Goal: Information Seeking & Learning: Check status

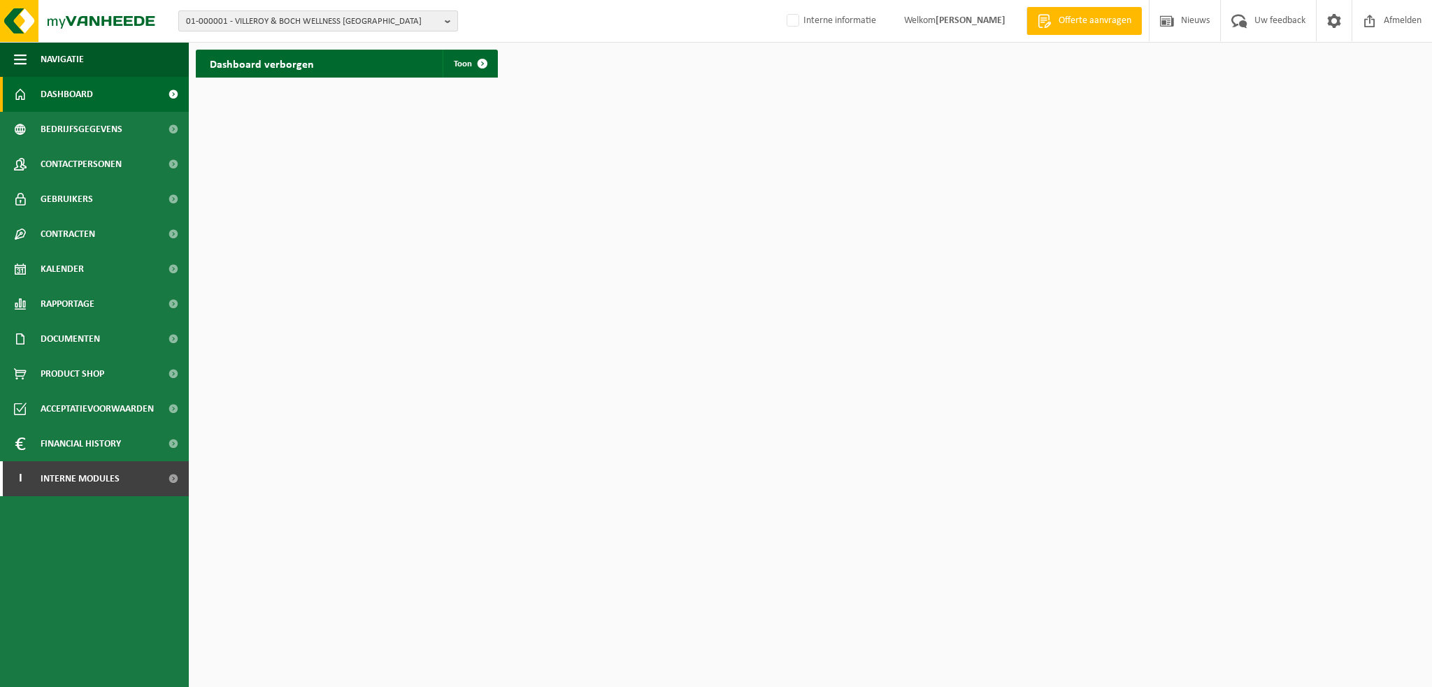
click at [296, 19] on span "01-000001 - VILLEROY & BOCH WELLNESS NV" at bounding box center [312, 21] width 253 height 21
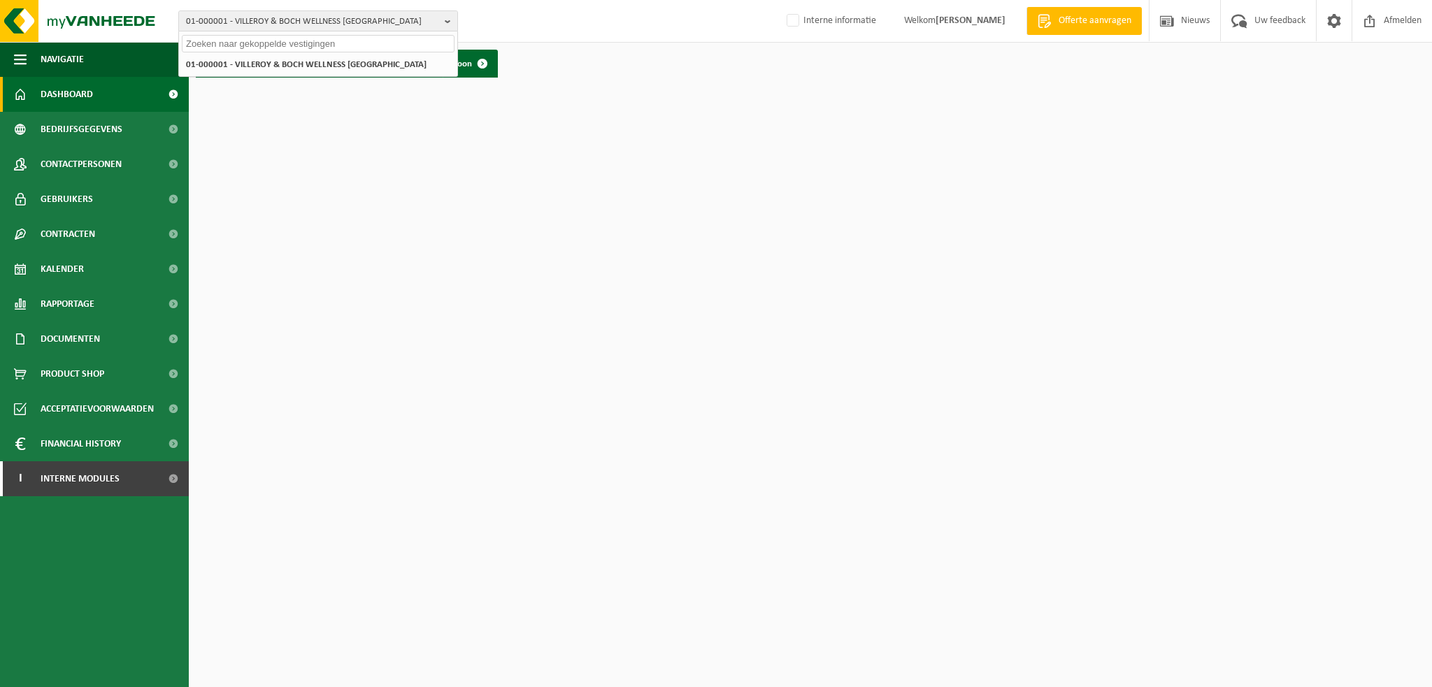
click at [296, 45] on input "text" at bounding box center [318, 43] width 273 height 17
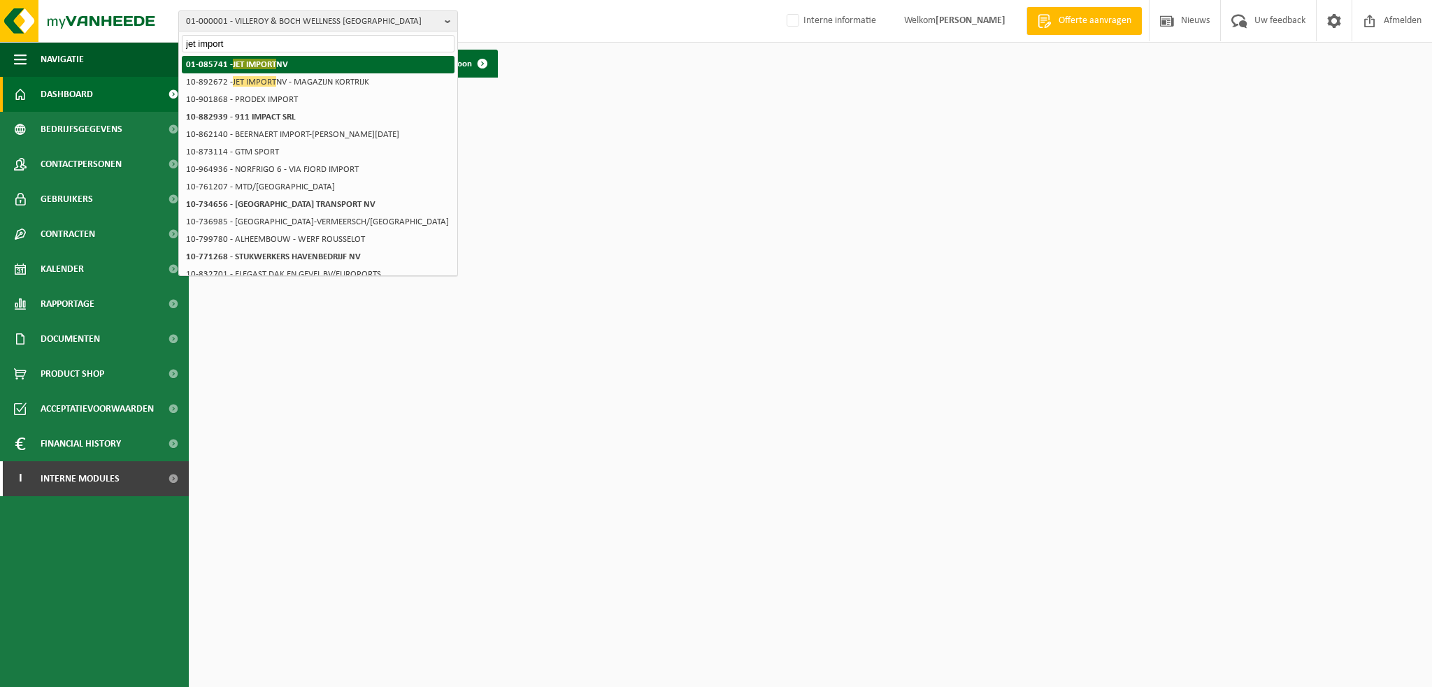
type input "jet import"
click at [276, 69] on span "JET IMPORT" at bounding box center [254, 64] width 43 height 10
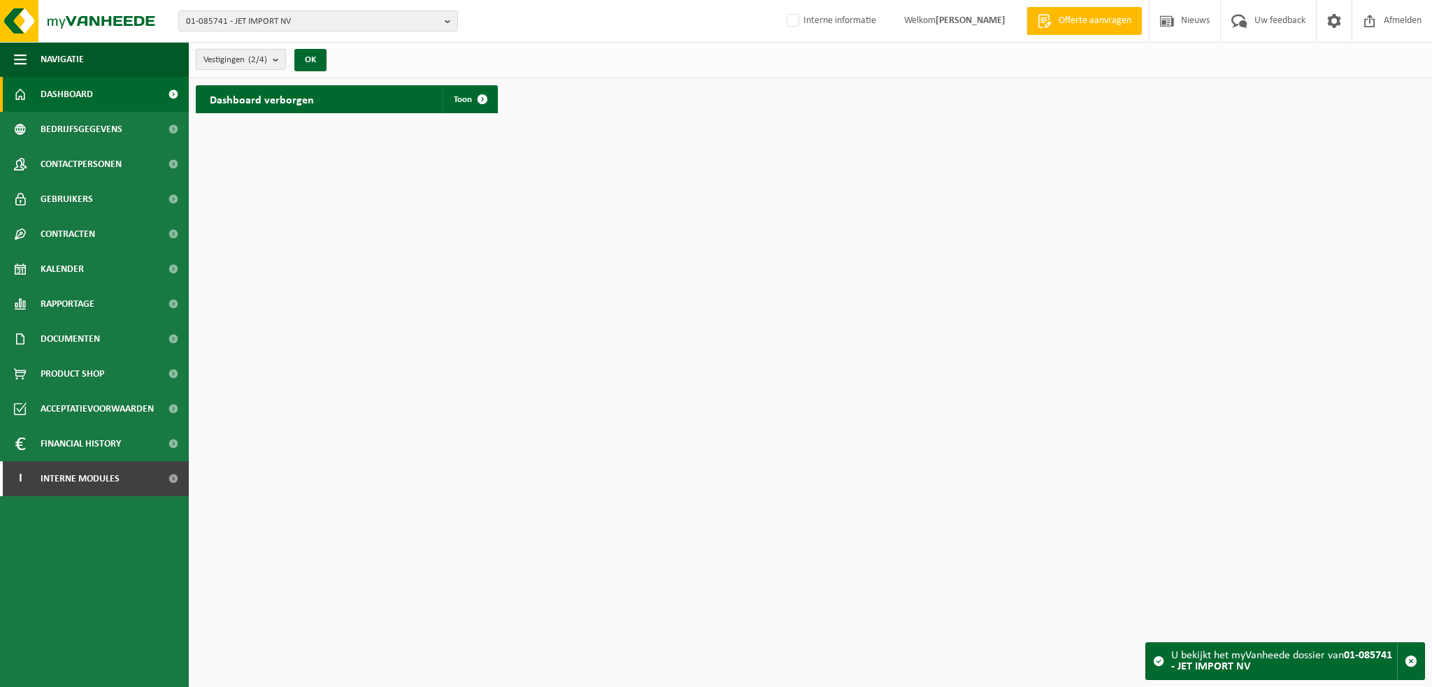
click at [267, 59] on count "(2/4)" at bounding box center [257, 59] width 19 height 9
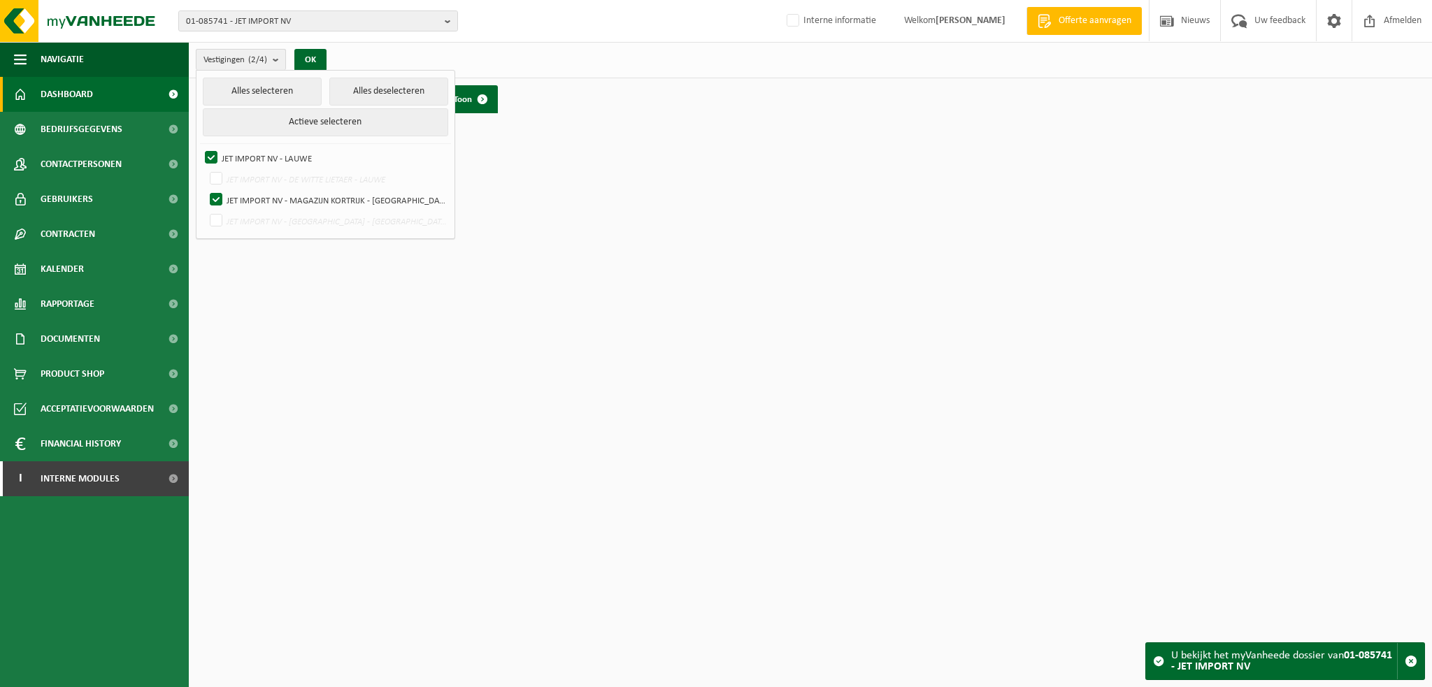
click at [267, 59] on count "(2/4)" at bounding box center [257, 59] width 19 height 9
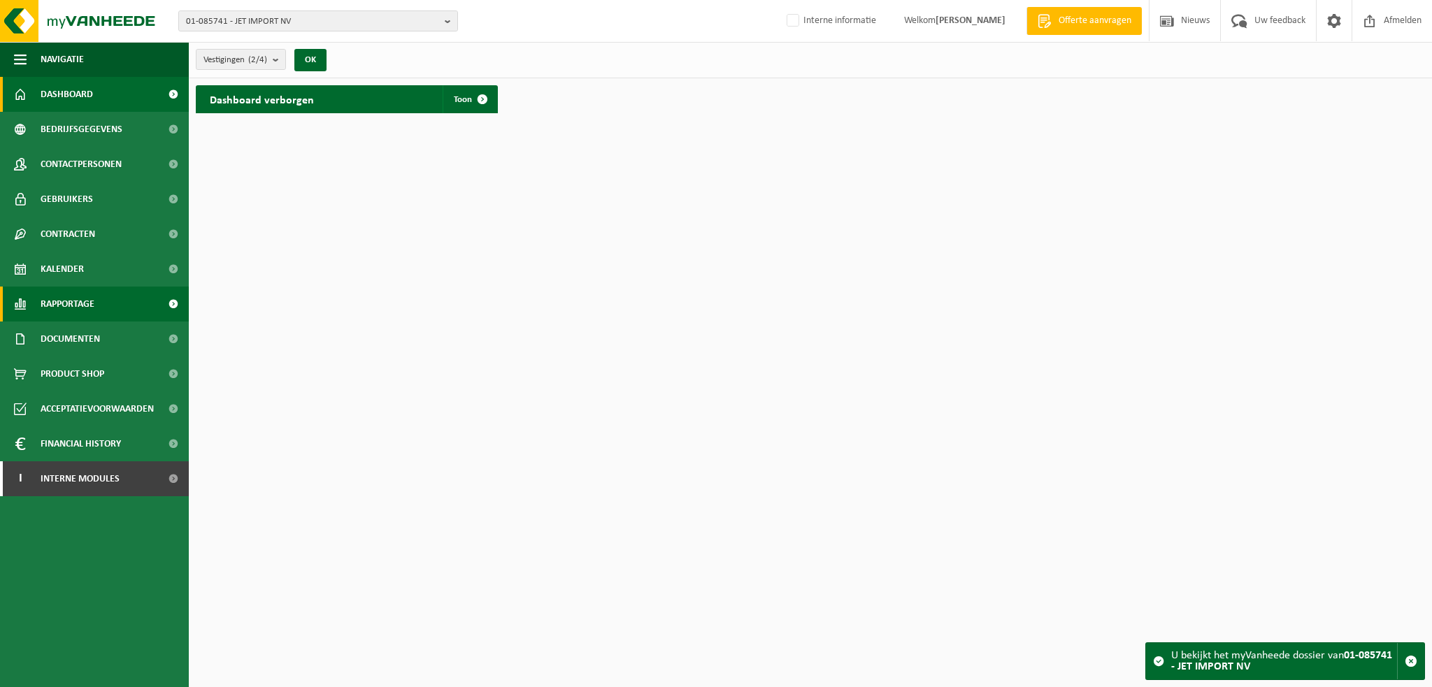
click at [80, 296] on span "Rapportage" at bounding box center [68, 304] width 54 height 35
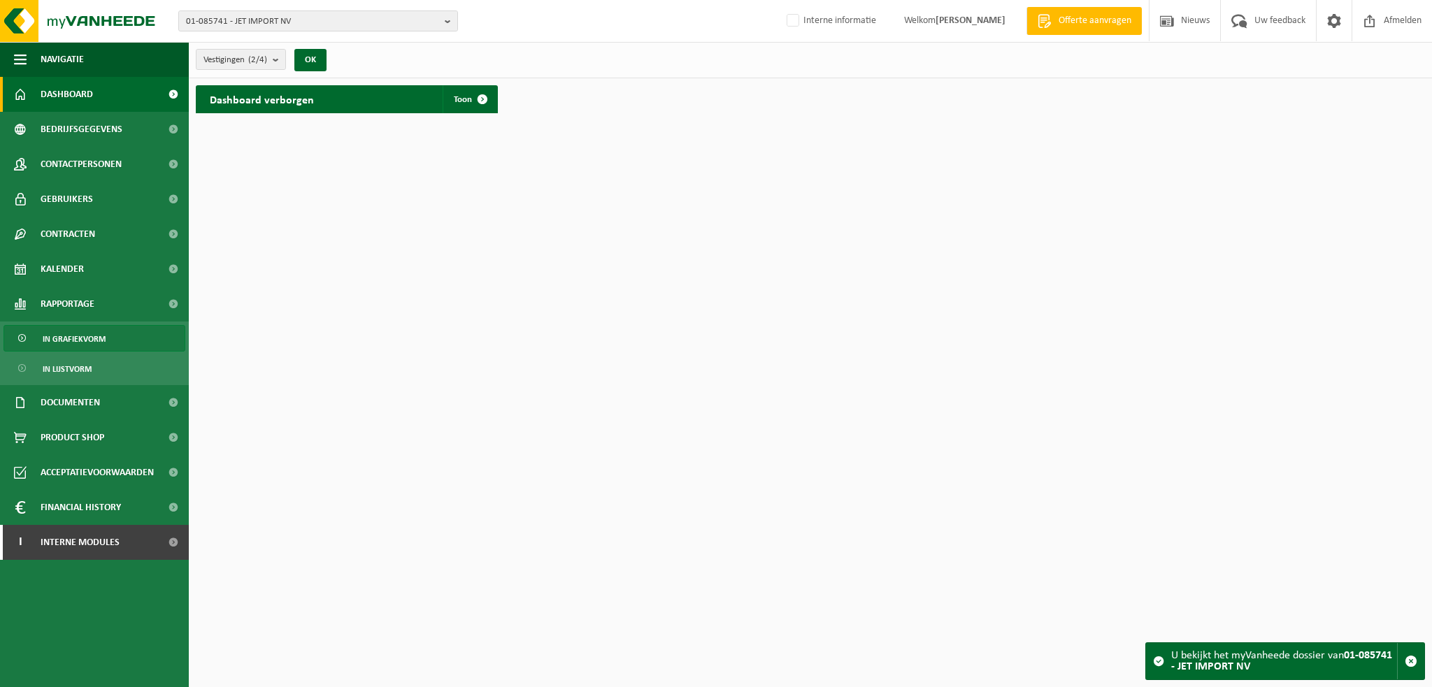
click at [76, 336] on span "In grafiekvorm" at bounding box center [74, 339] width 63 height 27
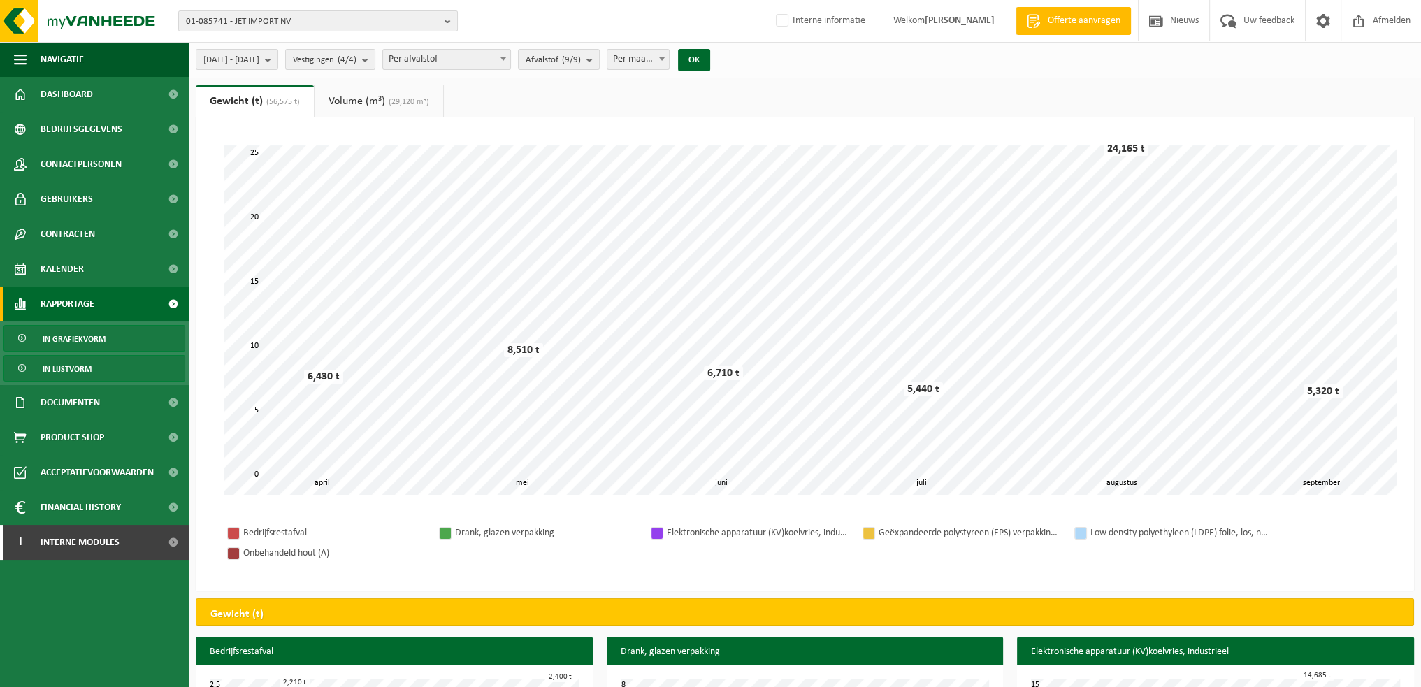
click at [64, 368] on span "In lijstvorm" at bounding box center [67, 369] width 49 height 27
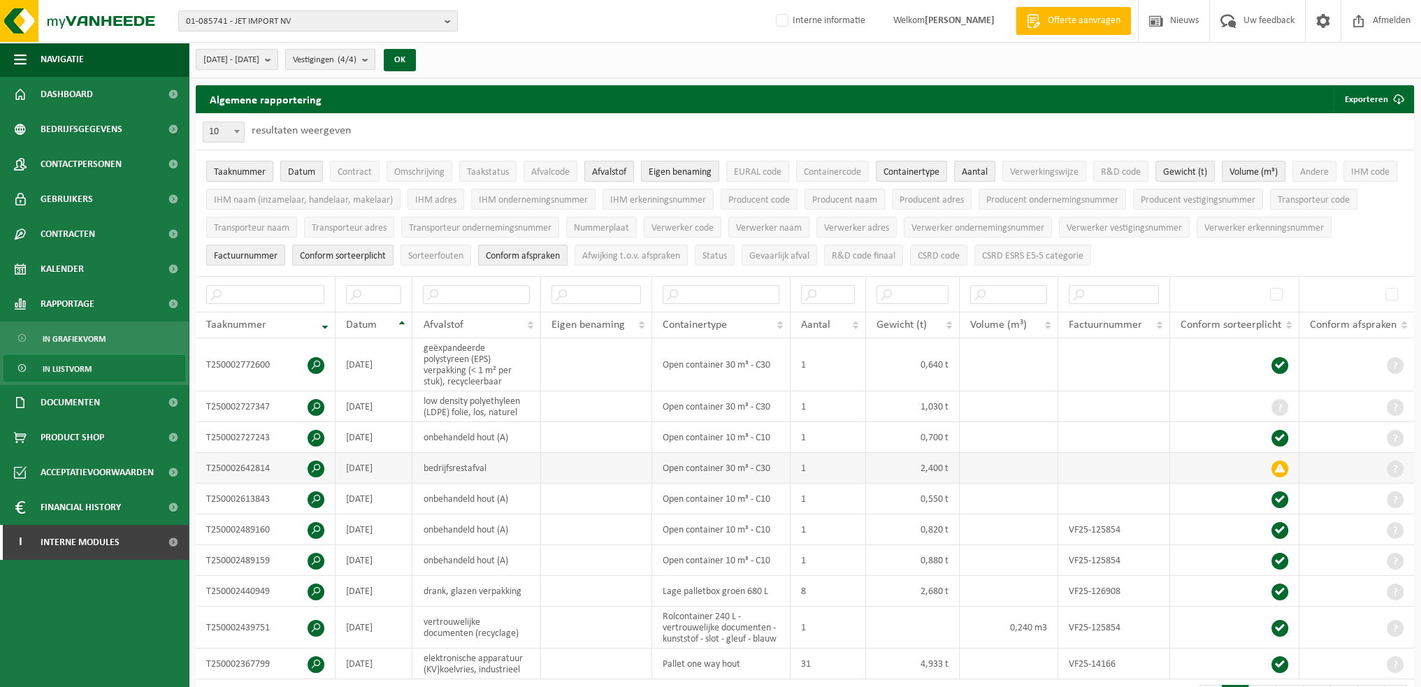
click at [1279, 464] on span at bounding box center [1280, 469] width 17 height 17
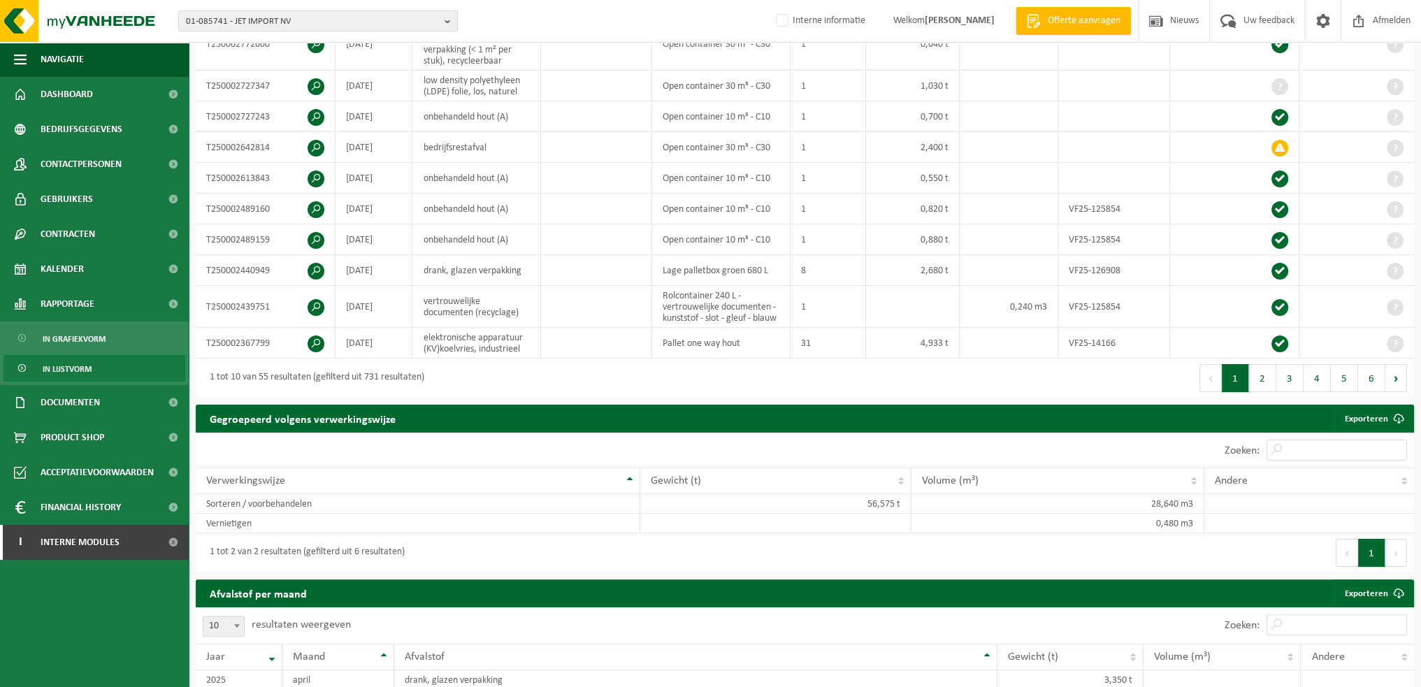
scroll to position [280, 0]
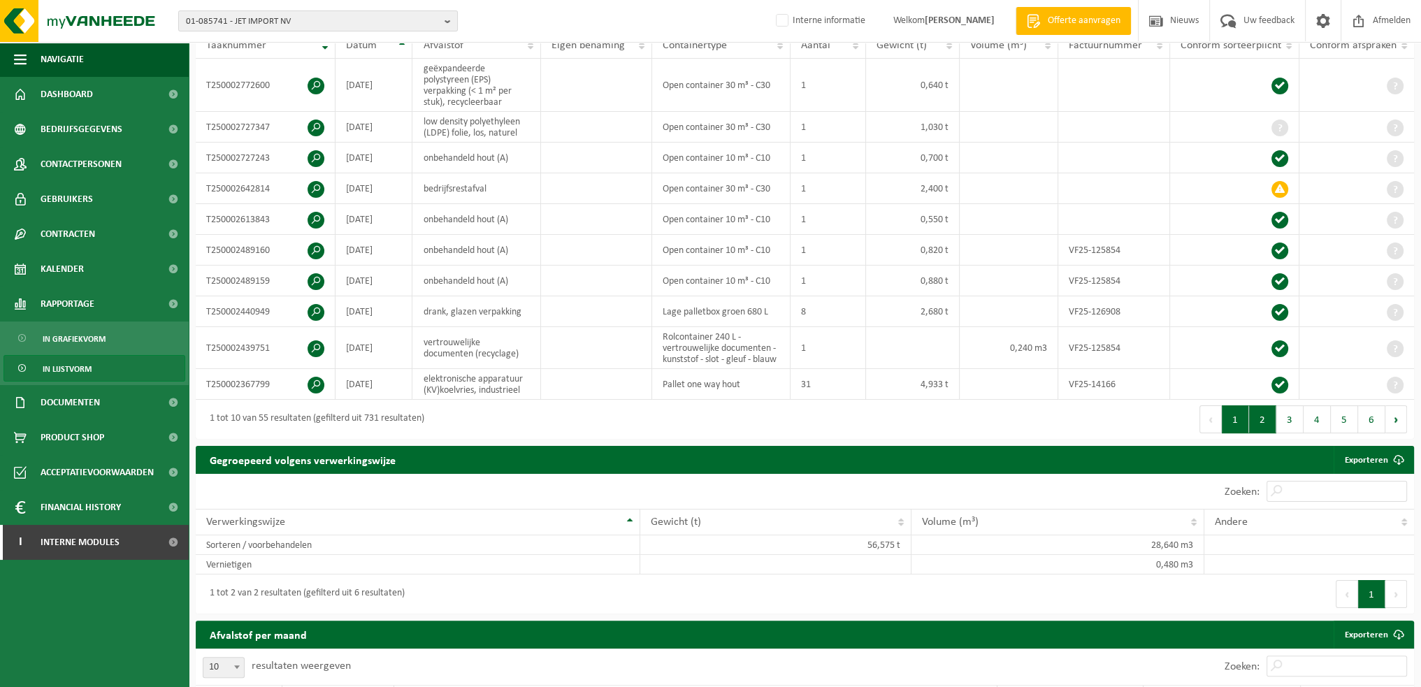
click at [1270, 430] on button "2" at bounding box center [1262, 420] width 27 height 28
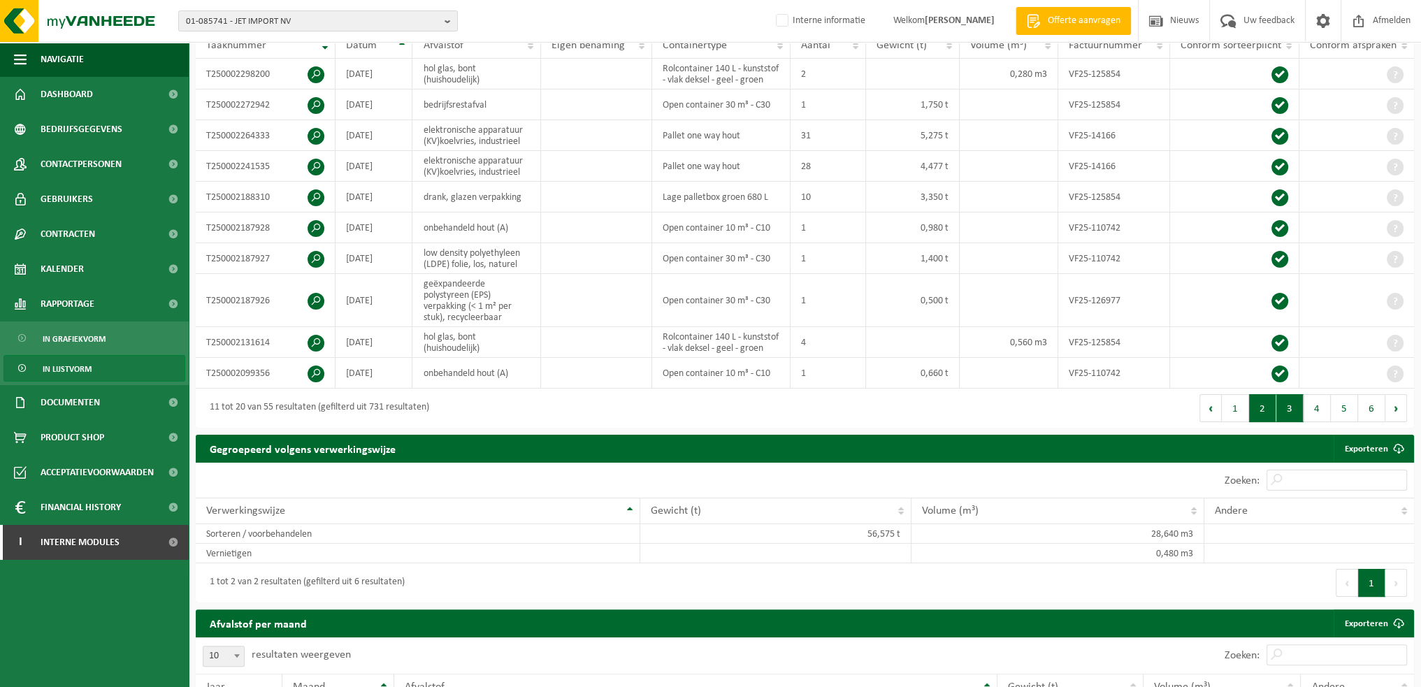
click at [1285, 422] on button "3" at bounding box center [1290, 408] width 27 height 28
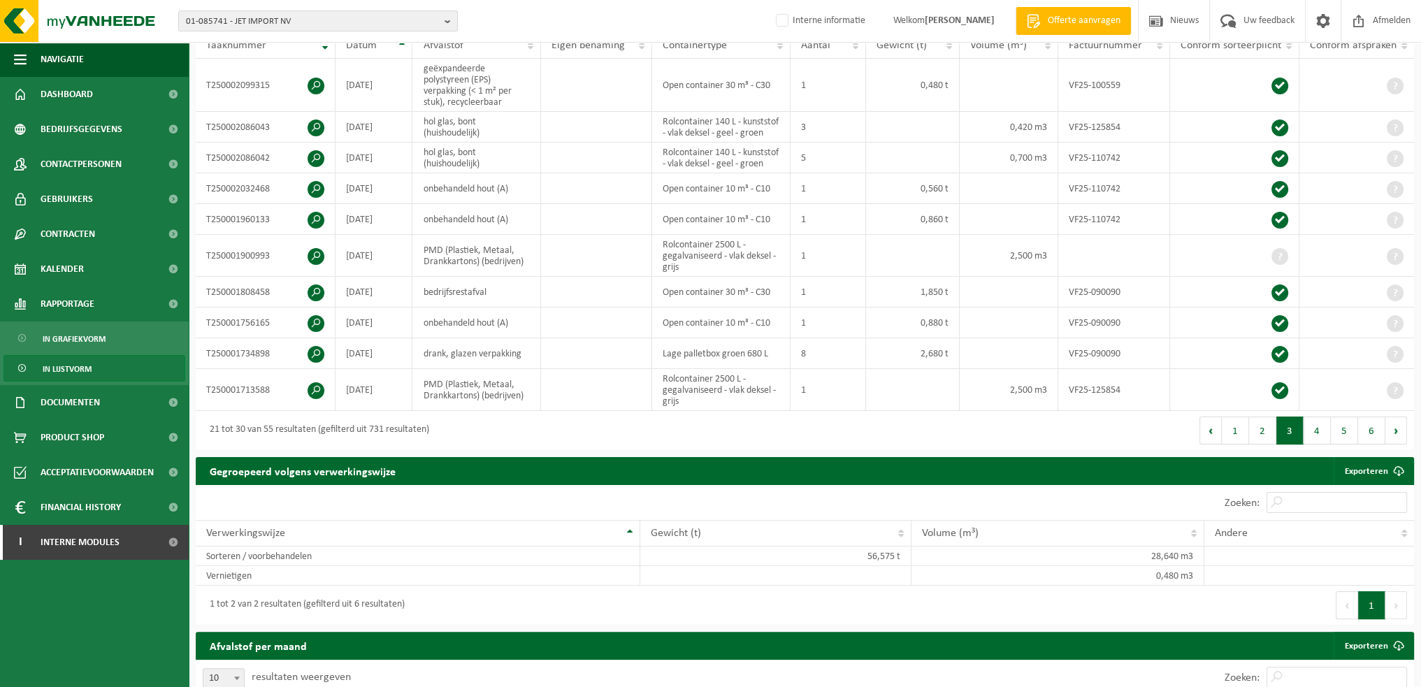
scroll to position [291, 0]
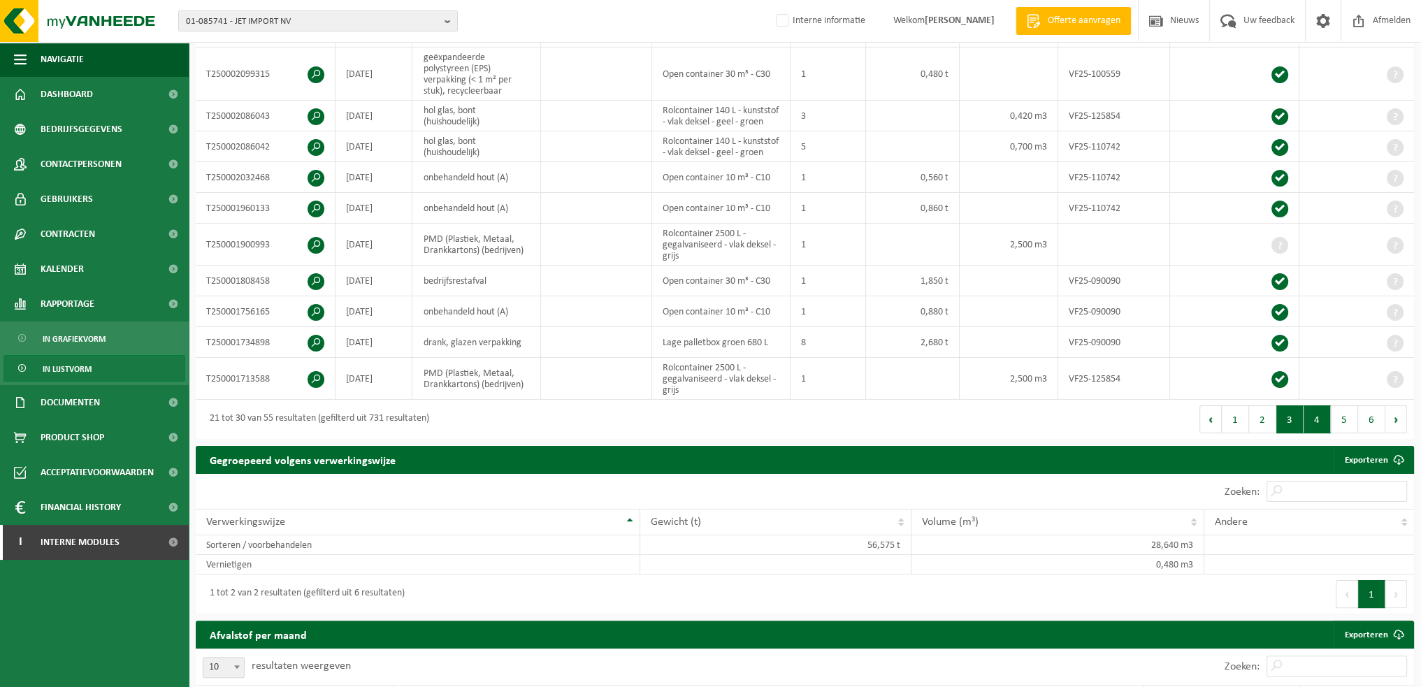
click at [1312, 433] on button "4" at bounding box center [1317, 420] width 27 height 28
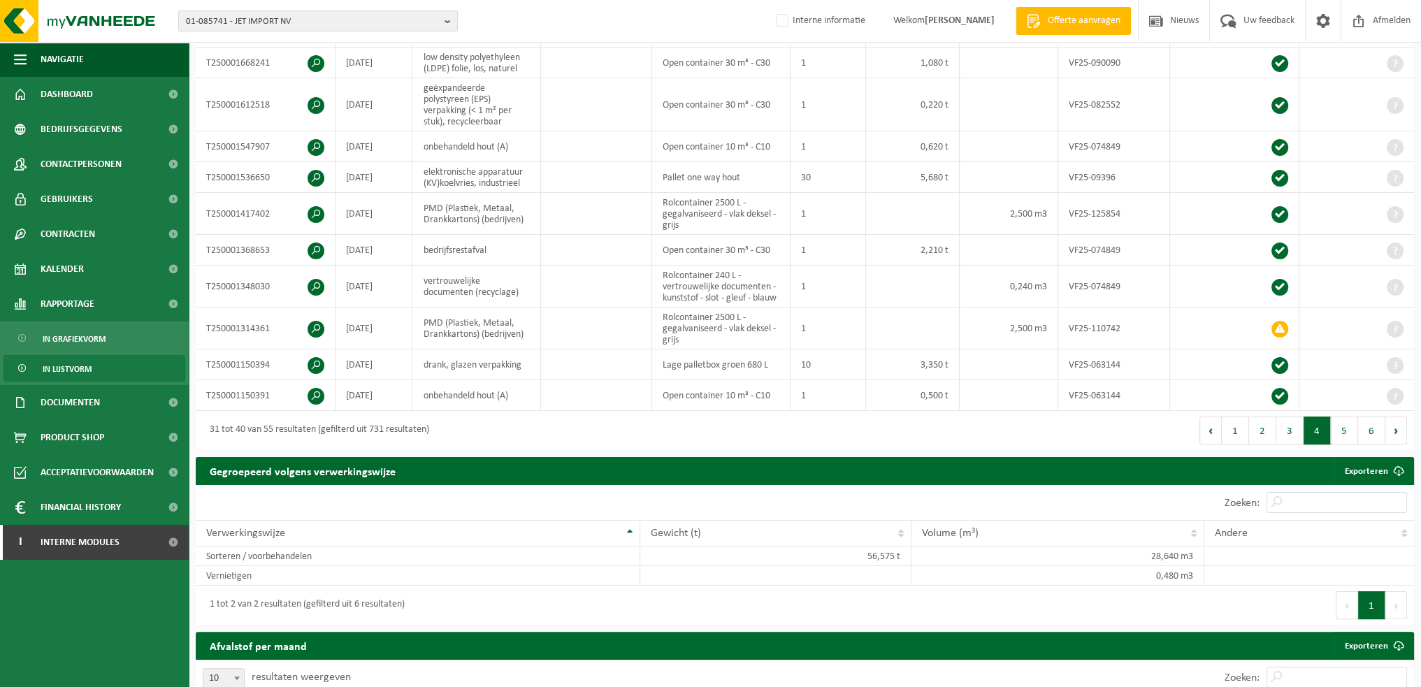
scroll to position [221, 0]
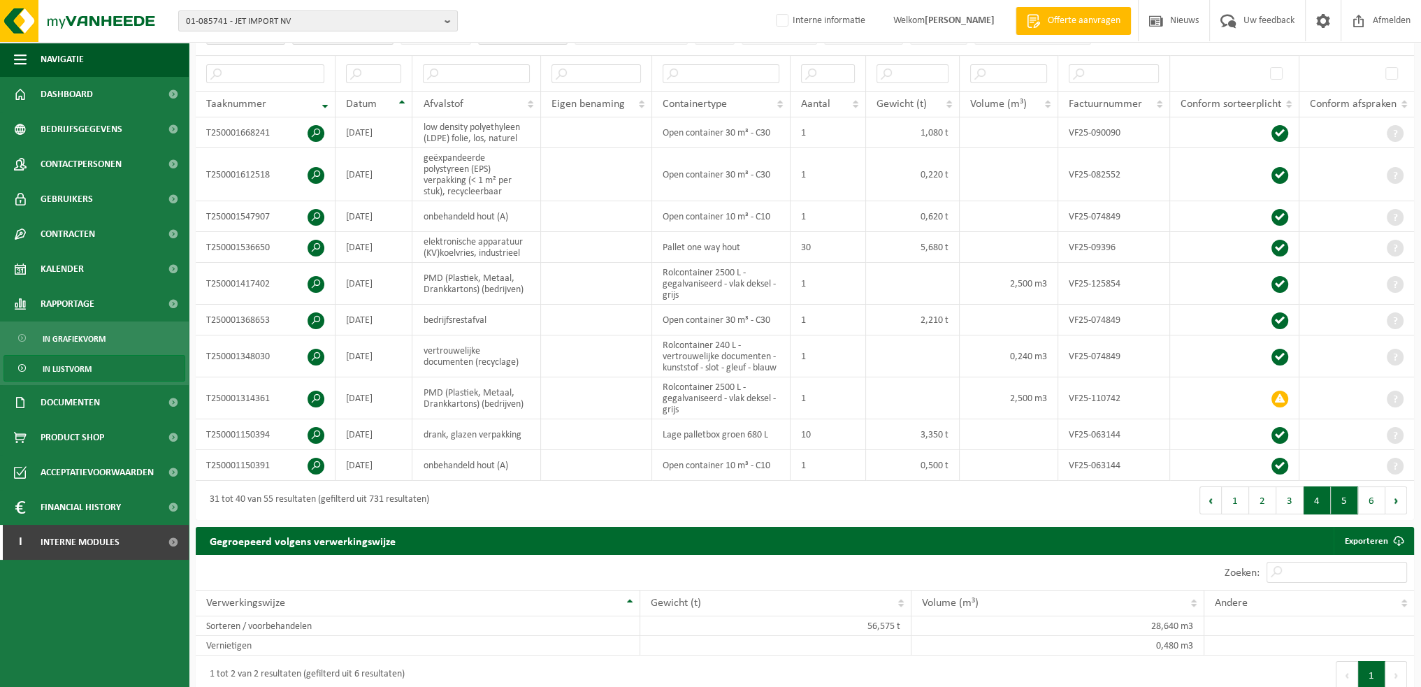
click at [1342, 503] on button "5" at bounding box center [1344, 501] width 27 height 28
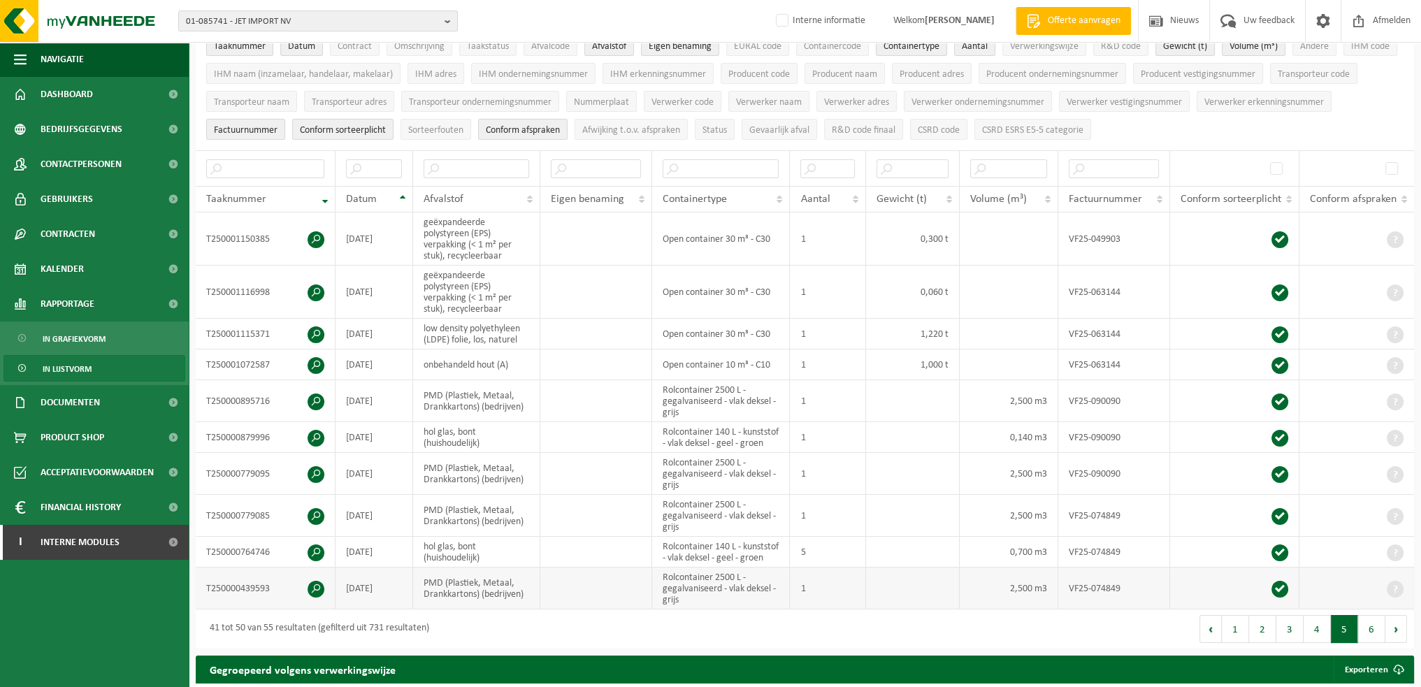
scroll to position [280, 0]
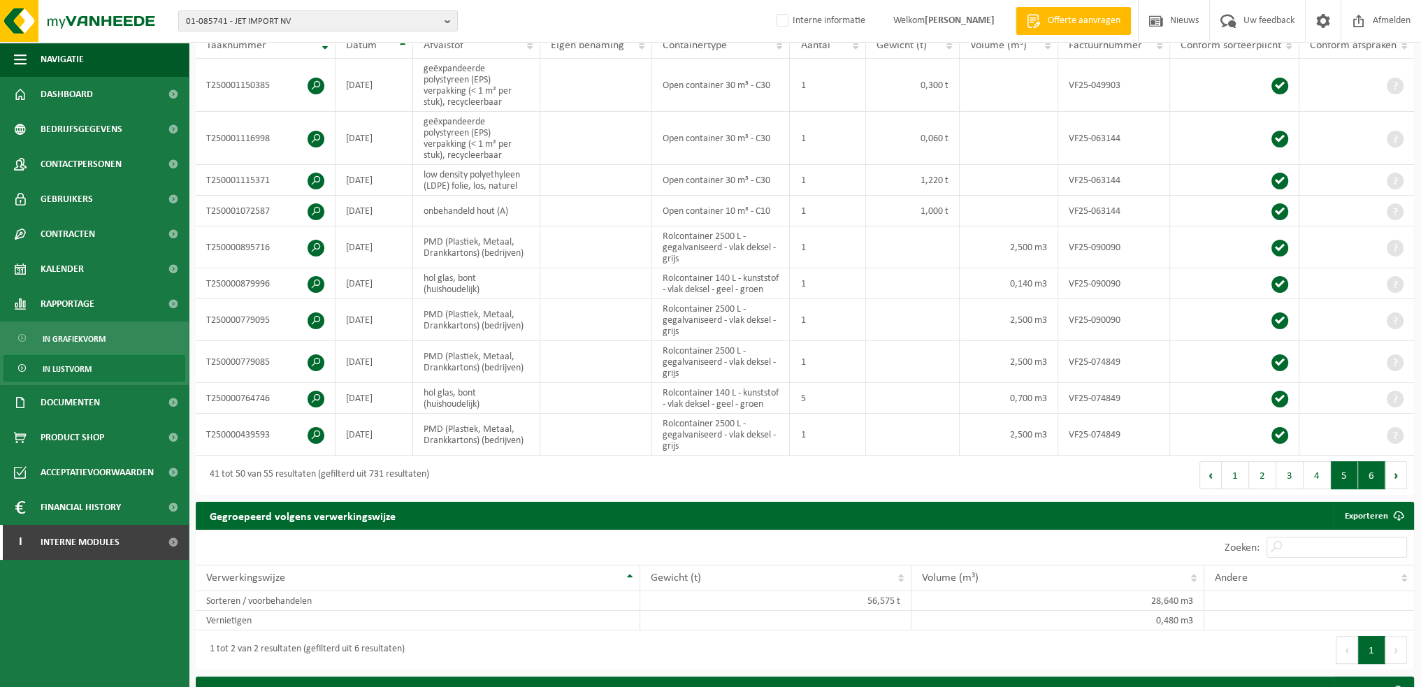
click at [1362, 489] on button "6" at bounding box center [1371, 475] width 27 height 28
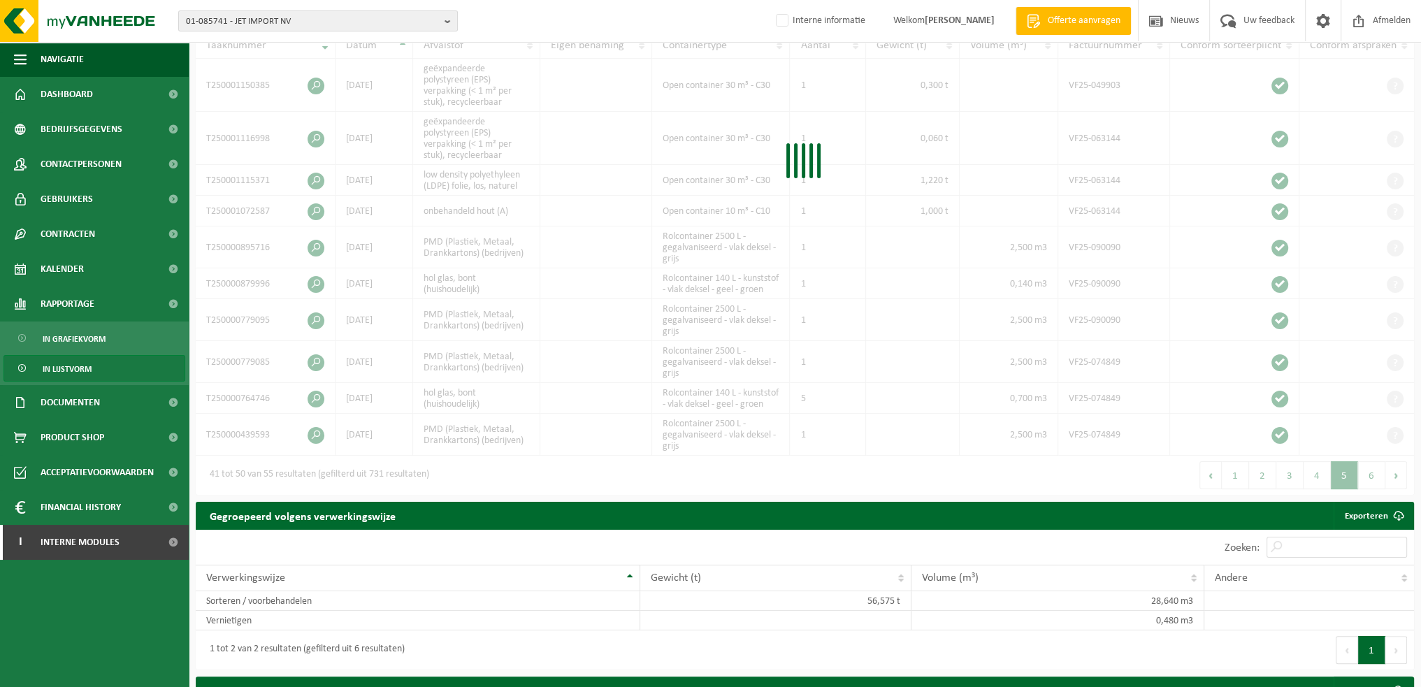
scroll to position [175, 0]
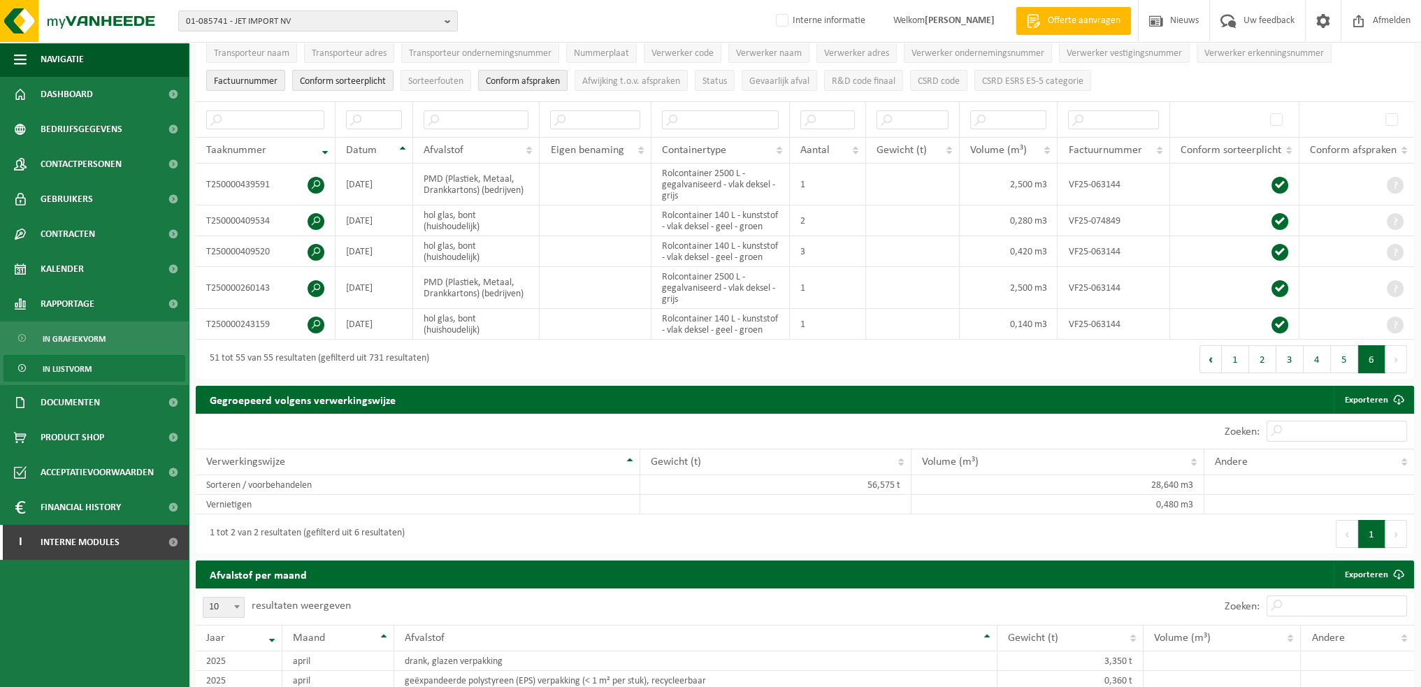
click at [1392, 373] on button "Volgende" at bounding box center [1397, 359] width 22 height 28
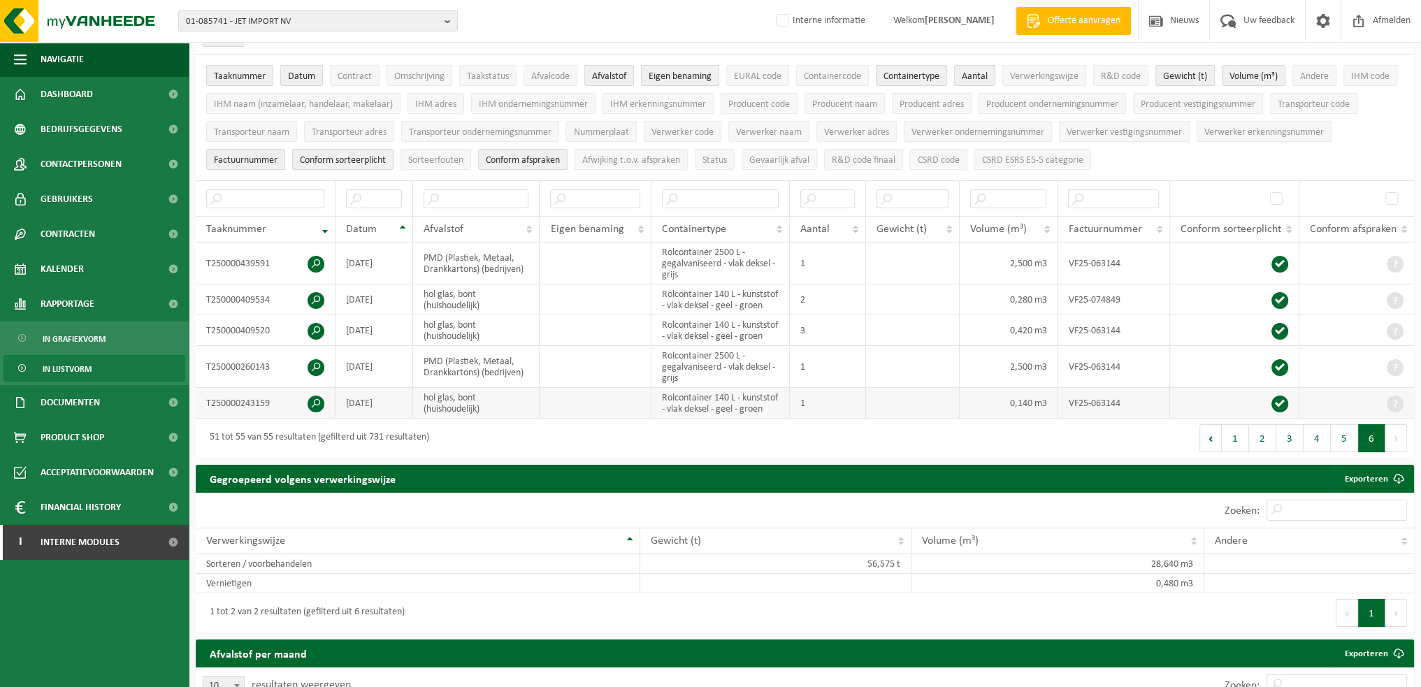
scroll to position [0, 0]
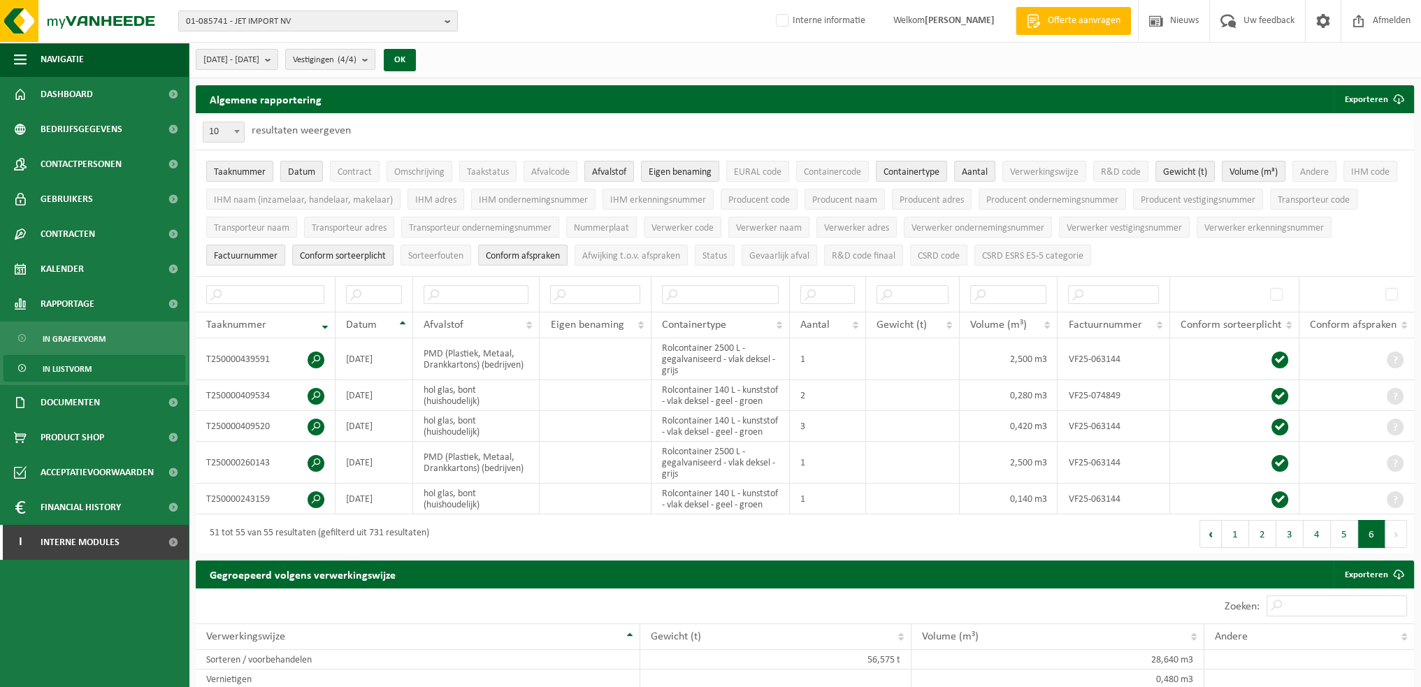
click at [350, 23] on span "01-085741 - JET IMPORT NV" at bounding box center [312, 21] width 253 height 21
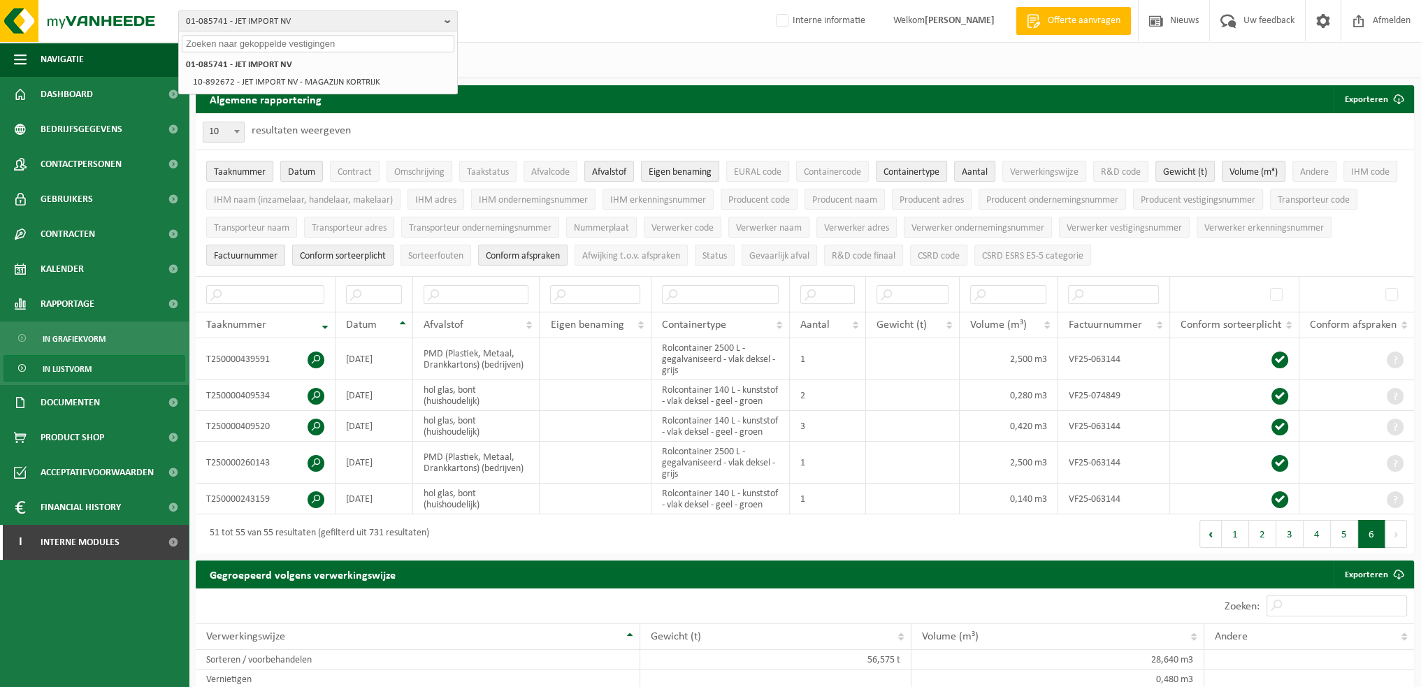
click at [331, 48] on input "text" at bounding box center [318, 43] width 273 height 17
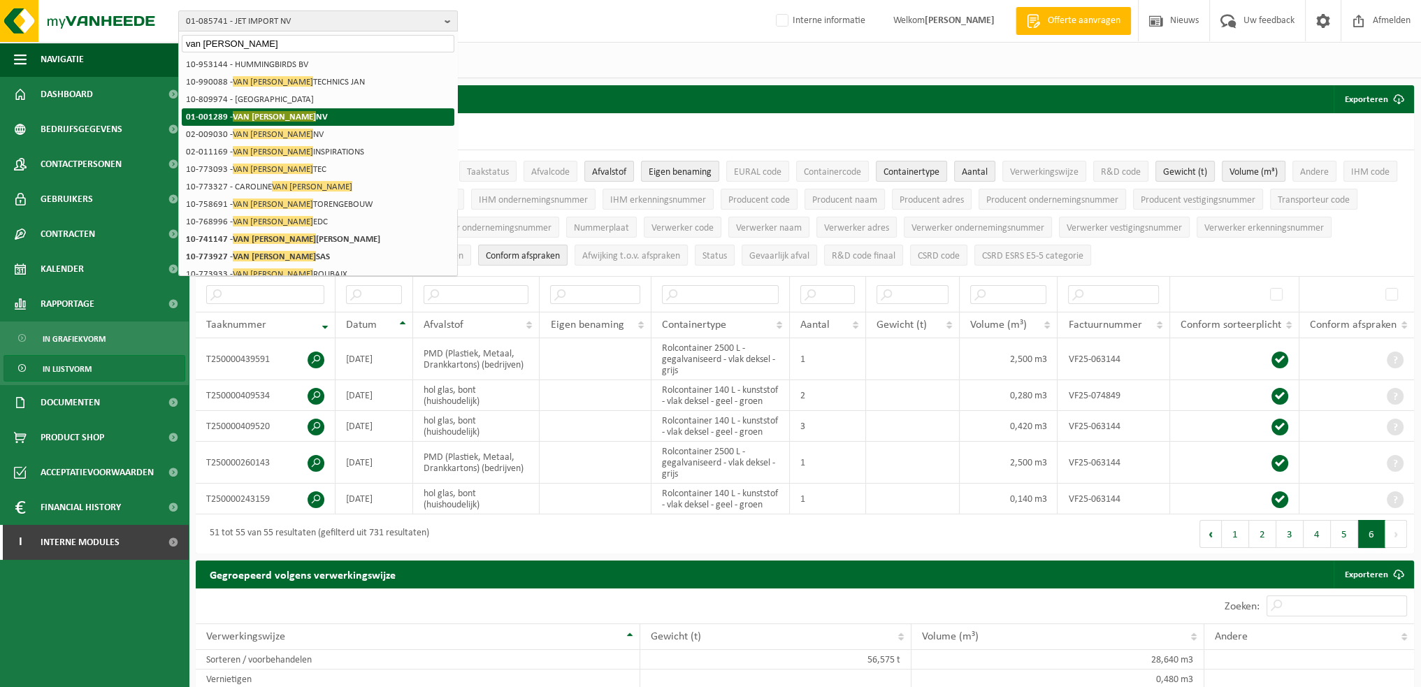
type input "van marcke"
click at [294, 115] on strong "01-001289 - VAN MARCKE NV" at bounding box center [257, 116] width 142 height 10
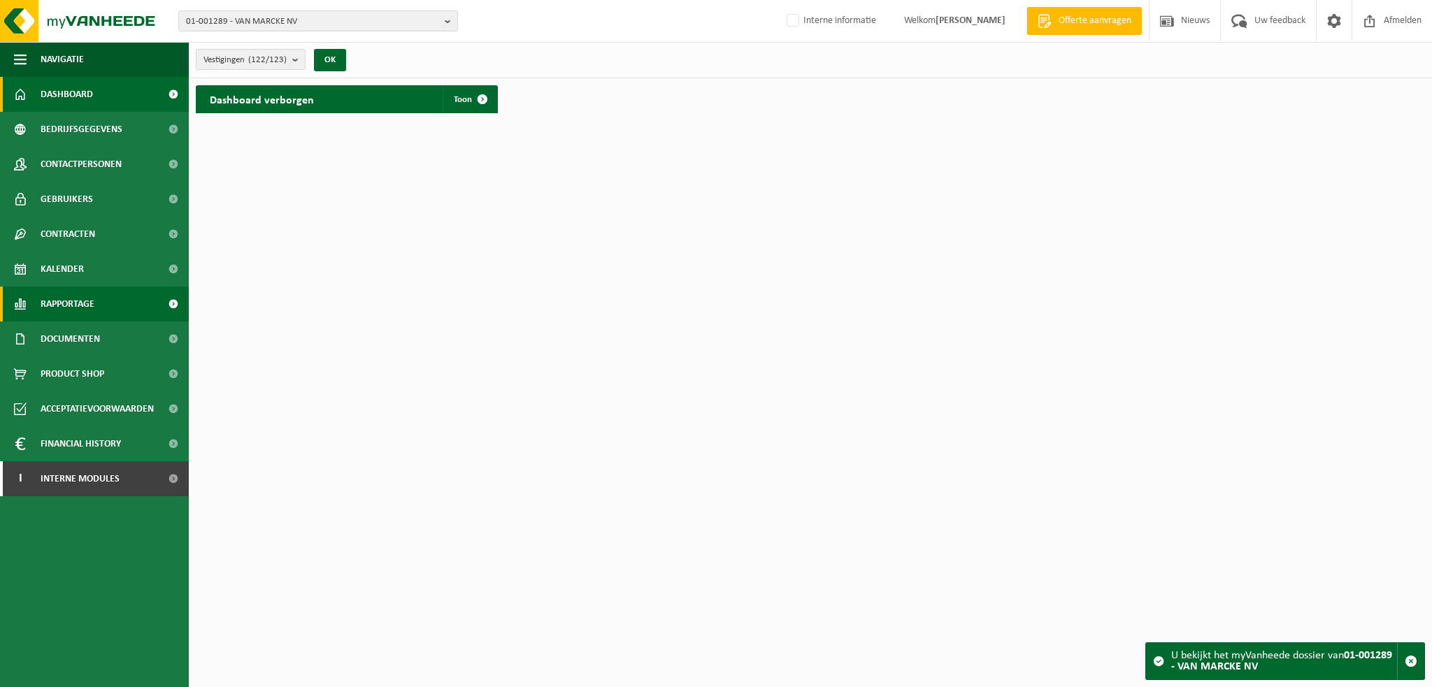
click at [87, 313] on span "Rapportage" at bounding box center [68, 304] width 54 height 35
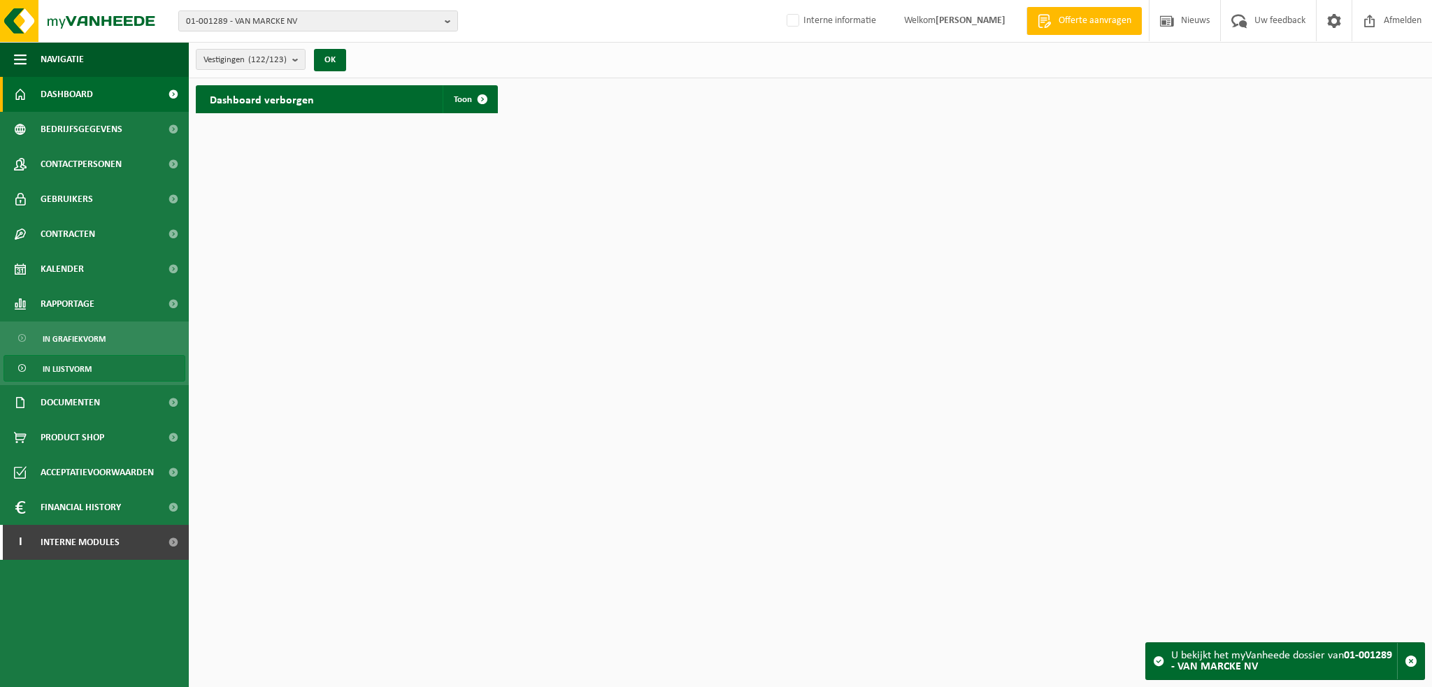
click at [81, 368] on span "In lijstvorm" at bounding box center [67, 369] width 49 height 27
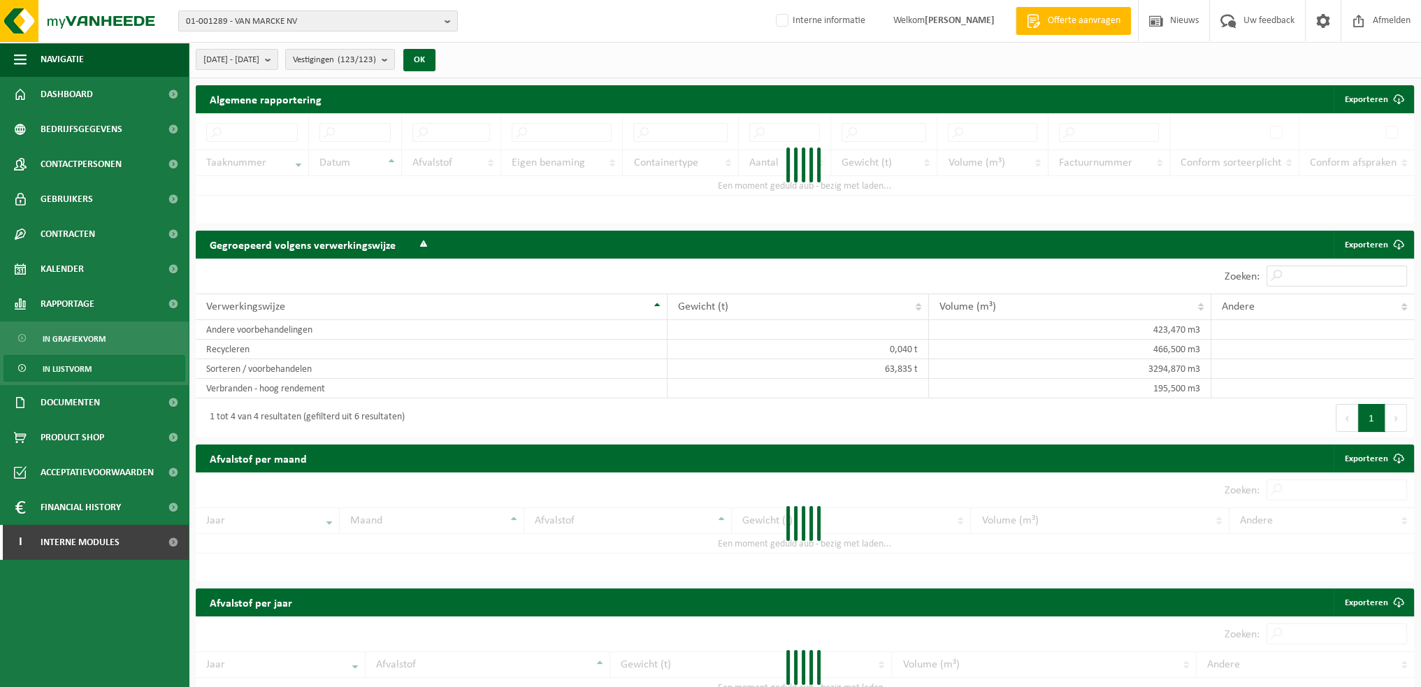
click at [73, 362] on span "In lijstvorm" at bounding box center [67, 369] width 49 height 27
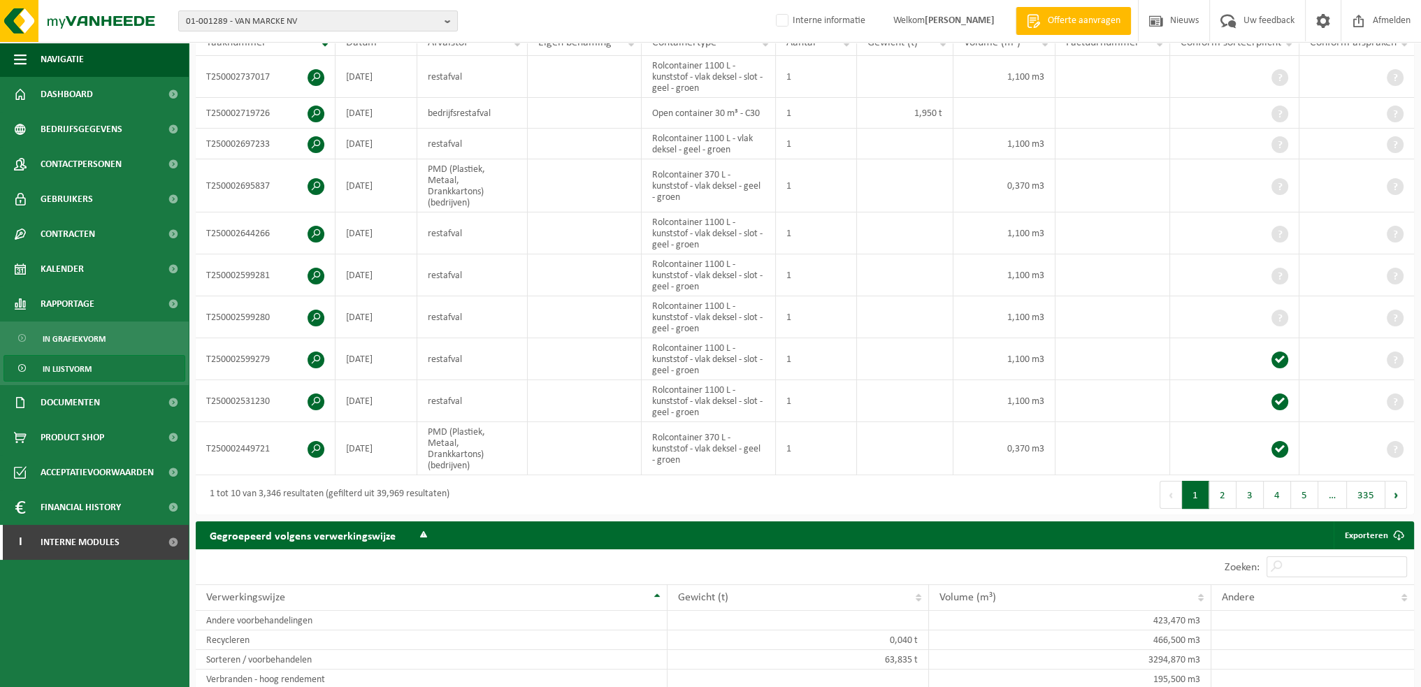
scroll to position [129, 0]
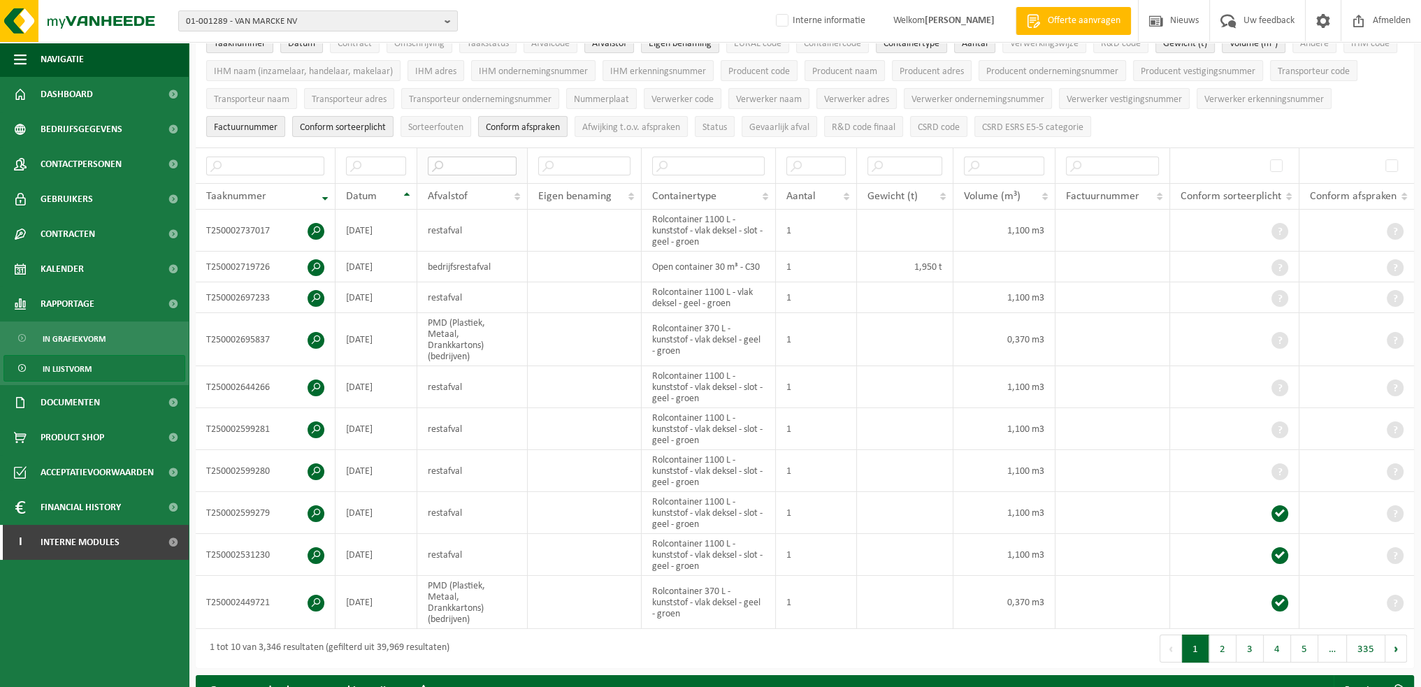
click at [470, 162] on input "text" at bounding box center [472, 166] width 89 height 19
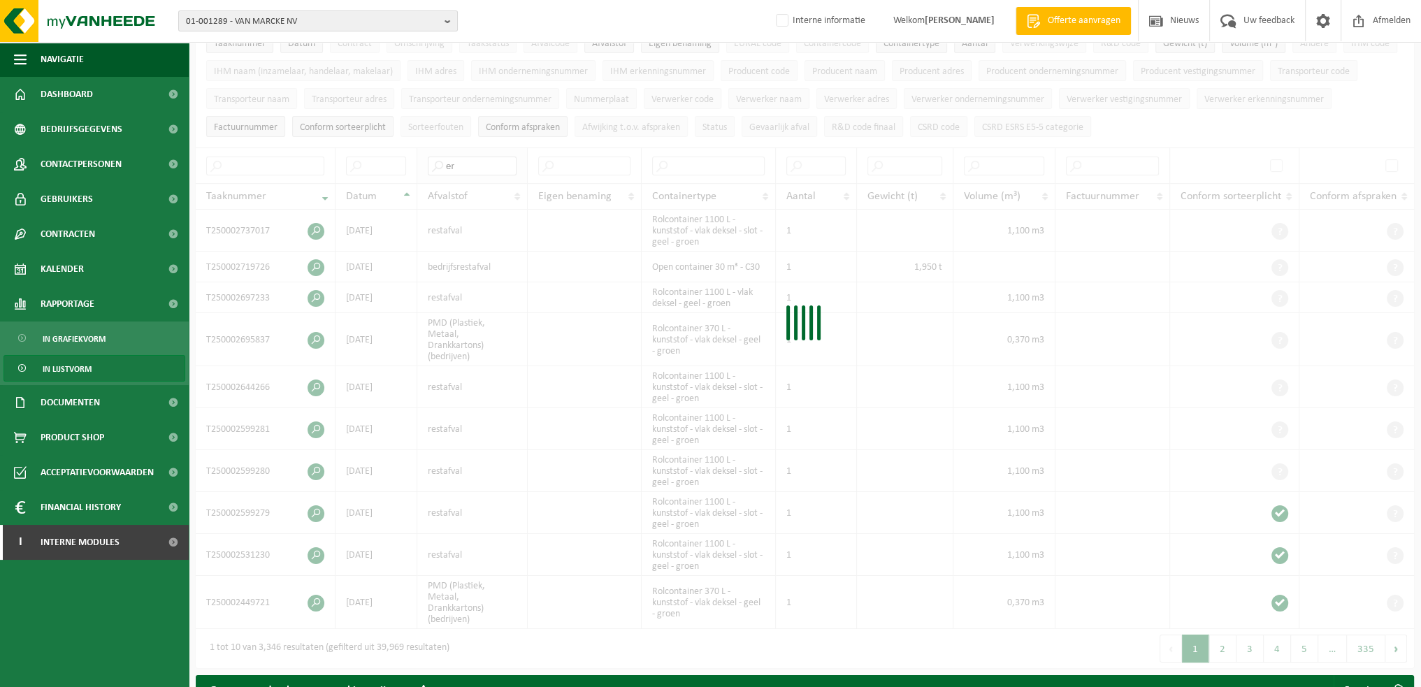
type input "e"
type input "restafval"
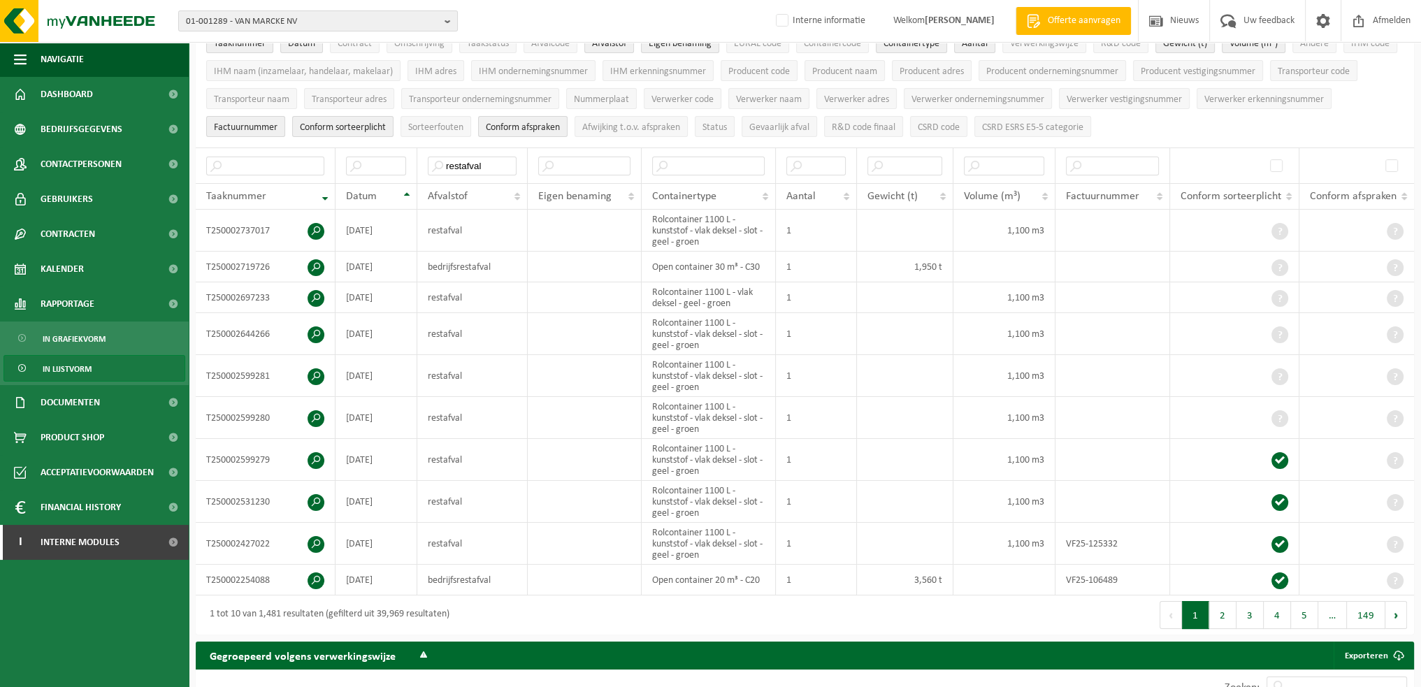
click at [1224, 614] on button "2" at bounding box center [1223, 615] width 27 height 28
click at [1252, 614] on button "3" at bounding box center [1250, 615] width 27 height 28
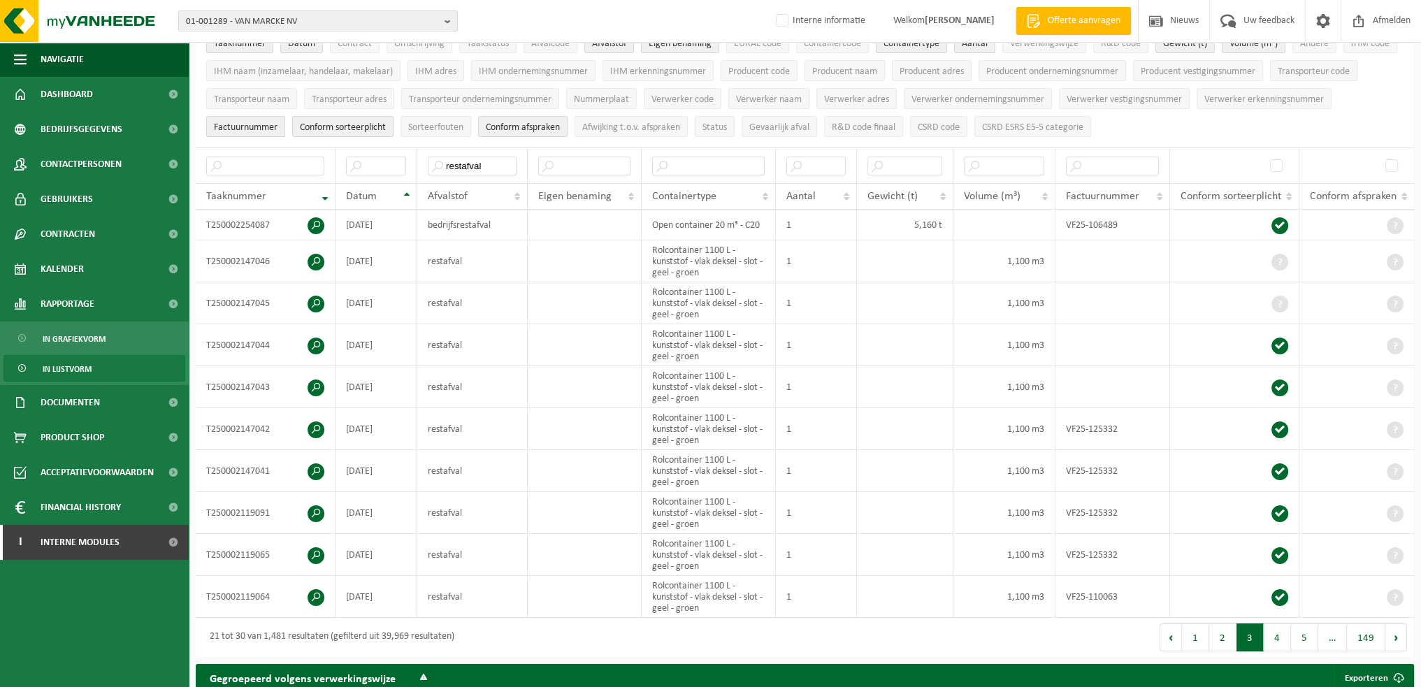
click at [1280, 618] on div "Eerste Vorige 1 2 3 4 5 … 149 Volgende Laatste" at bounding box center [1110, 637] width 610 height 39
click at [1277, 634] on button "4" at bounding box center [1277, 638] width 27 height 28
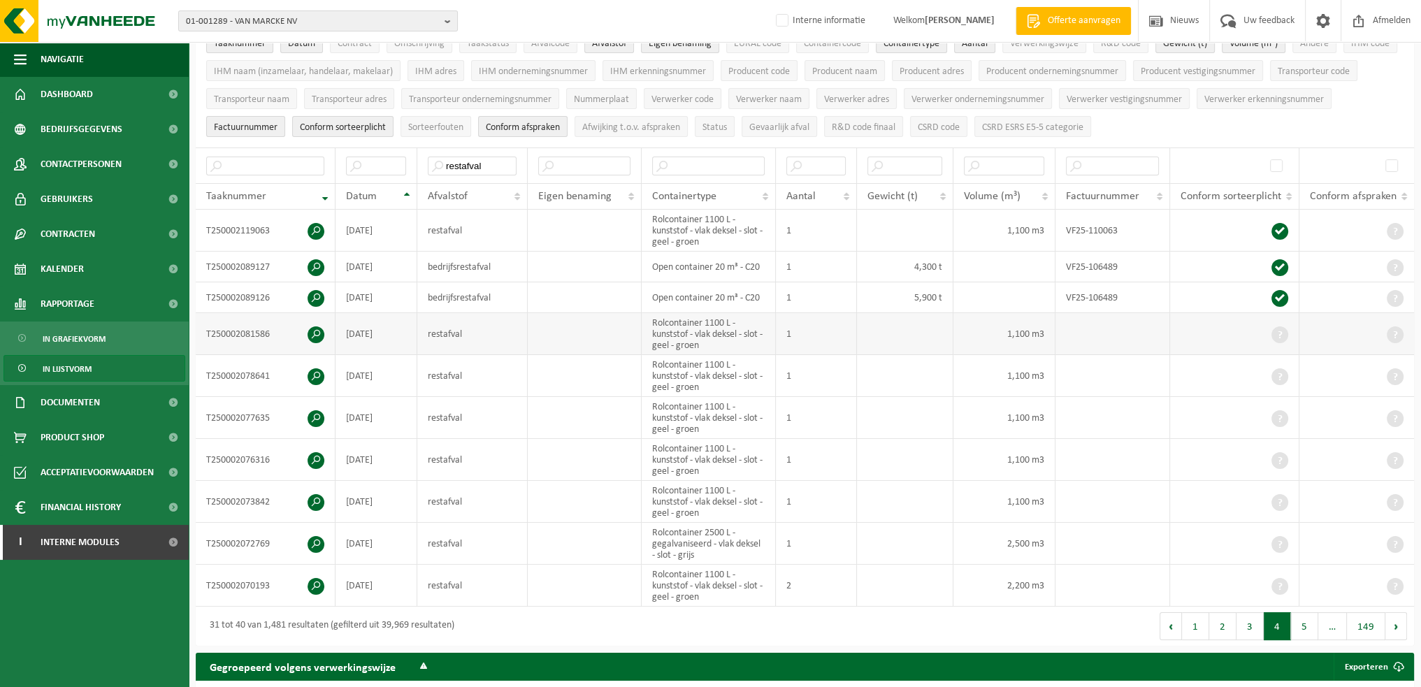
click at [1278, 331] on span at bounding box center [1280, 335] width 17 height 17
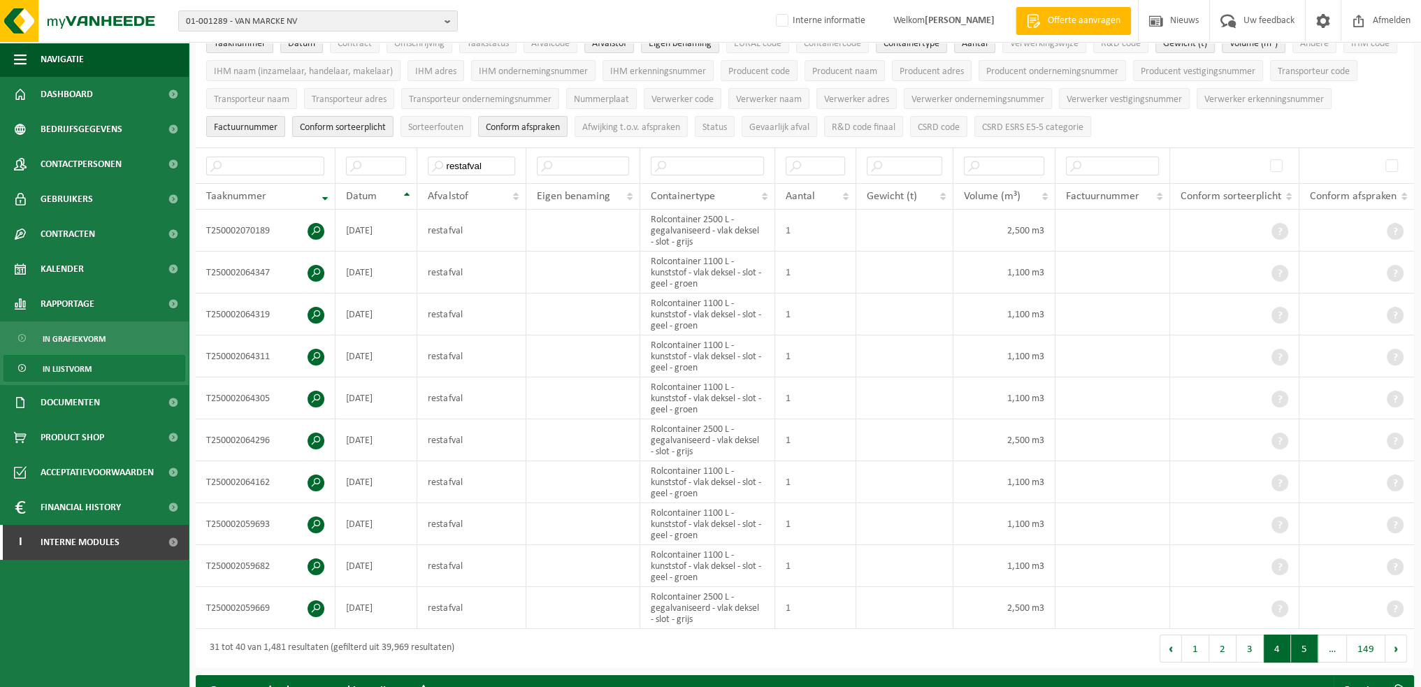
click at [1307, 645] on button "5" at bounding box center [1304, 649] width 27 height 28
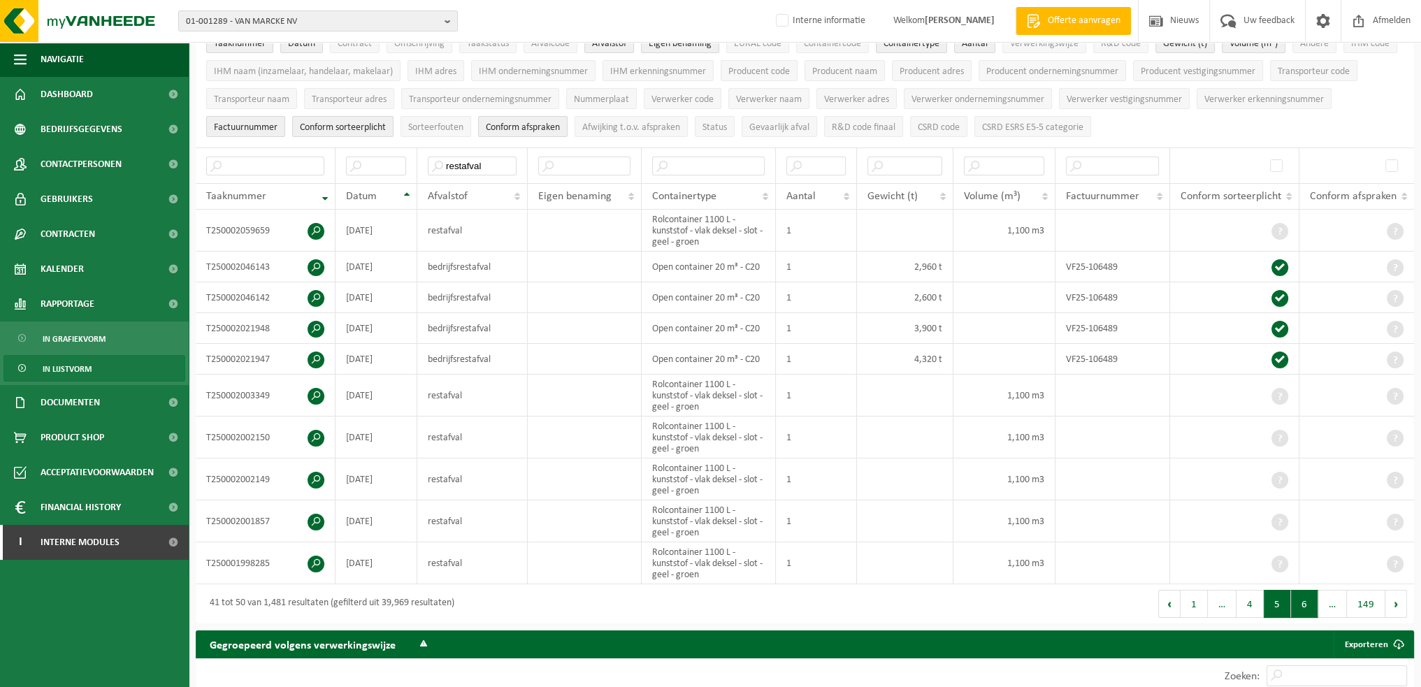
click at [1310, 594] on button "6" at bounding box center [1304, 604] width 27 height 28
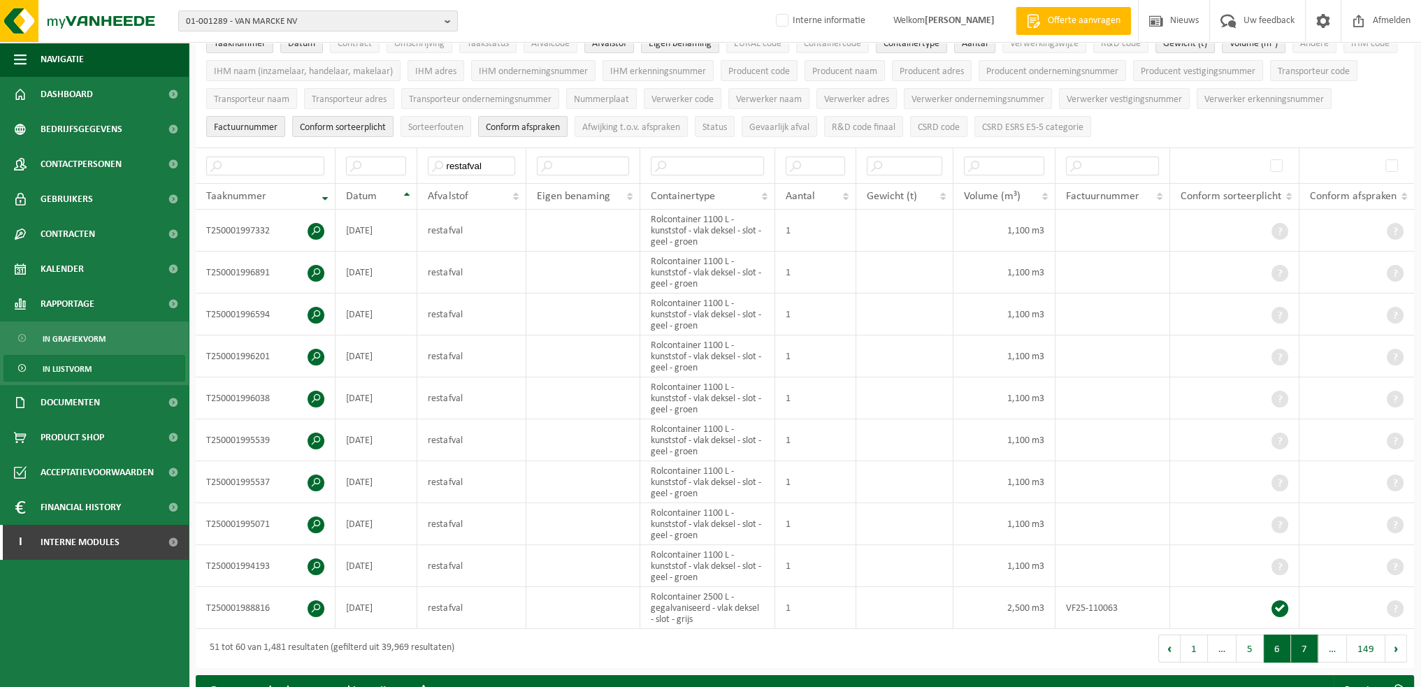
click at [1307, 636] on button "7" at bounding box center [1304, 649] width 27 height 28
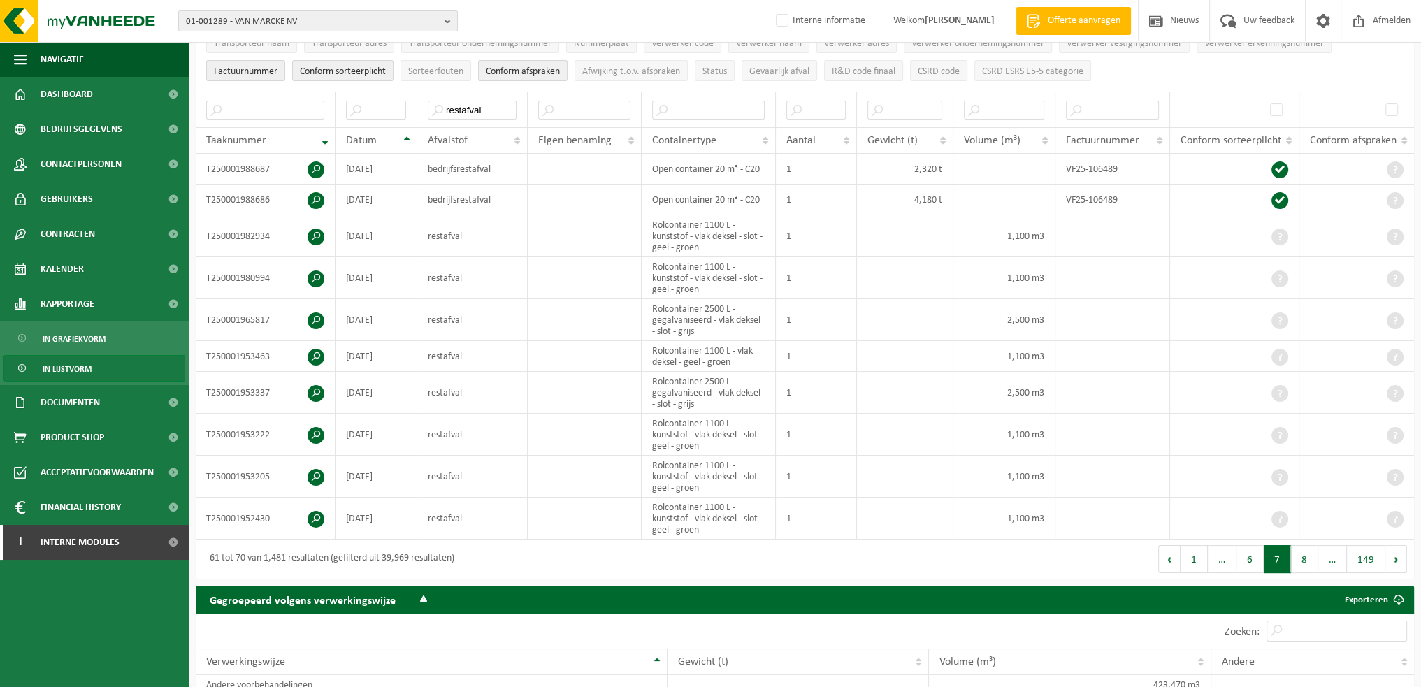
scroll to position [210, 0]
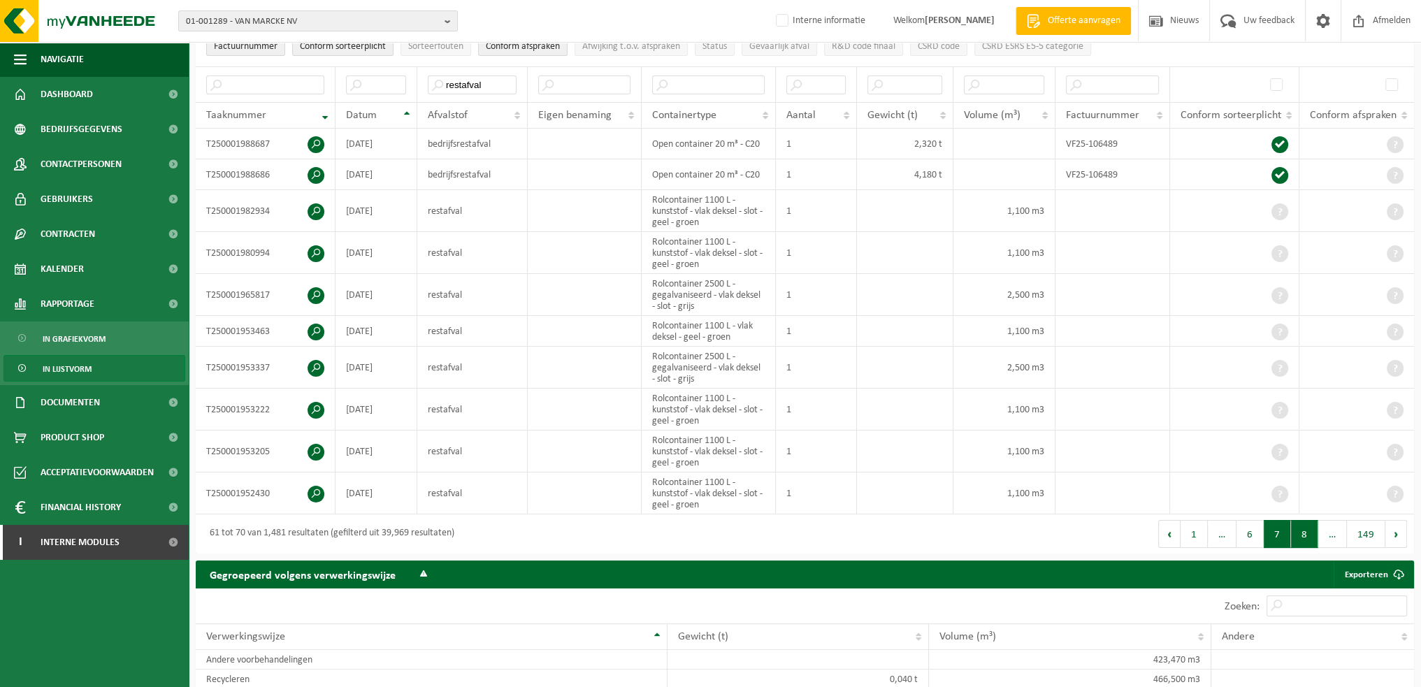
click at [1311, 529] on button "8" at bounding box center [1304, 534] width 27 height 28
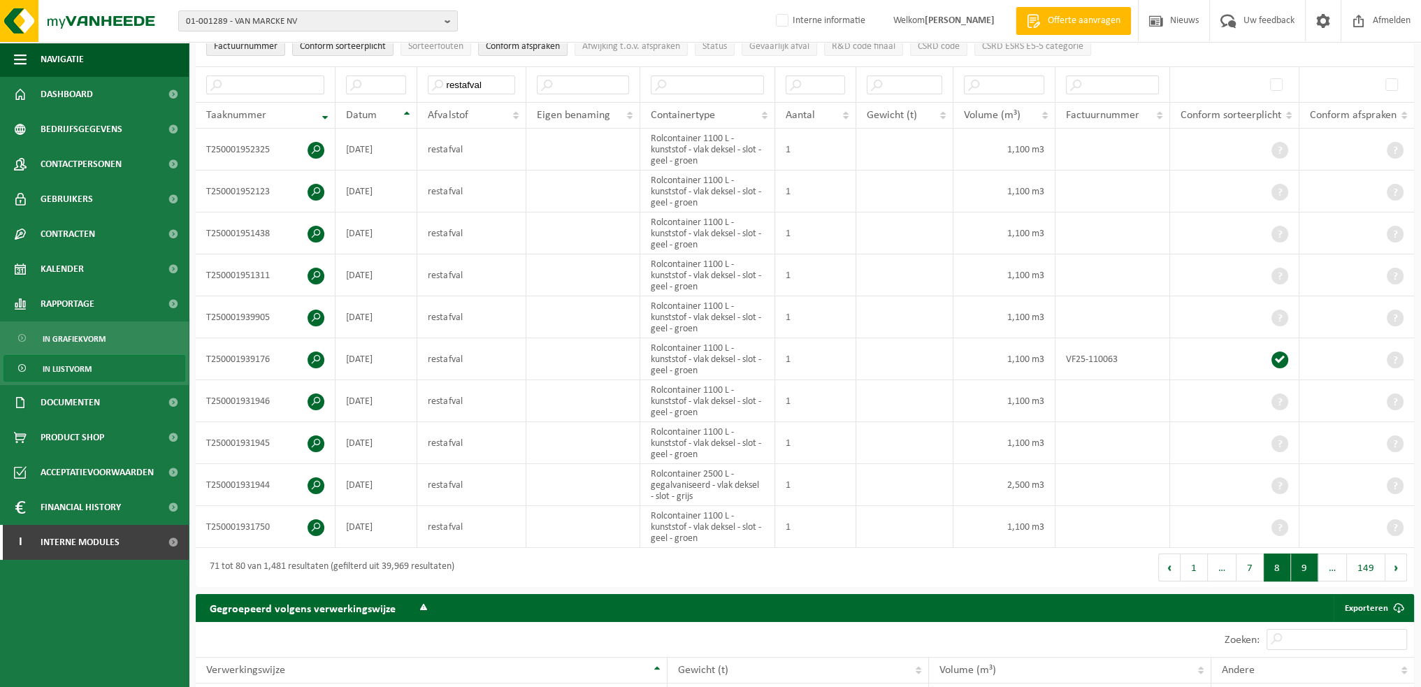
click at [1310, 559] on button "9" at bounding box center [1304, 568] width 27 height 28
click at [328, 22] on span "01-001289 - VAN MARCKE NV" at bounding box center [312, 21] width 253 height 21
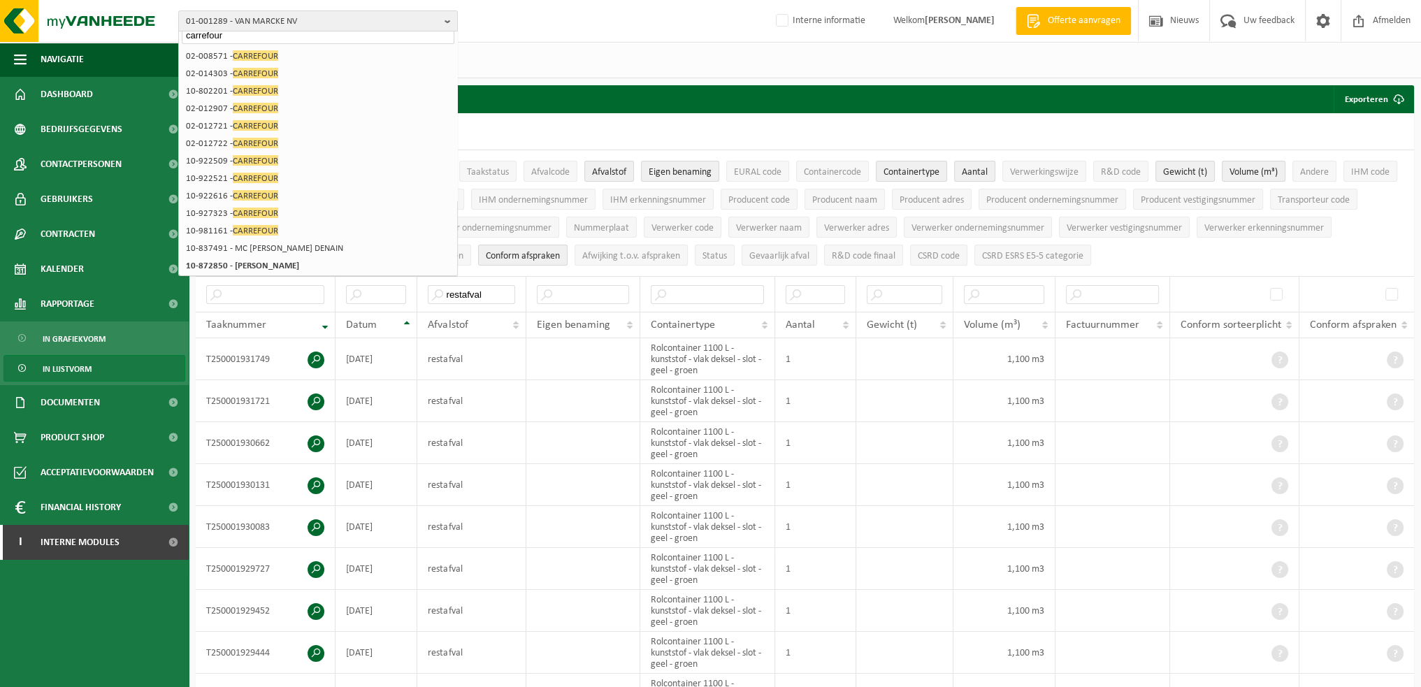
scroll to position [0, 0]
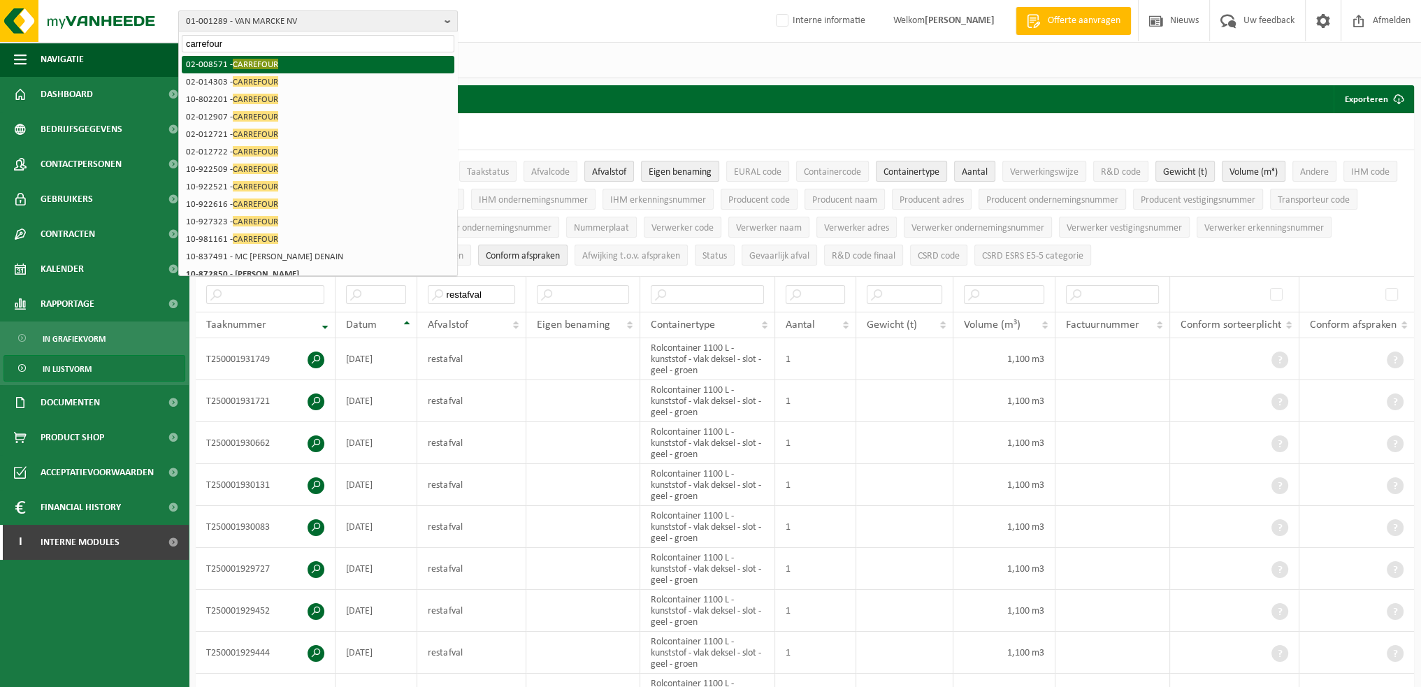
type input "carrefour"
click at [254, 62] on span "CARREFOUR" at bounding box center [255, 64] width 45 height 10
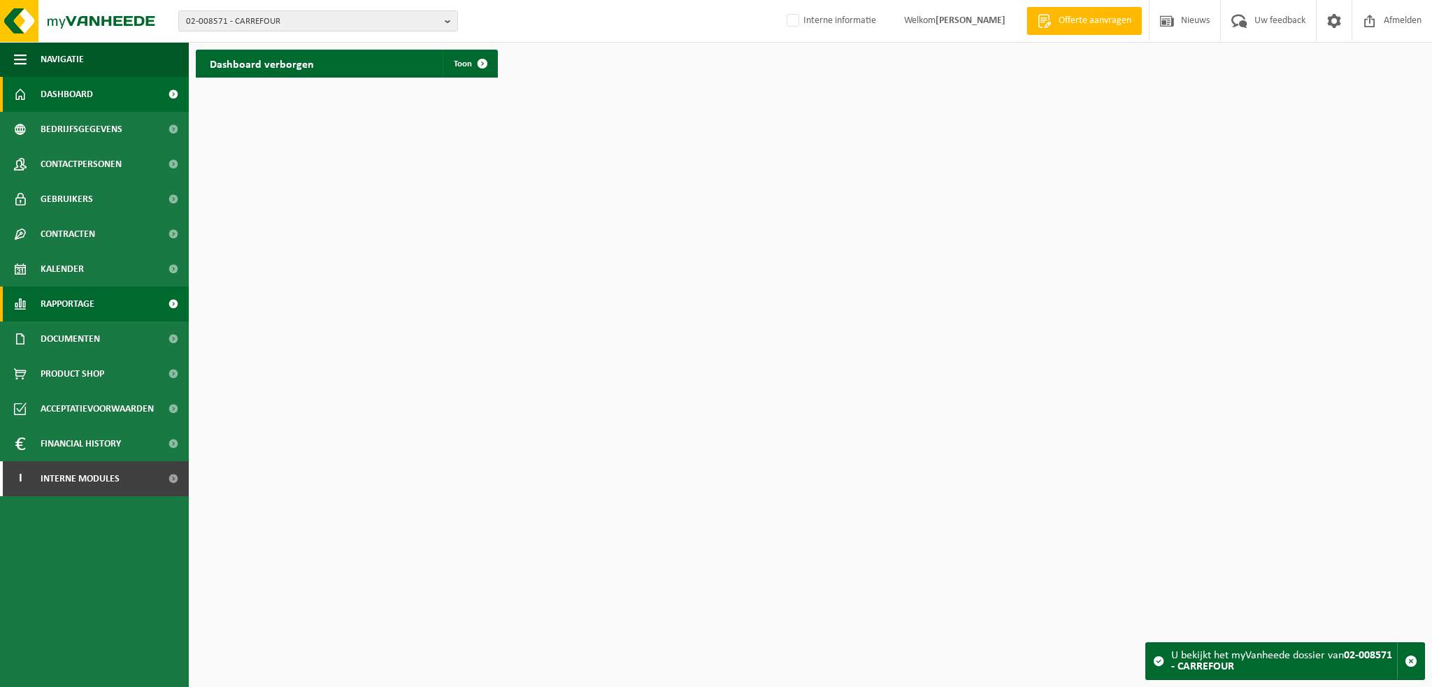
click at [68, 307] on span "Rapportage" at bounding box center [68, 304] width 54 height 35
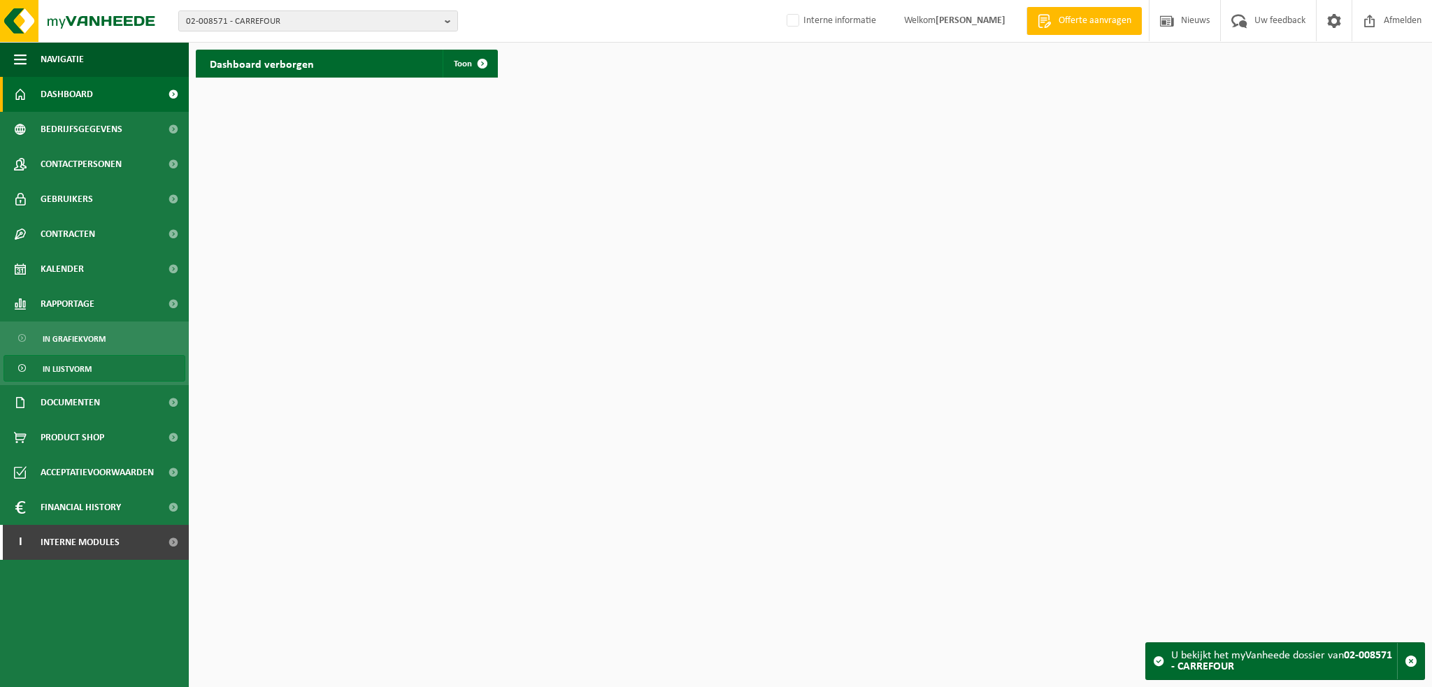
click at [70, 356] on span "In lijstvorm" at bounding box center [67, 369] width 49 height 27
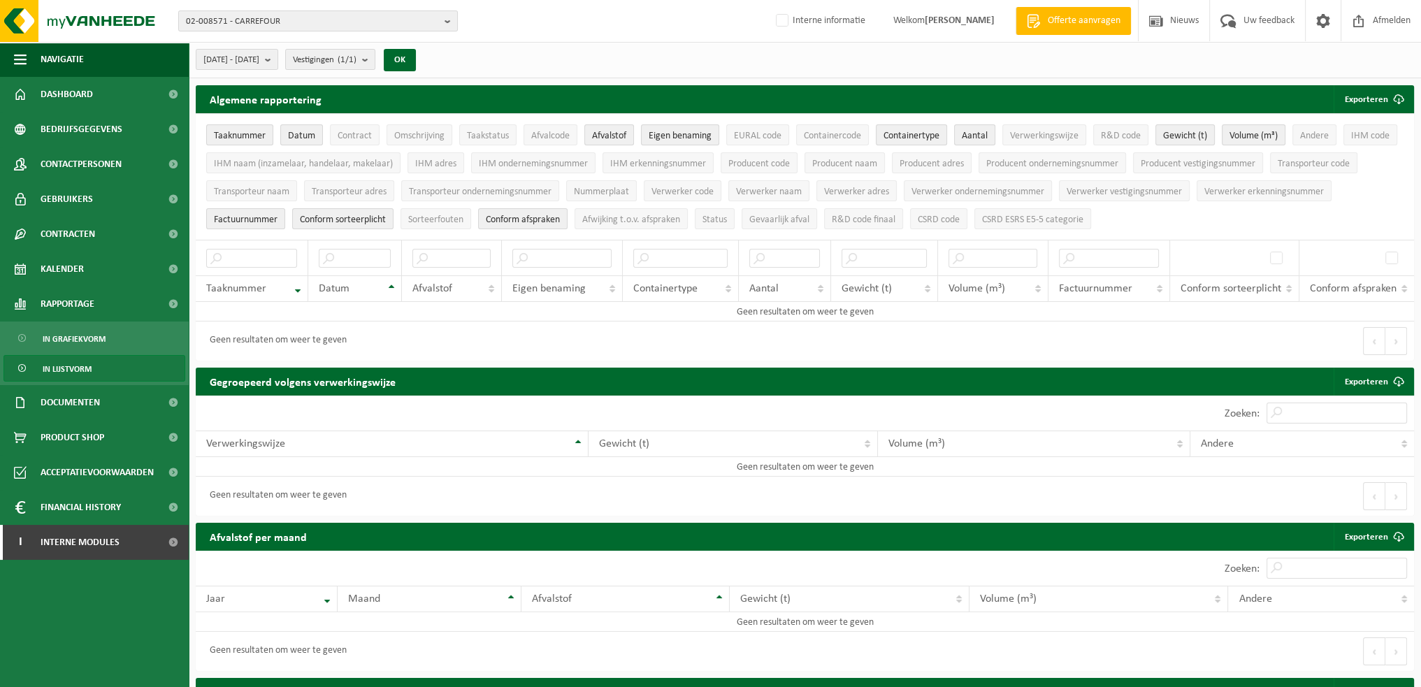
click at [294, 8] on div "02-008571 - CARREFOUR 02-008571 - CARREFOUR Interne informatie Welkom PIETER VI…" at bounding box center [710, 21] width 1421 height 43
click at [296, 15] on span "02-008571 - CARREFOUR" at bounding box center [312, 21] width 253 height 21
click at [296, 45] on input "text" at bounding box center [318, 43] width 273 height 17
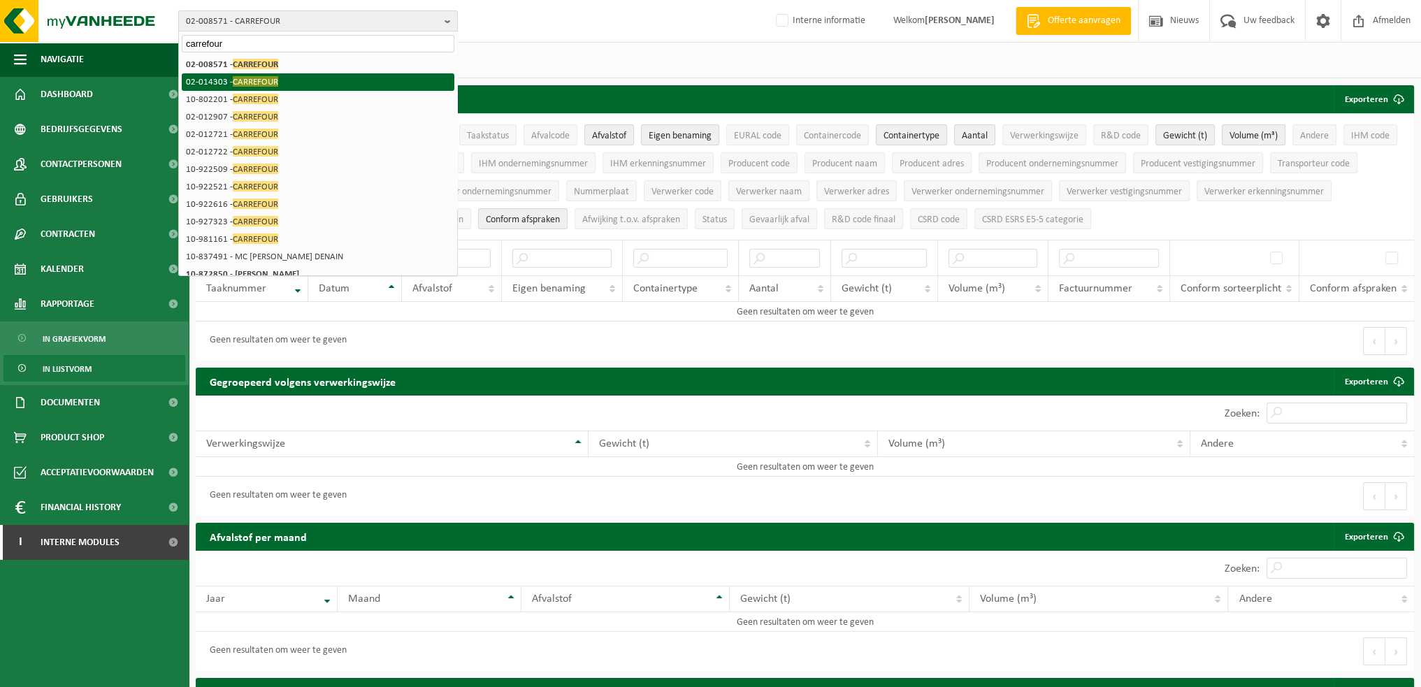
type input "carrefour"
click at [268, 86] on span "CARREFOUR" at bounding box center [255, 81] width 45 height 10
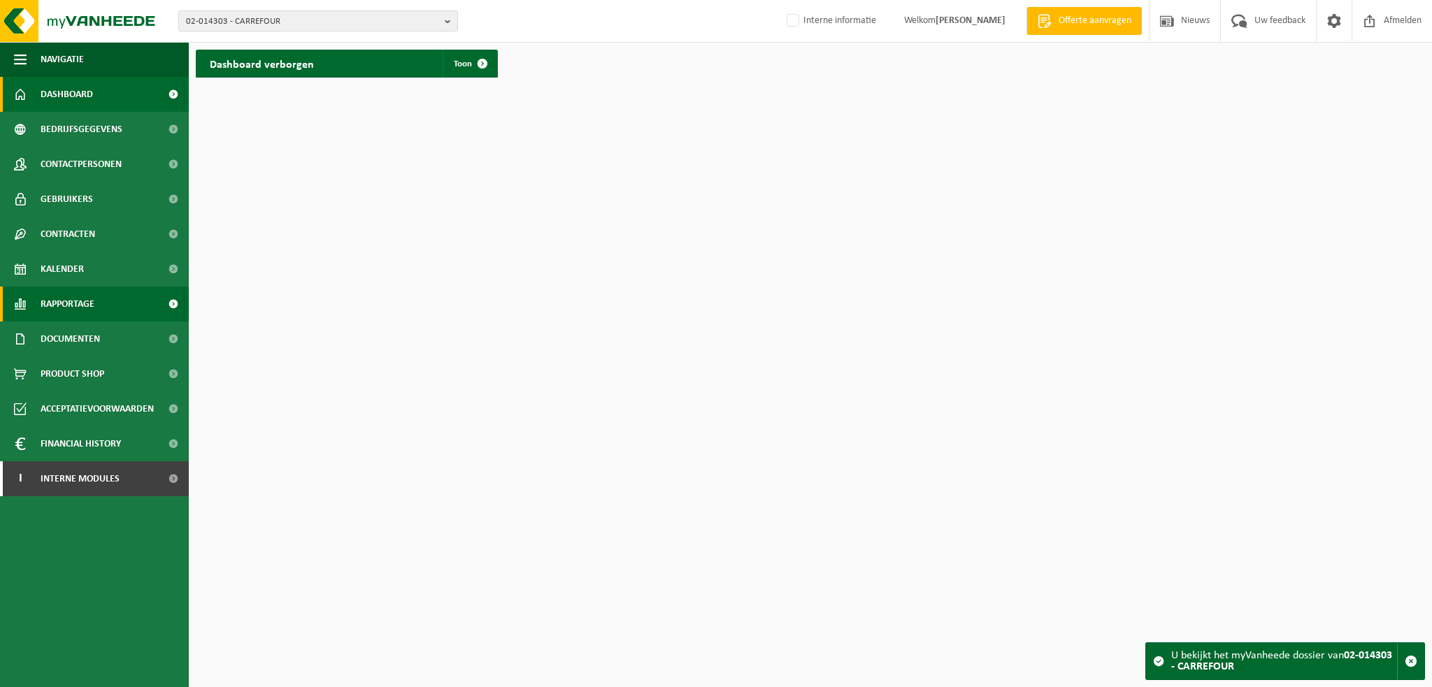
click at [70, 300] on span "Rapportage" at bounding box center [68, 304] width 54 height 35
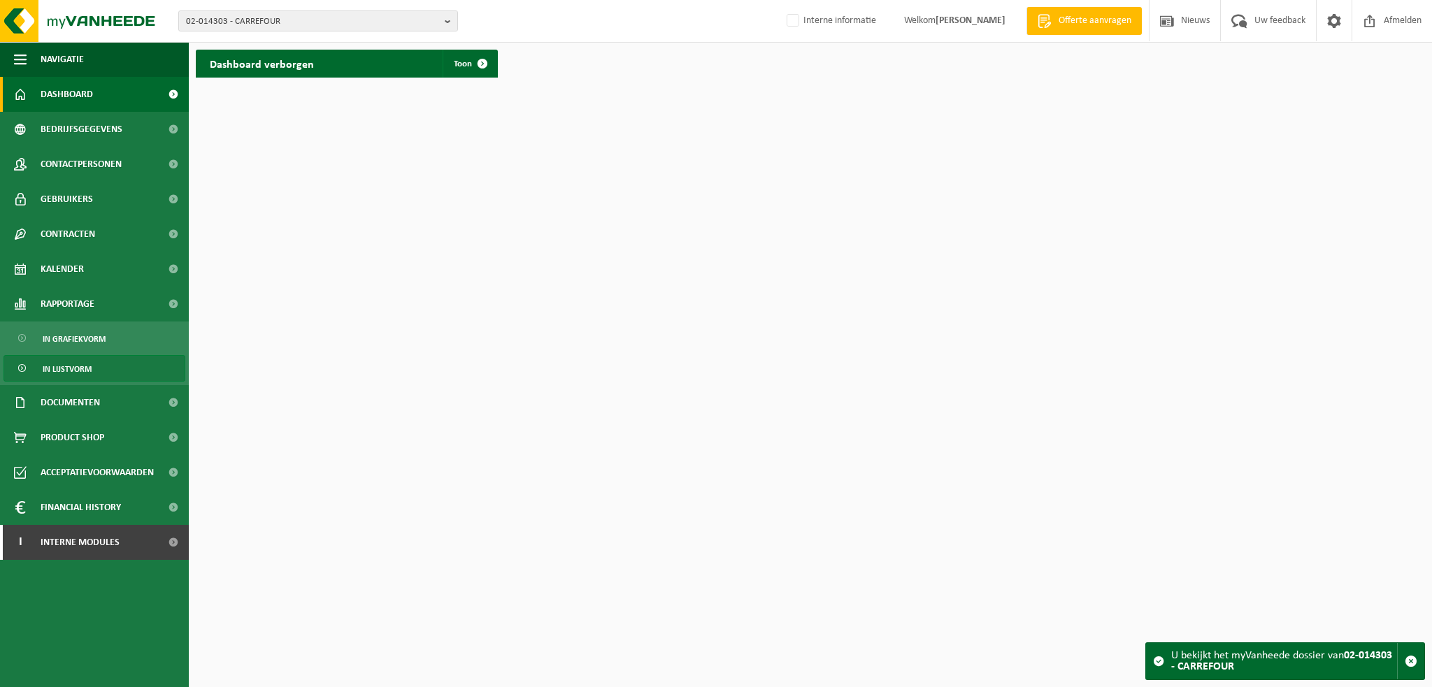
click at [70, 369] on span "In lijstvorm" at bounding box center [67, 369] width 49 height 27
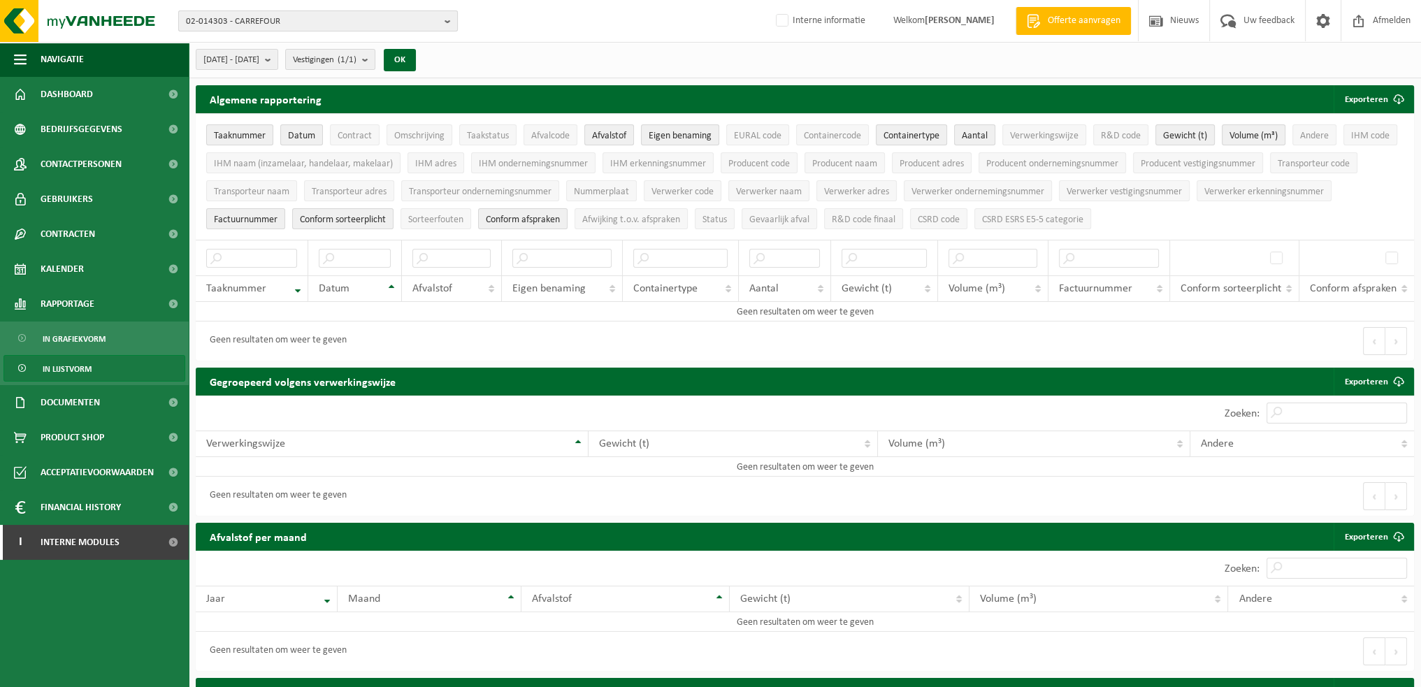
click at [378, 19] on span "02-014303 - CARREFOUR" at bounding box center [312, 21] width 253 height 21
click at [336, 41] on input "text" at bounding box center [318, 43] width 273 height 17
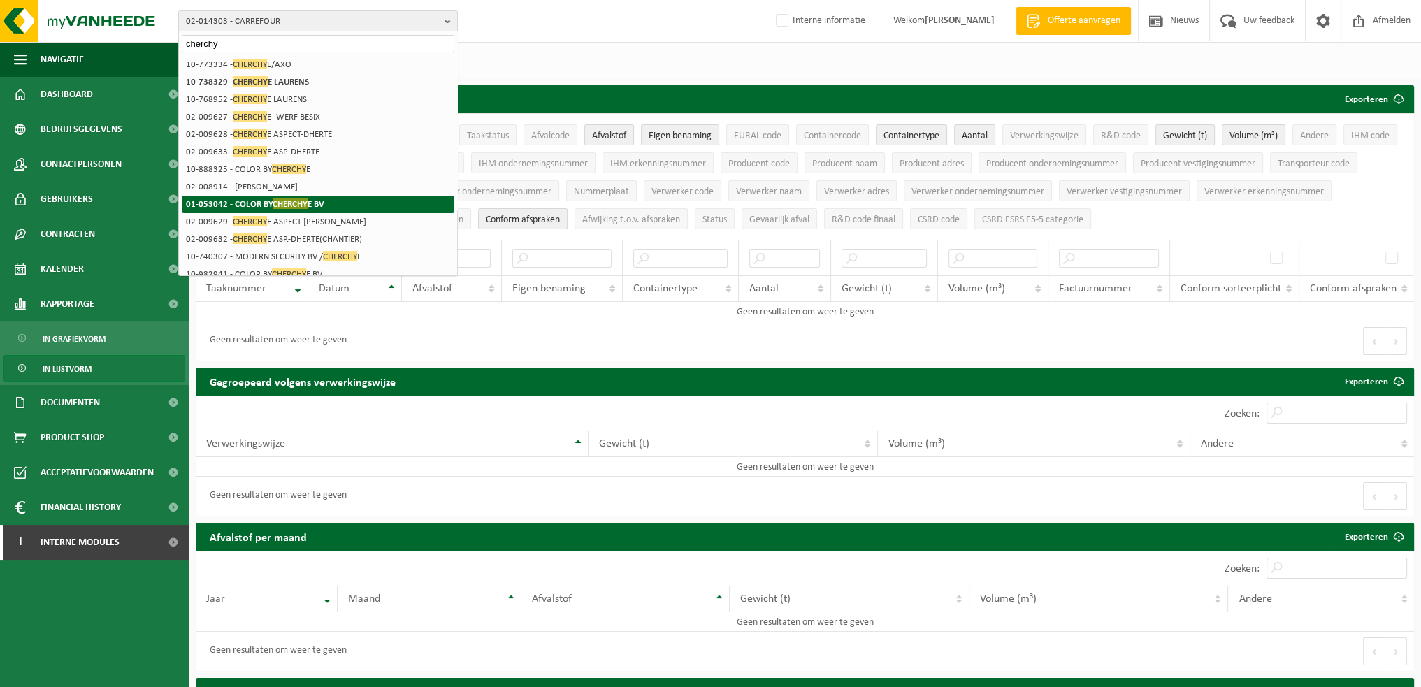
type input "cherchy"
click at [316, 205] on strong "01-053042 - COLOR BY [PERSON_NAME] E BV" at bounding box center [255, 204] width 138 height 10
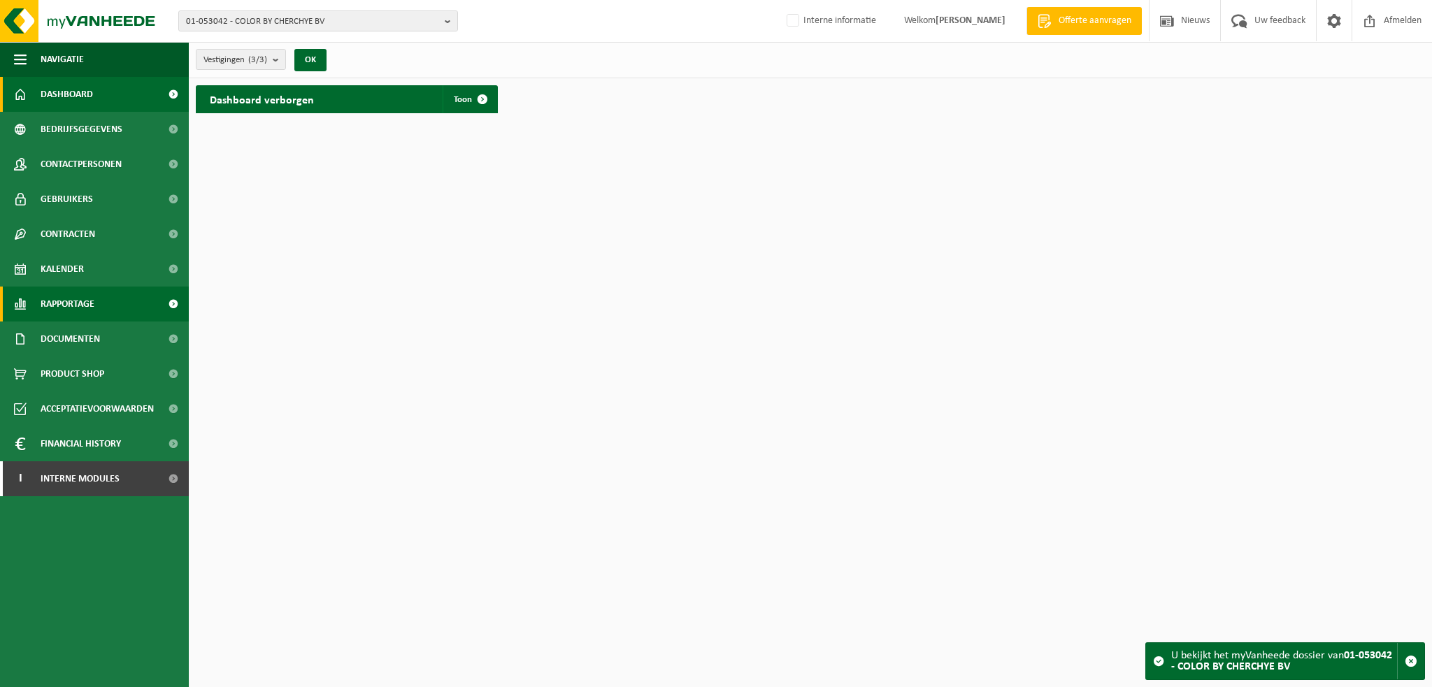
click at [80, 306] on span "Rapportage" at bounding box center [68, 304] width 54 height 35
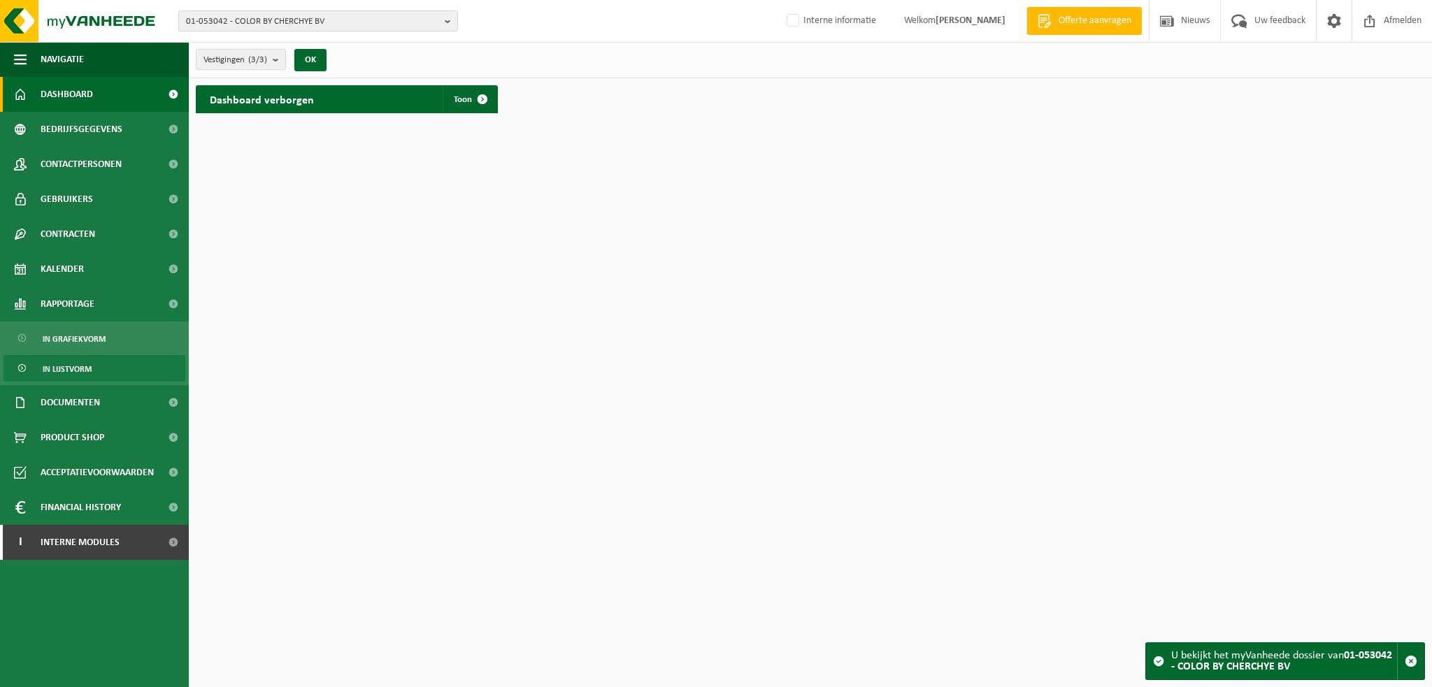
click at [76, 359] on span "In lijstvorm" at bounding box center [67, 369] width 49 height 27
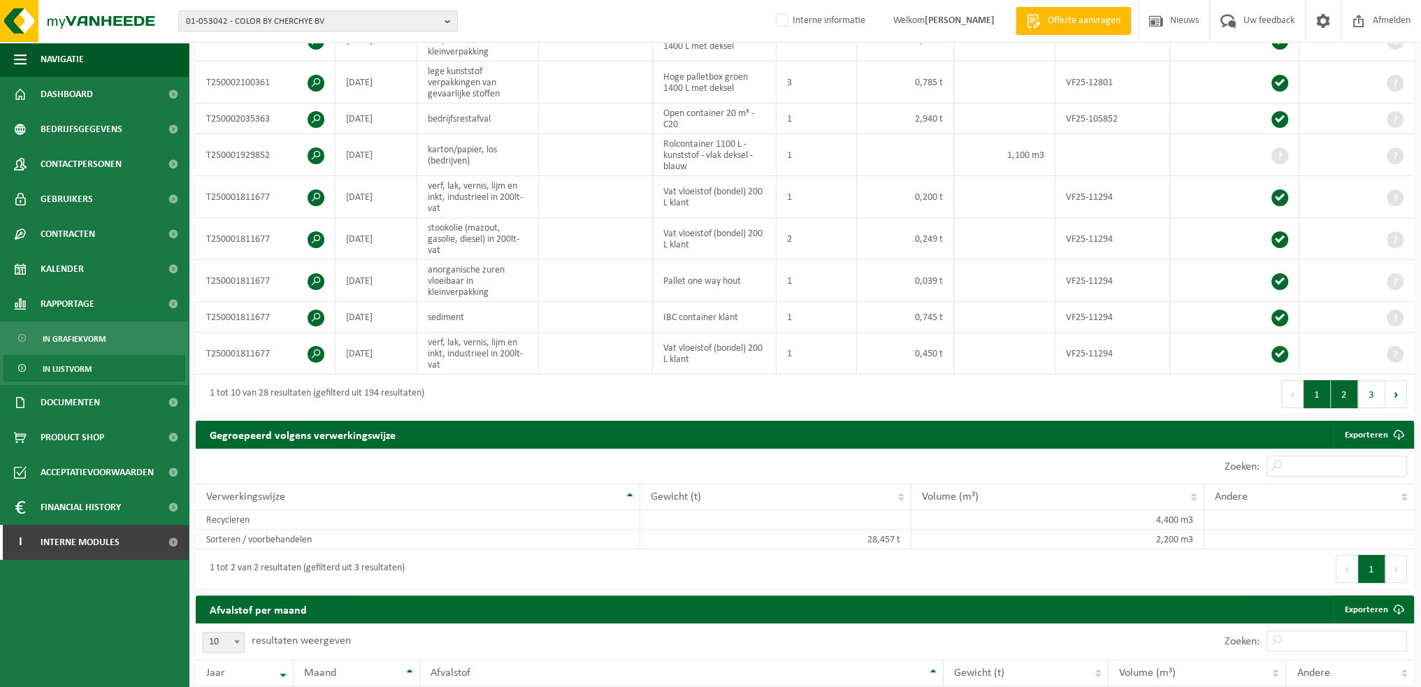
click at [1334, 382] on button "2" at bounding box center [1344, 394] width 27 height 28
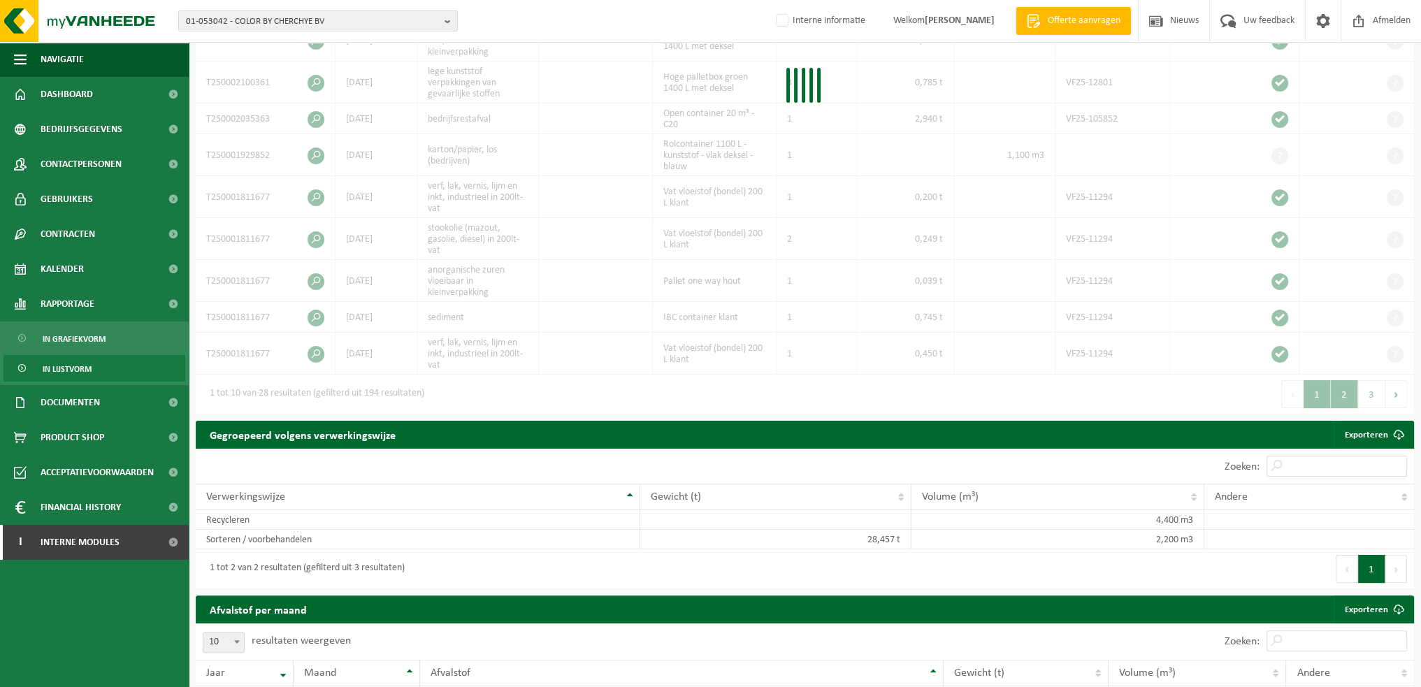
scroll to position [344, 0]
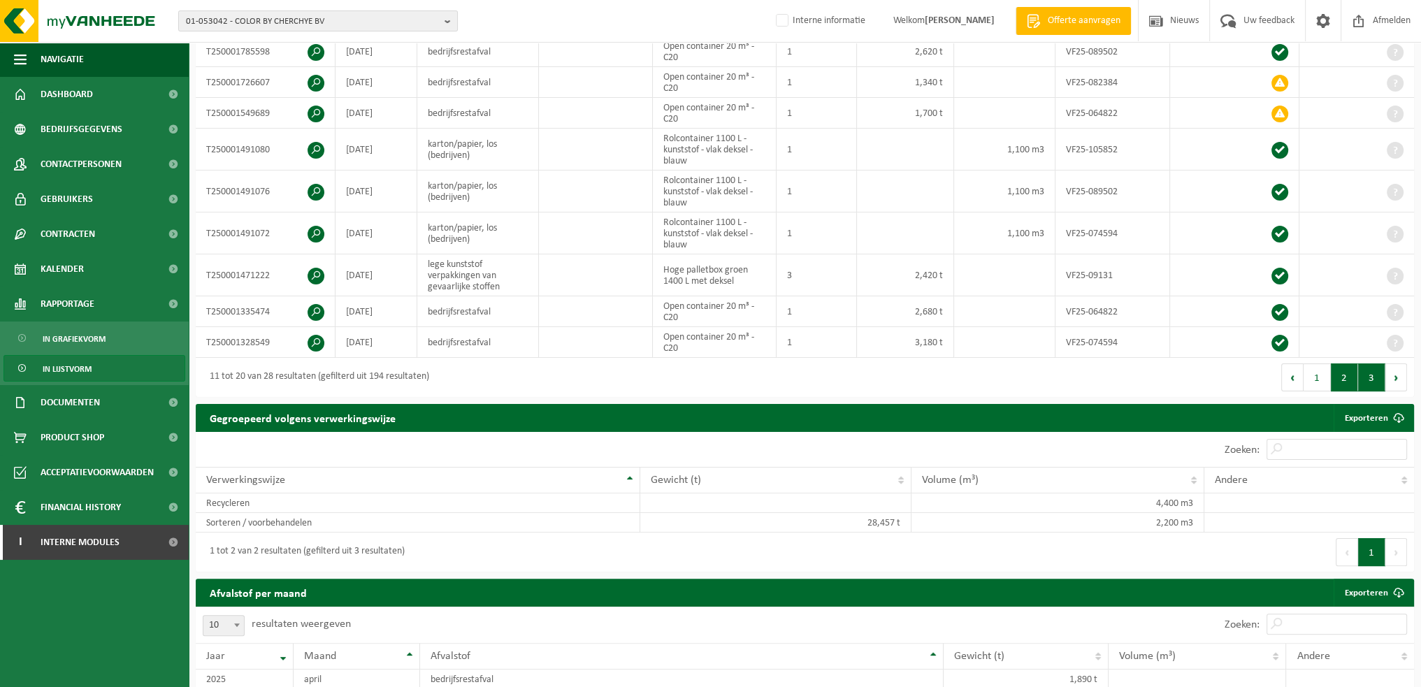
click at [1370, 391] on button "3" at bounding box center [1371, 378] width 27 height 28
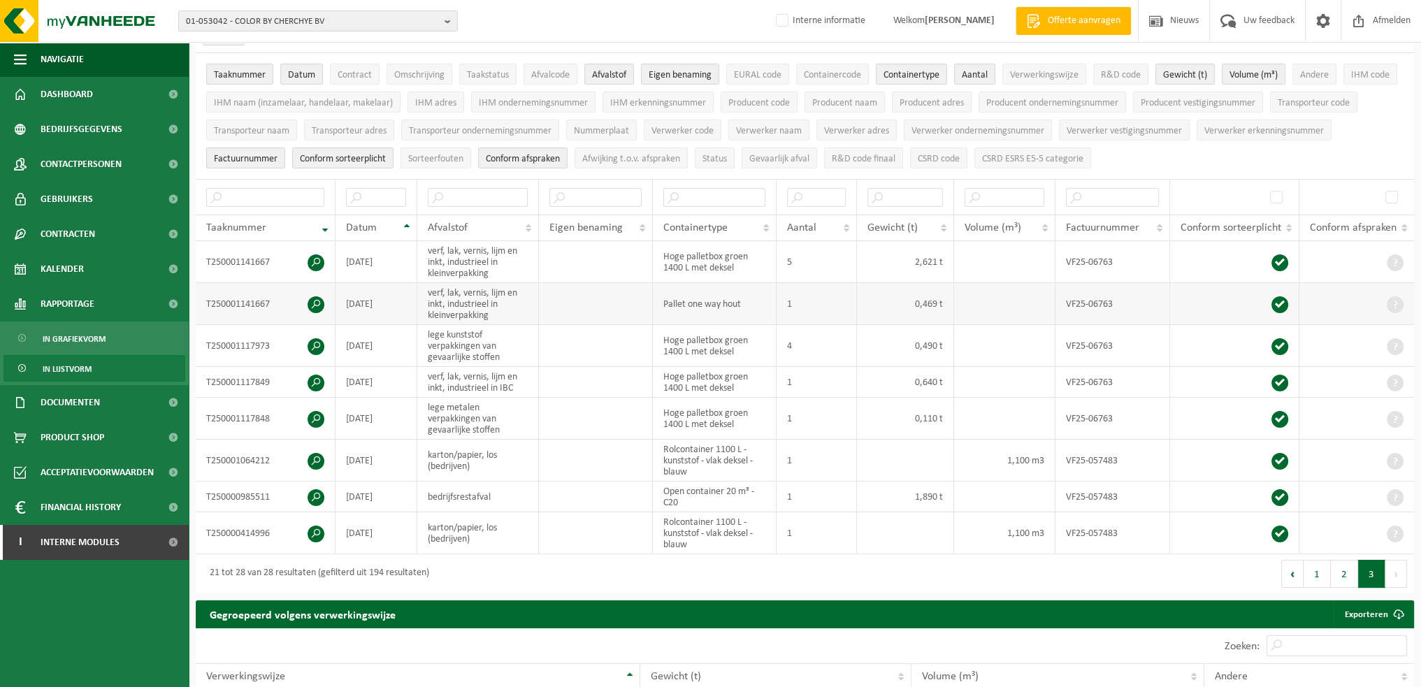
scroll to position [173, 0]
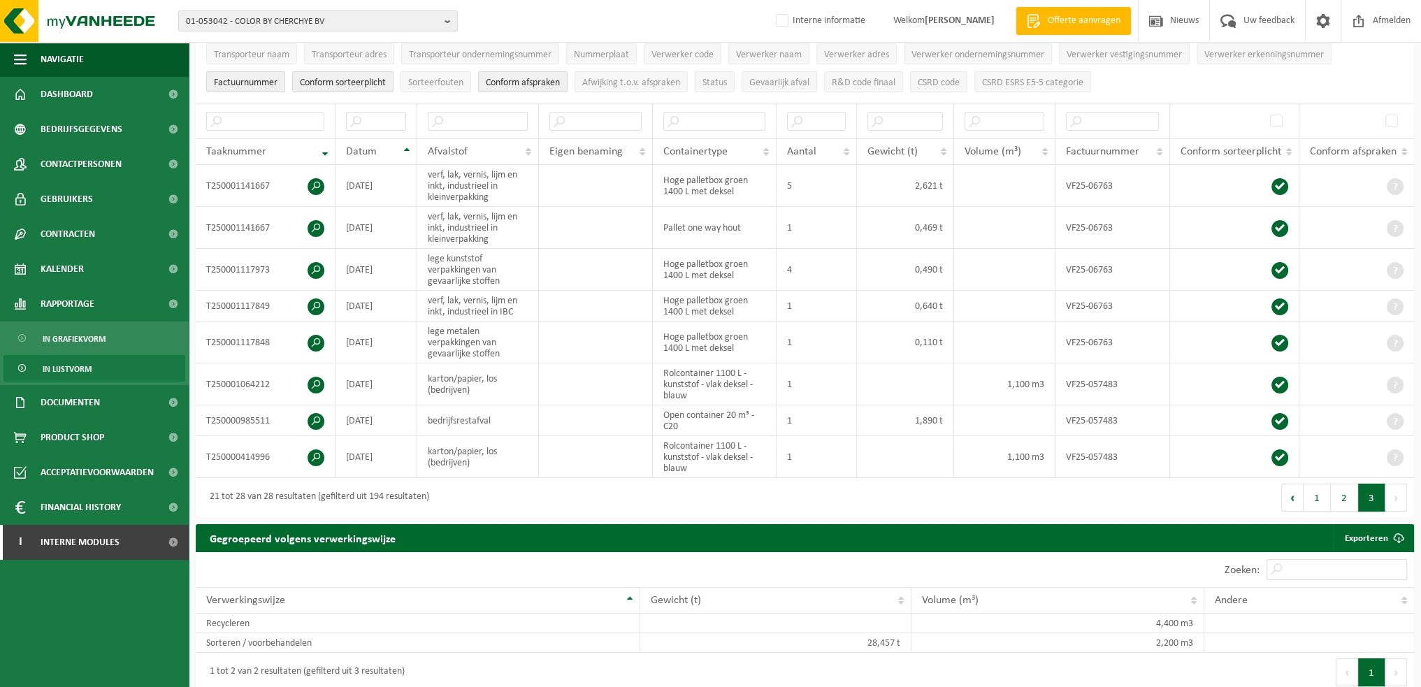
click at [1395, 492] on button "Volgende" at bounding box center [1397, 498] width 22 height 28
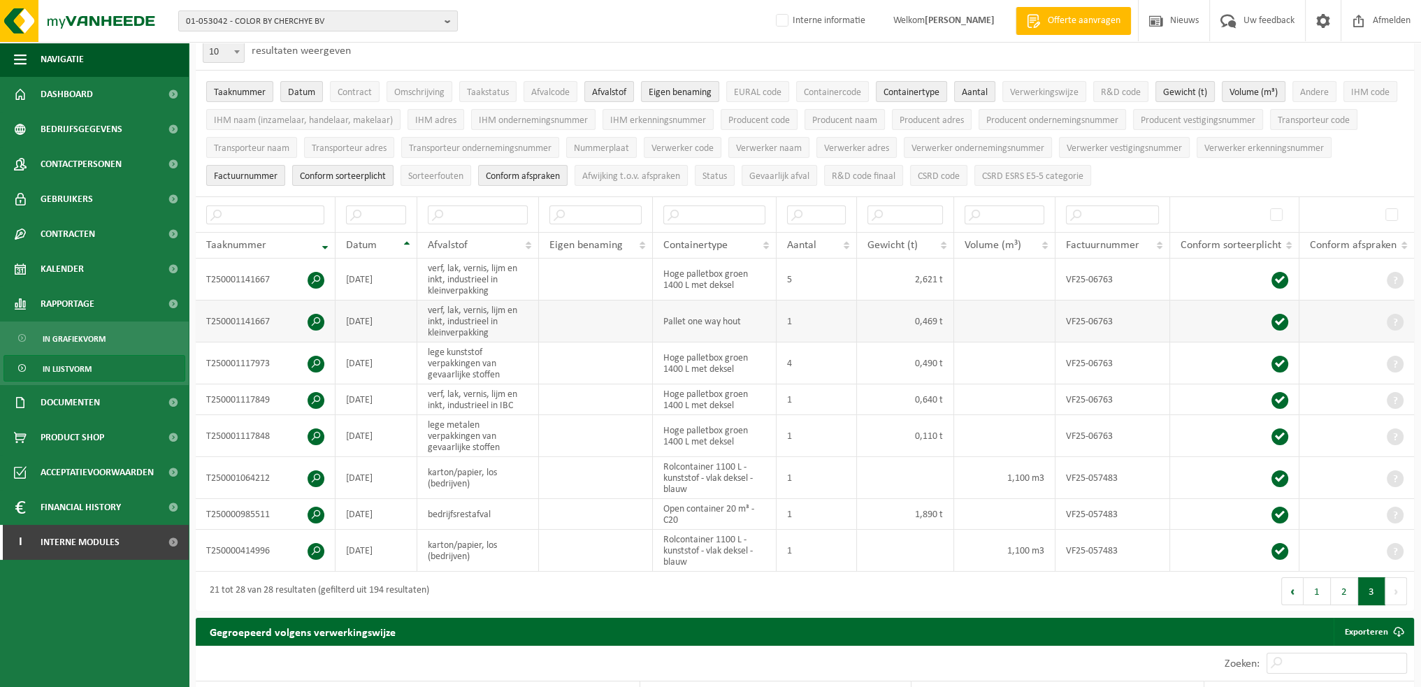
scroll to position [0, 0]
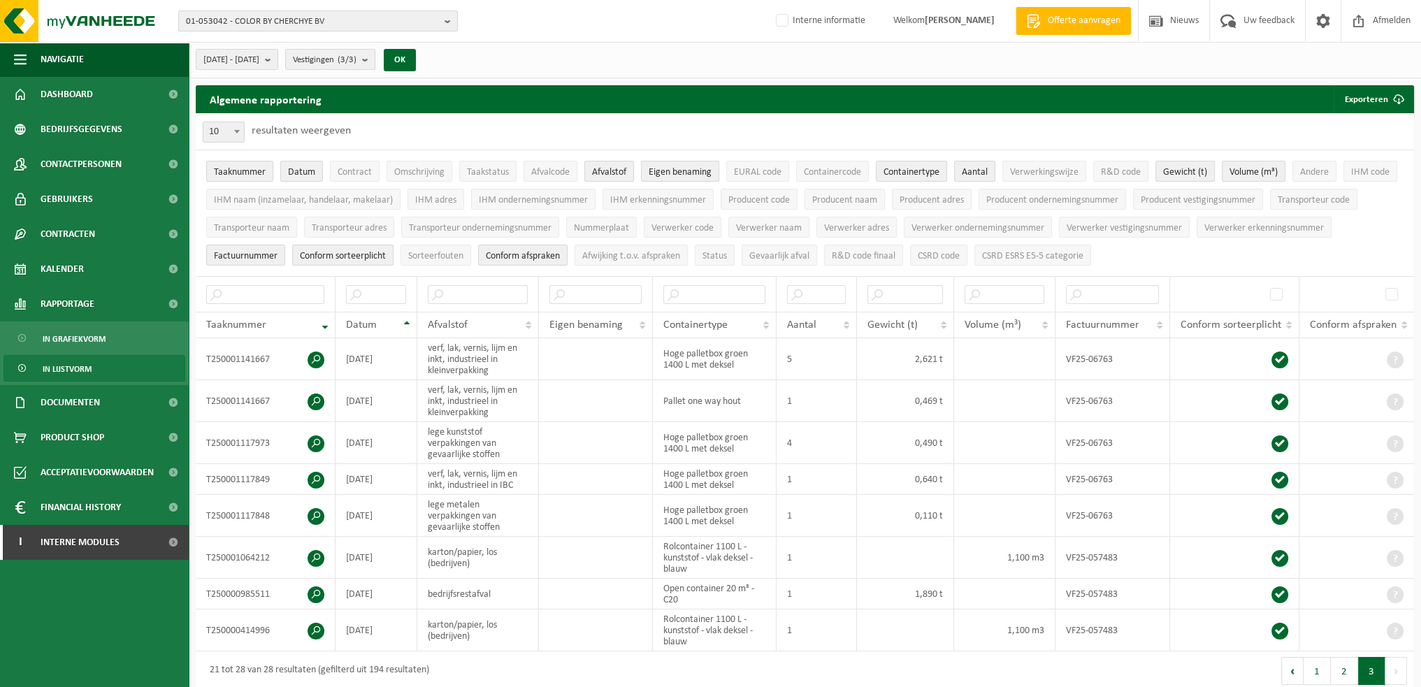
click at [337, 23] on span "01-053042 - COLOR BY CHERCHYE BV" at bounding box center [312, 21] width 253 height 21
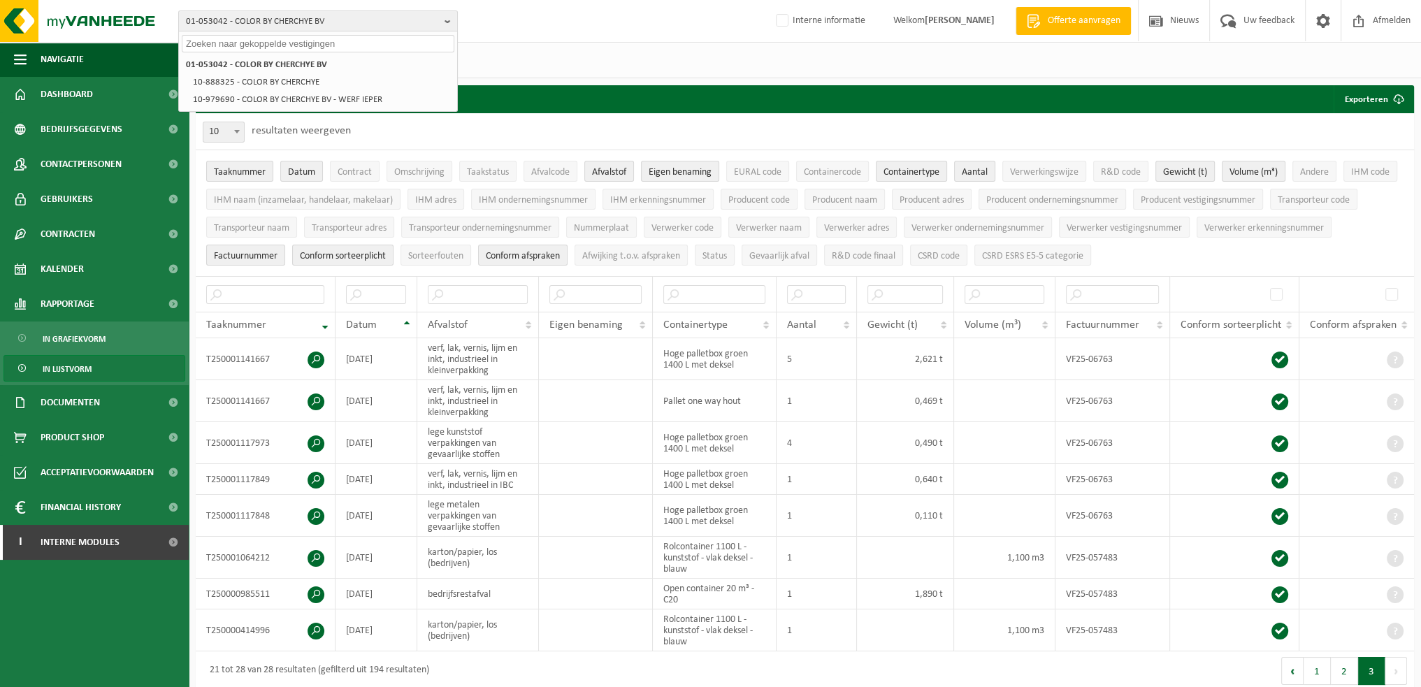
click at [323, 45] on input "text" at bounding box center [318, 43] width 273 height 17
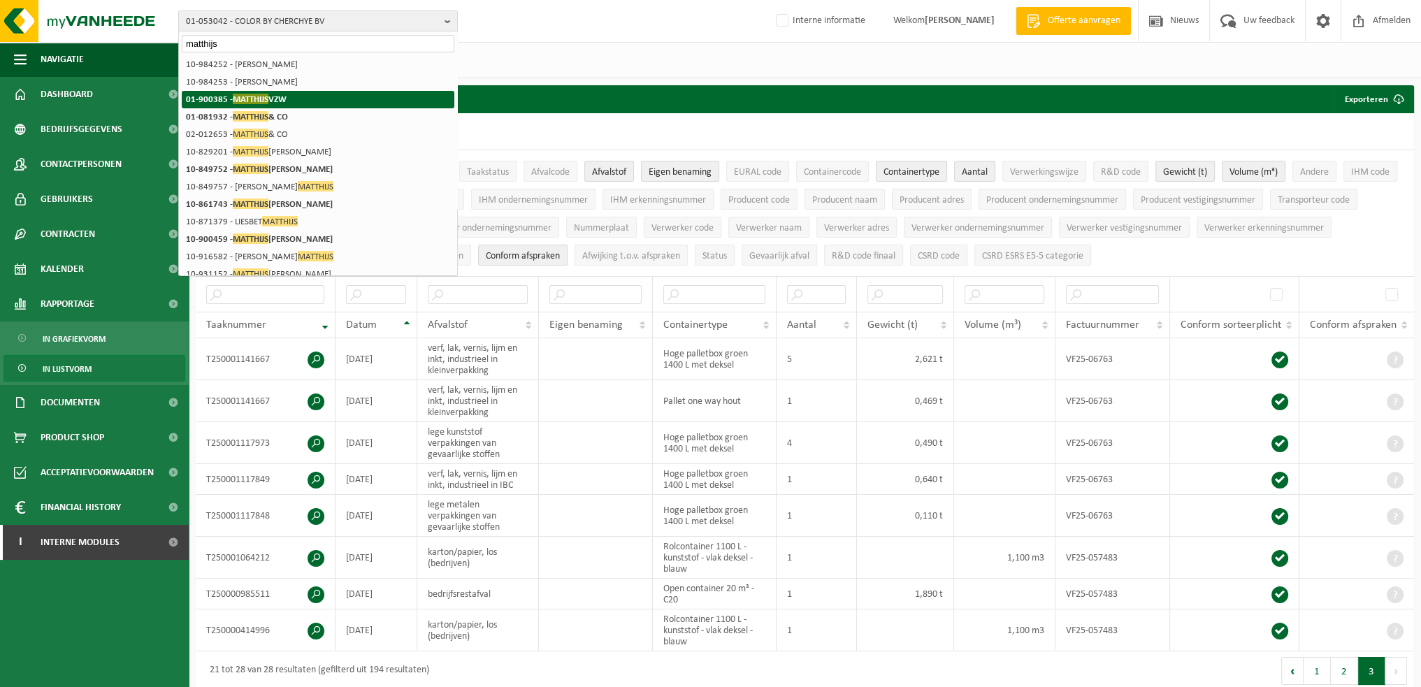
type input "matthijs"
click at [301, 100] on li "01-900385 - MATTHIJS VZW" at bounding box center [318, 99] width 273 height 17
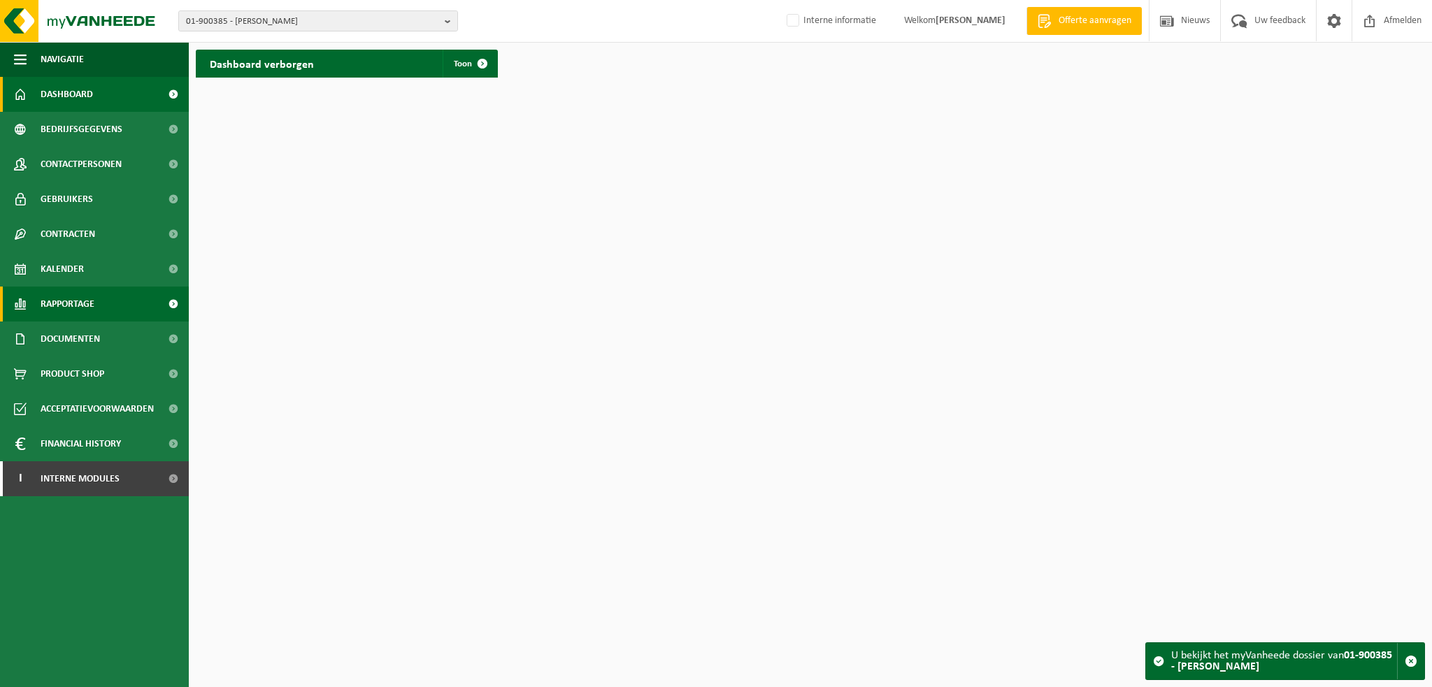
click at [65, 306] on span "Rapportage" at bounding box center [68, 304] width 54 height 35
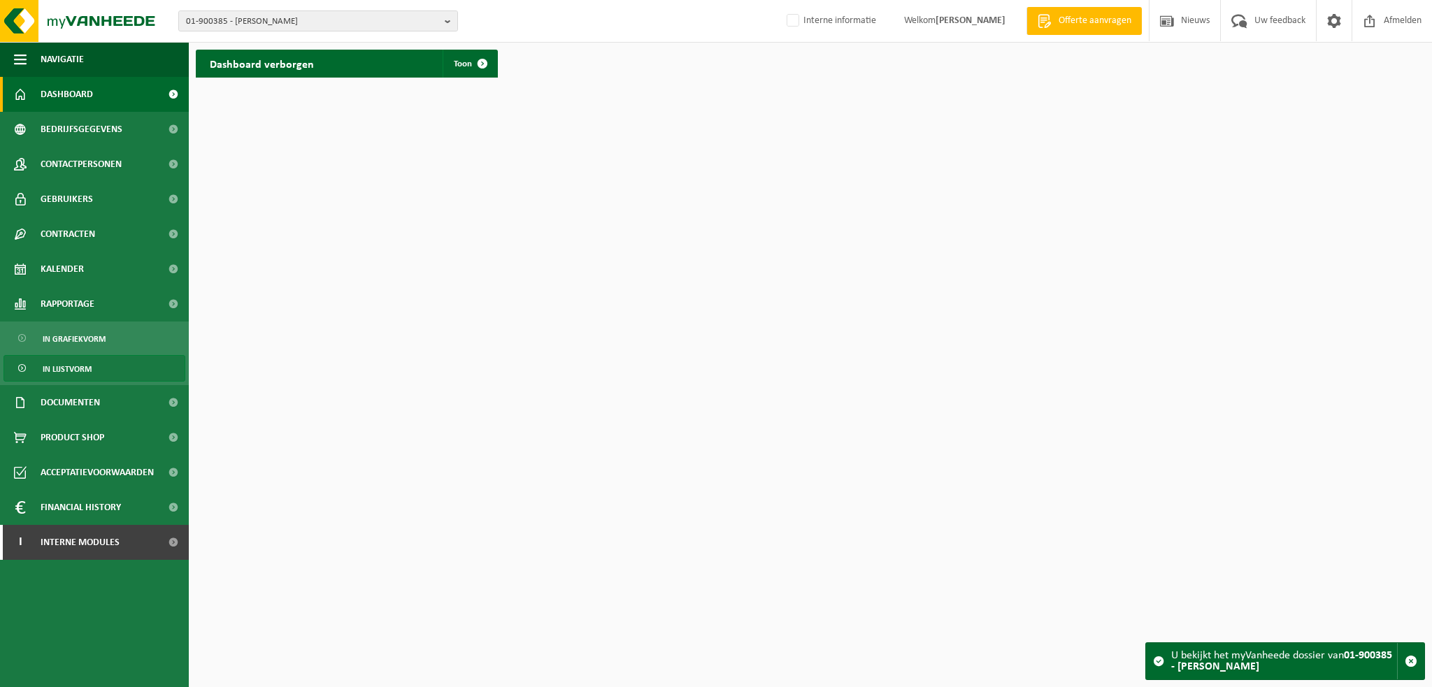
click at [71, 368] on span "In lijstvorm" at bounding box center [67, 369] width 49 height 27
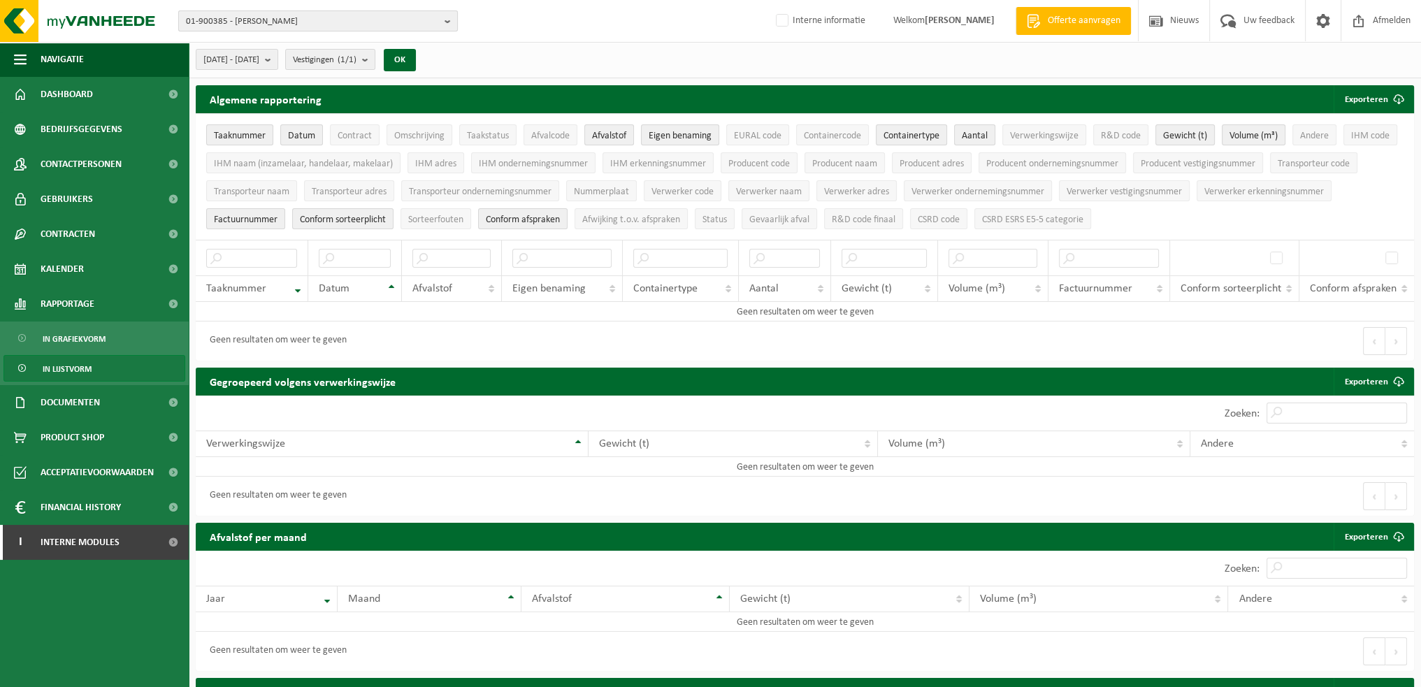
click at [303, 19] on span "01-900385 - [PERSON_NAME]" at bounding box center [312, 21] width 253 height 21
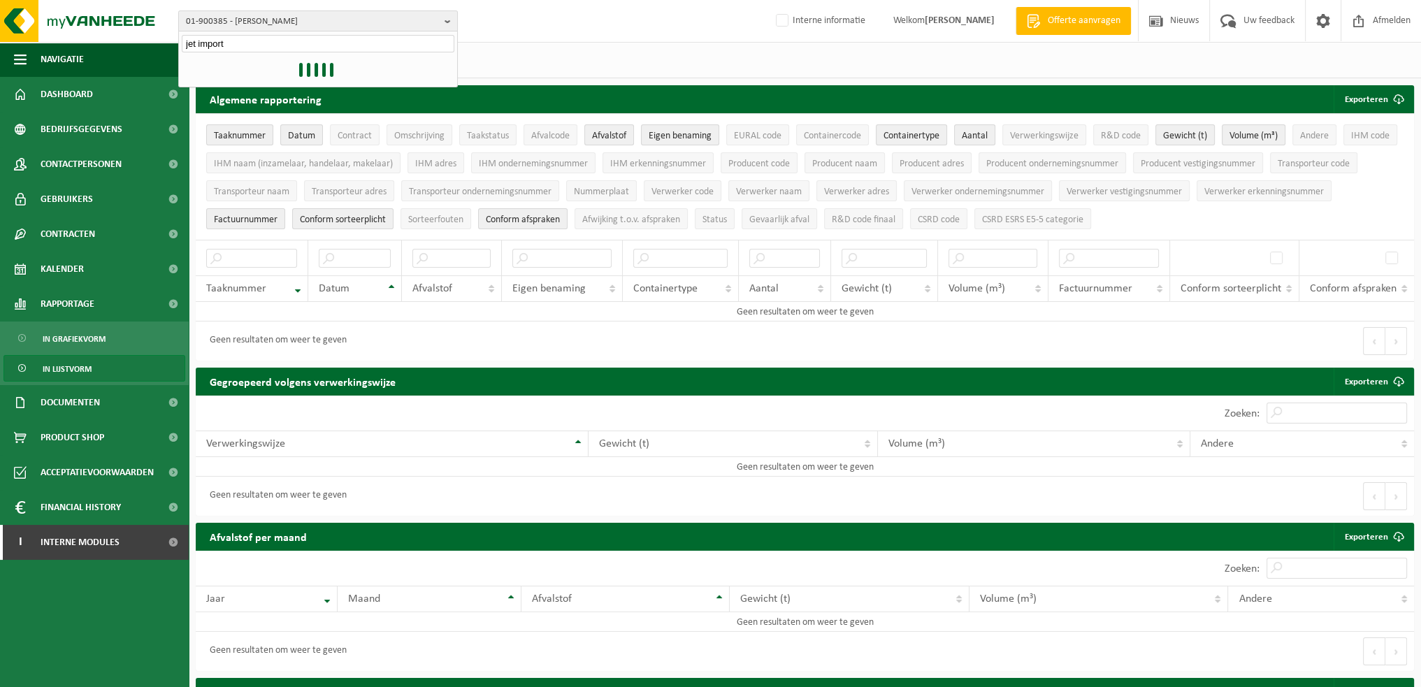
type input "jet import"
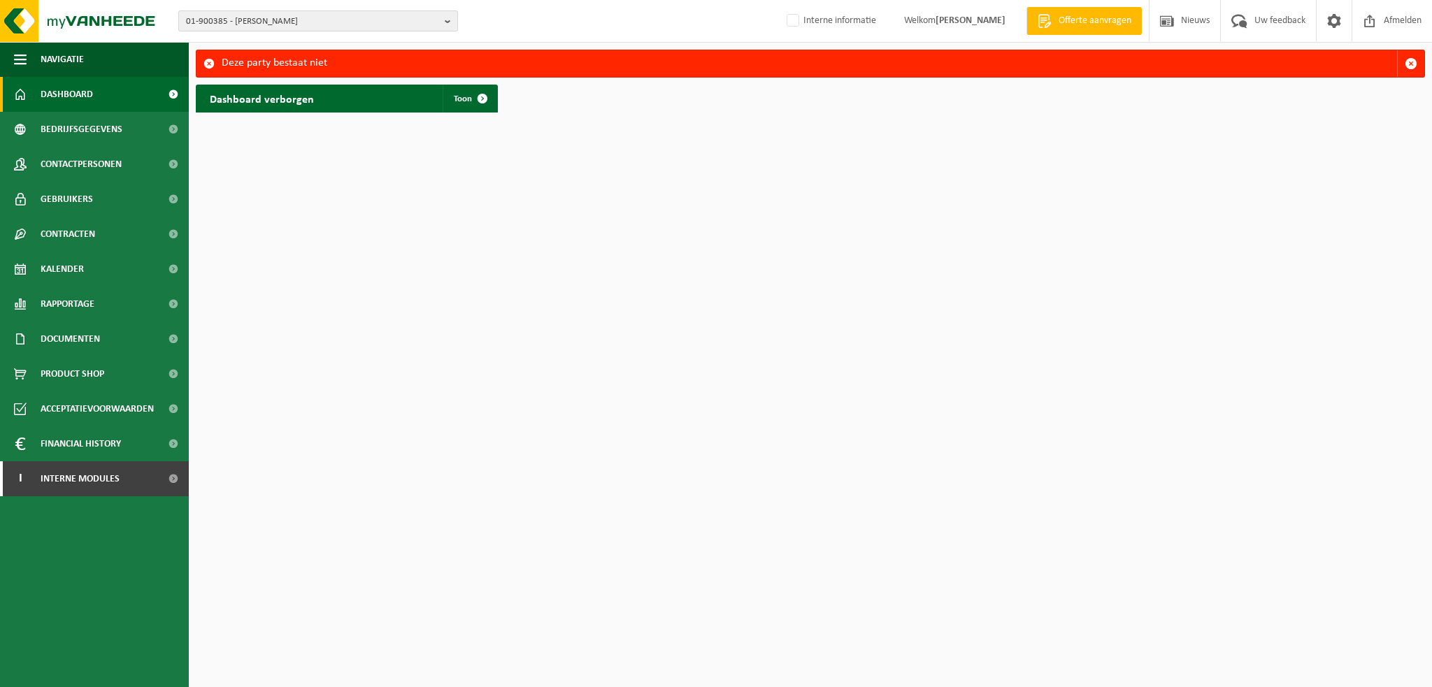
click at [343, 20] on span "01-900385 - MATTHIJS VZW" at bounding box center [312, 21] width 253 height 21
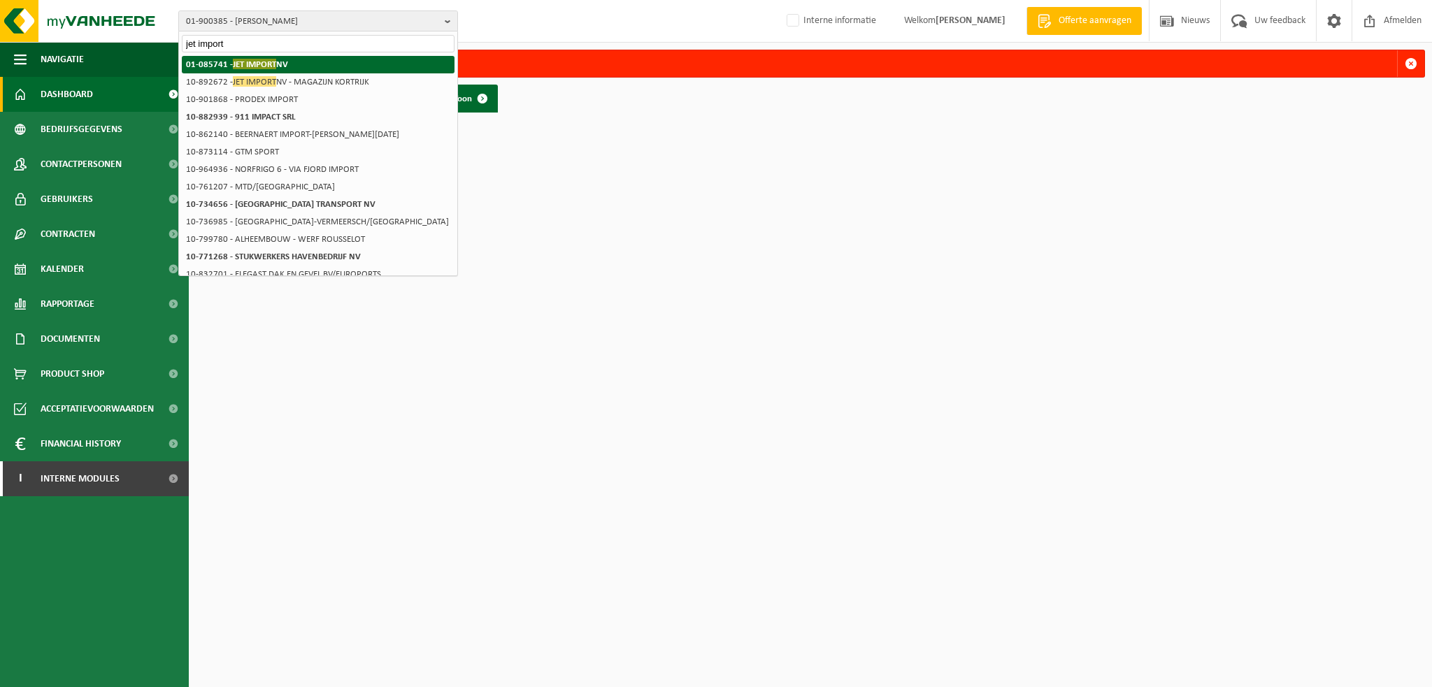
type input "jet import"
click at [288, 66] on strong "01-085741 - JET IMPORT NV" at bounding box center [237, 64] width 102 height 10
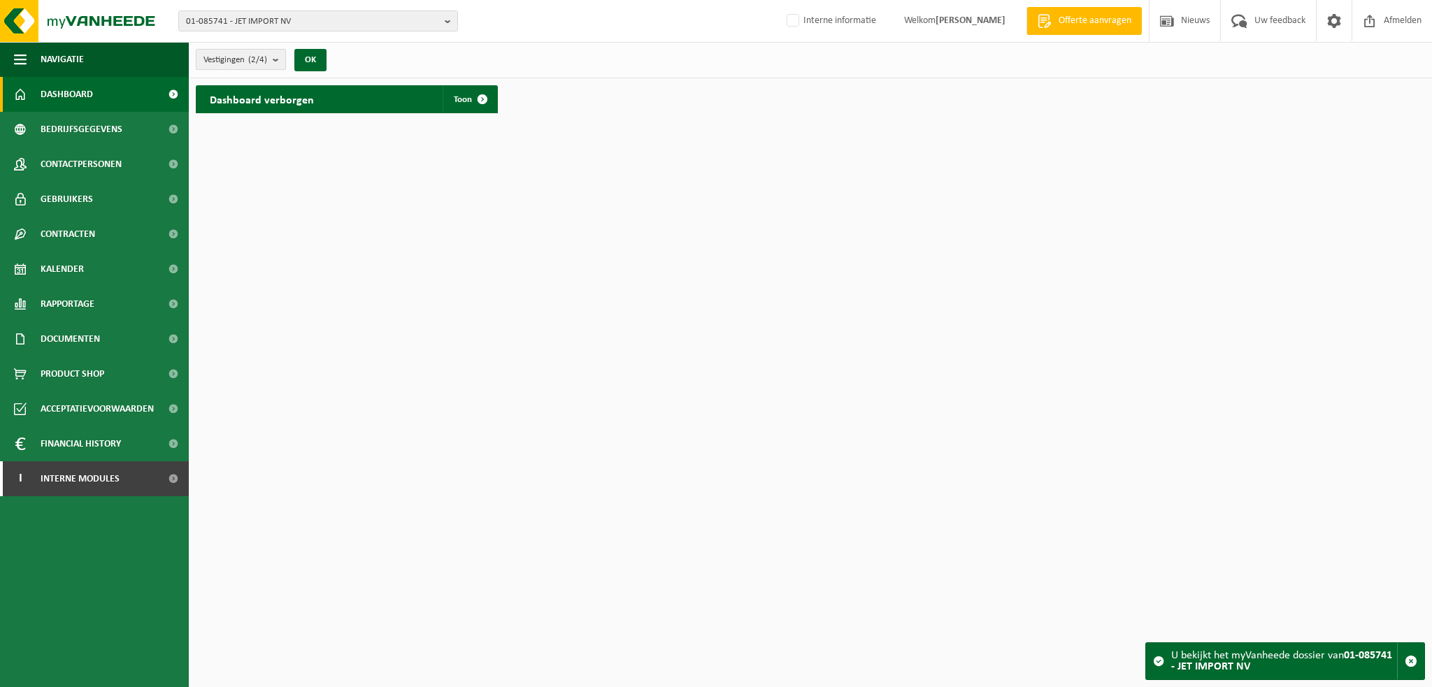
click at [248, 61] on span "Vestigingen (2/4)" at bounding box center [235, 60] width 64 height 21
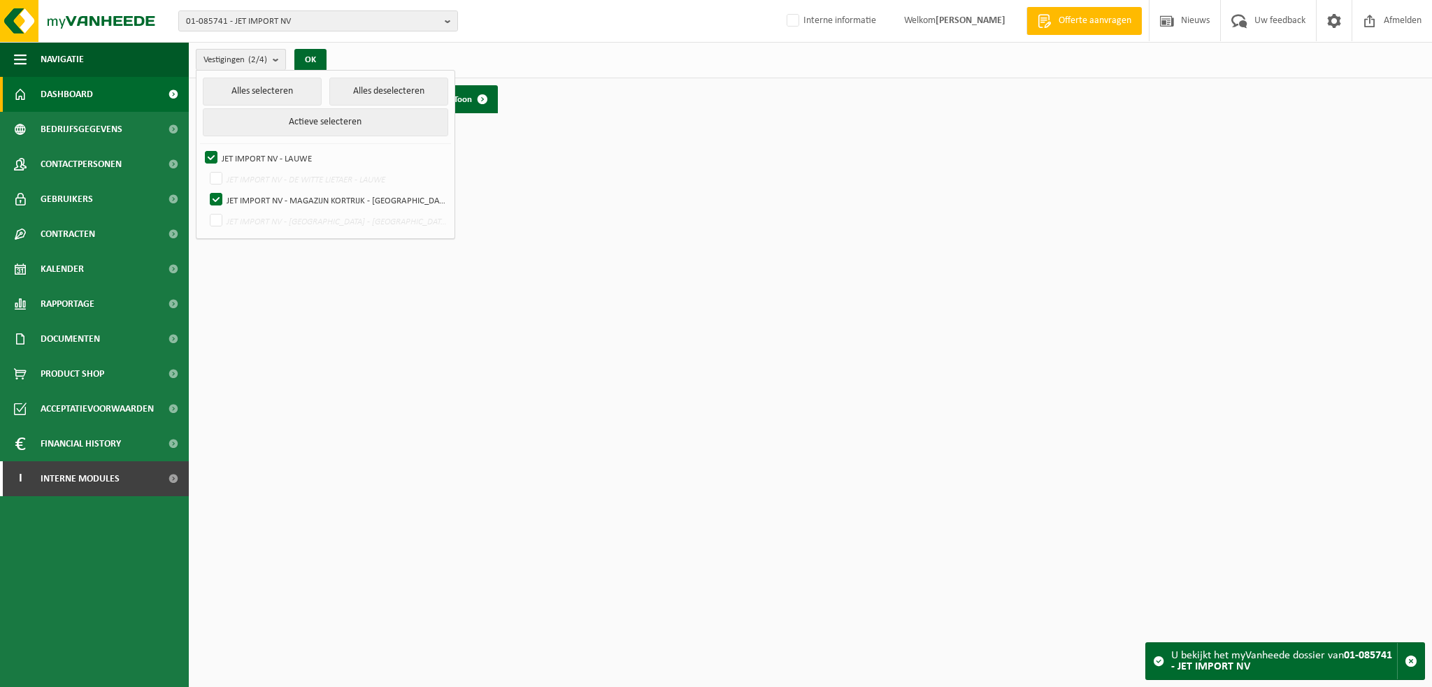
click at [248, 61] on span "Vestigingen (2/4)" at bounding box center [235, 60] width 64 height 21
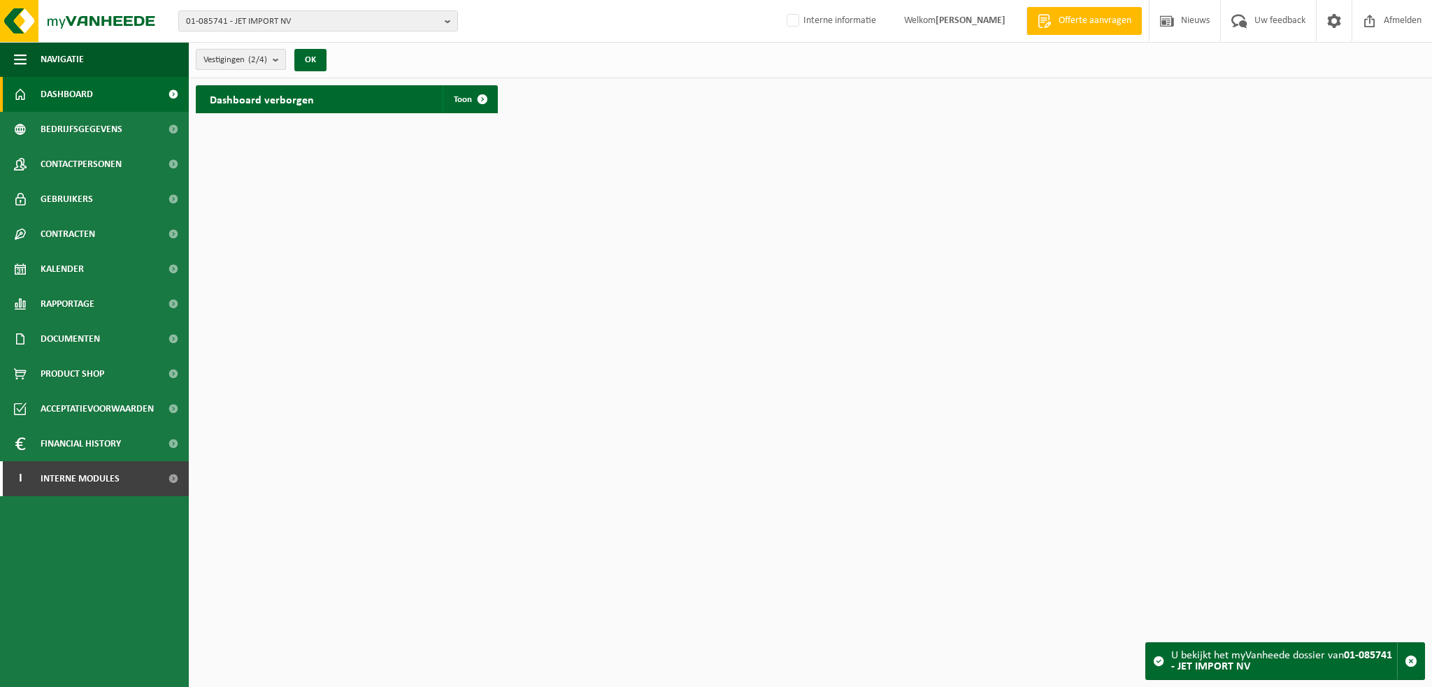
click at [248, 61] on span "Vestigingen (2/4)" at bounding box center [235, 60] width 64 height 21
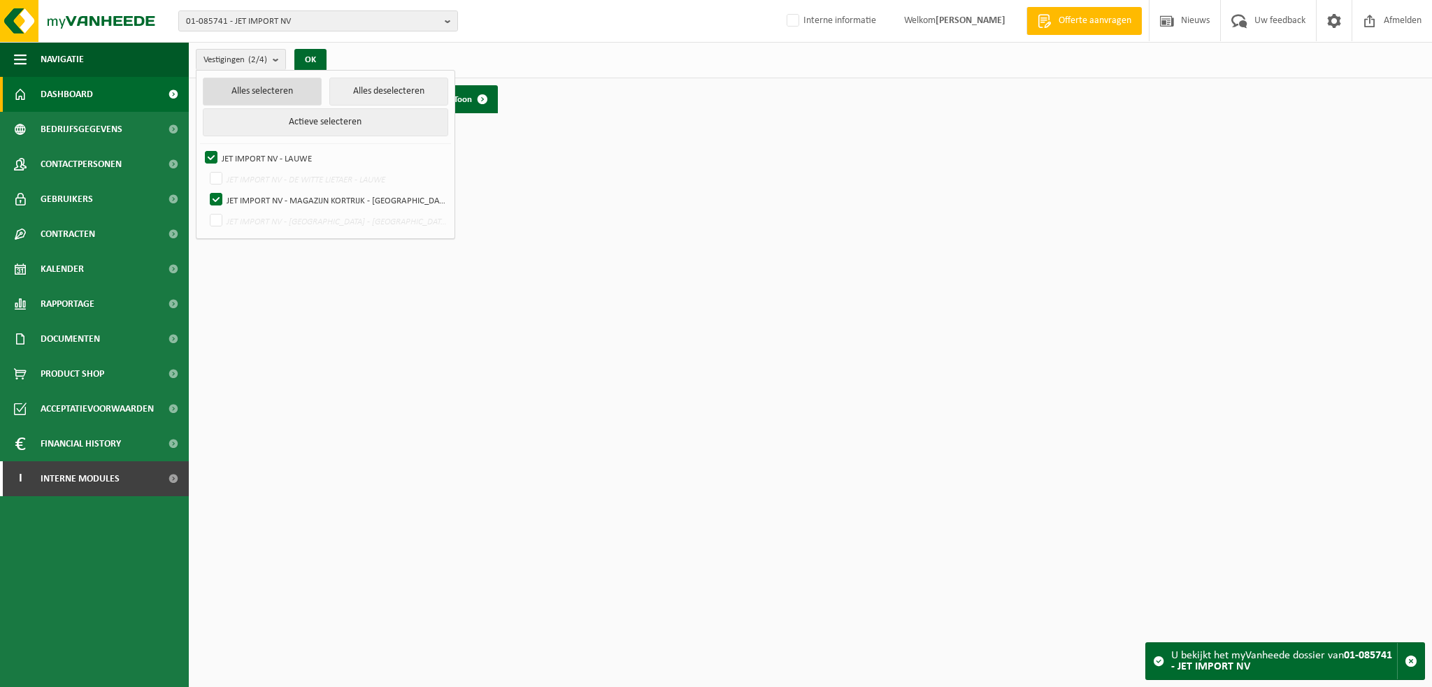
click at [247, 82] on button "Alles selecteren" at bounding box center [263, 92] width 120 height 28
checkbox input "true"
click at [302, 61] on button "OK" at bounding box center [310, 60] width 32 height 22
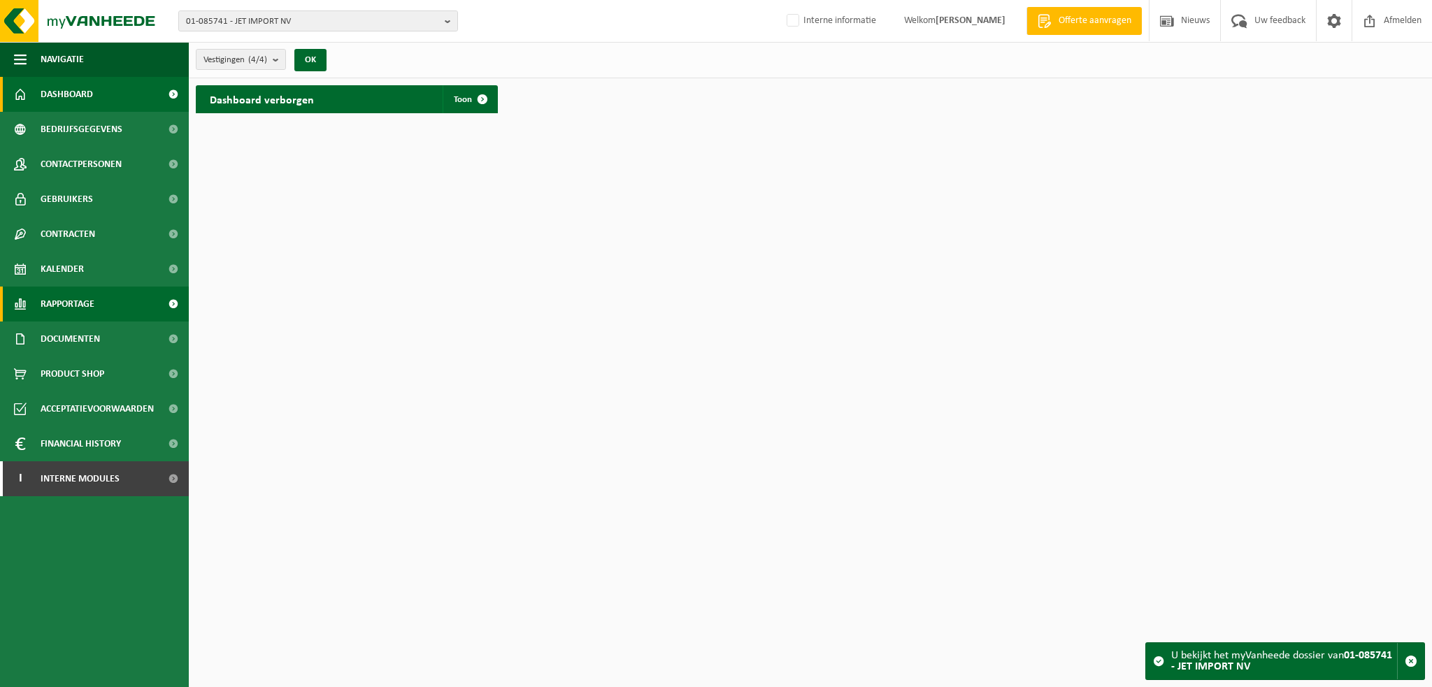
click at [86, 304] on span "Rapportage" at bounding box center [68, 304] width 54 height 35
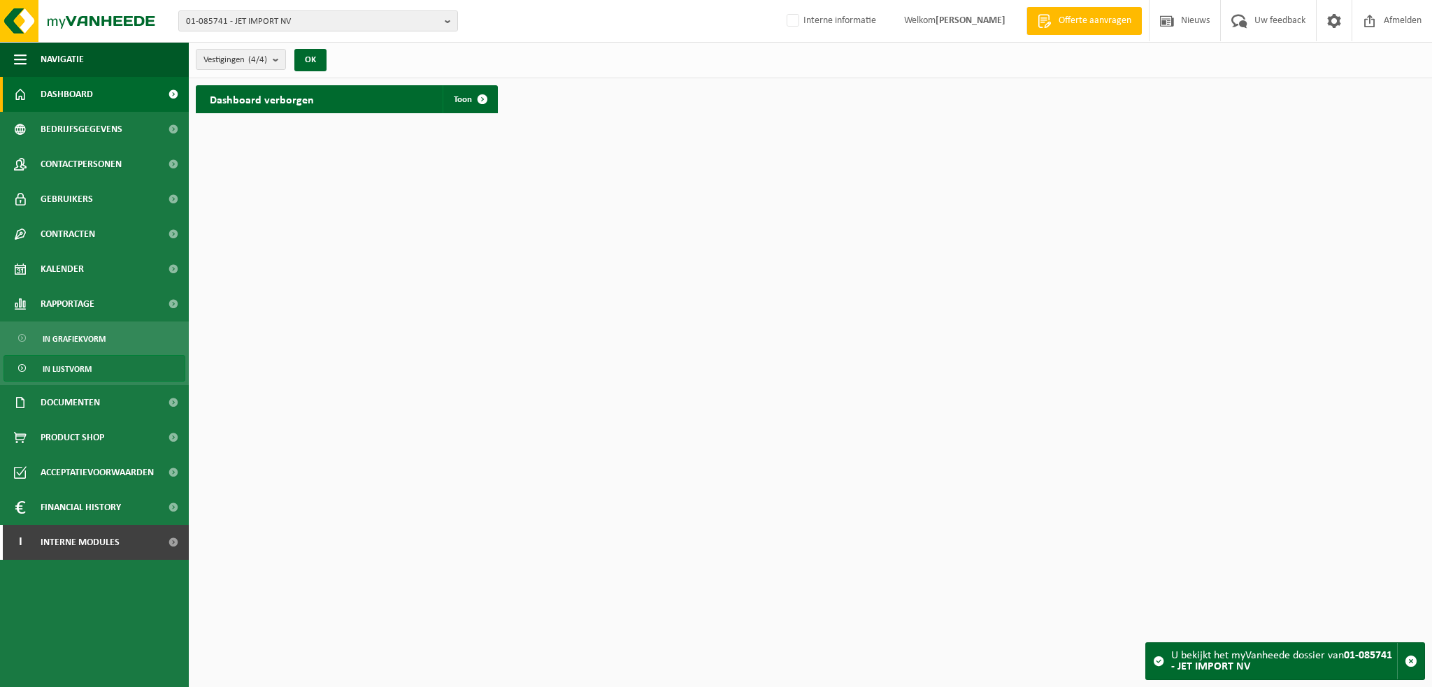
click at [83, 366] on span "In lijstvorm" at bounding box center [67, 369] width 49 height 27
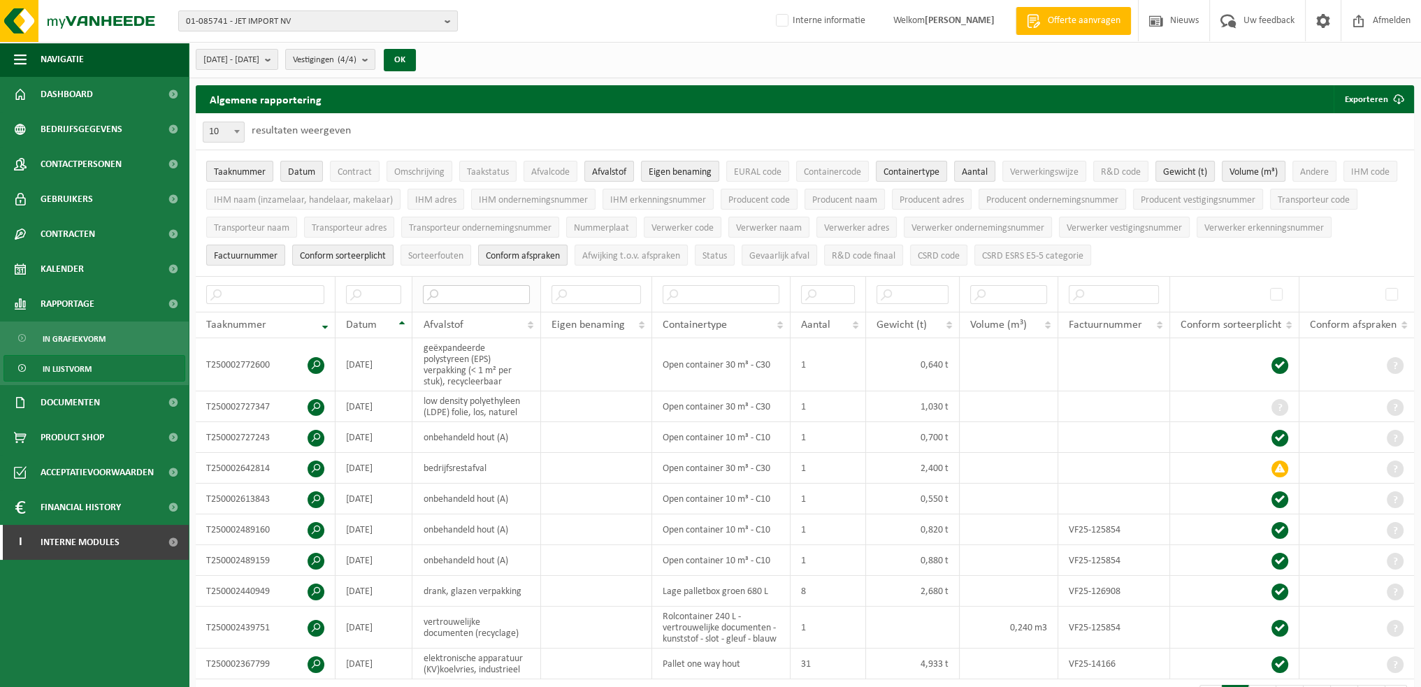
click at [483, 291] on input "text" at bounding box center [476, 294] width 106 height 19
type input "restafval"
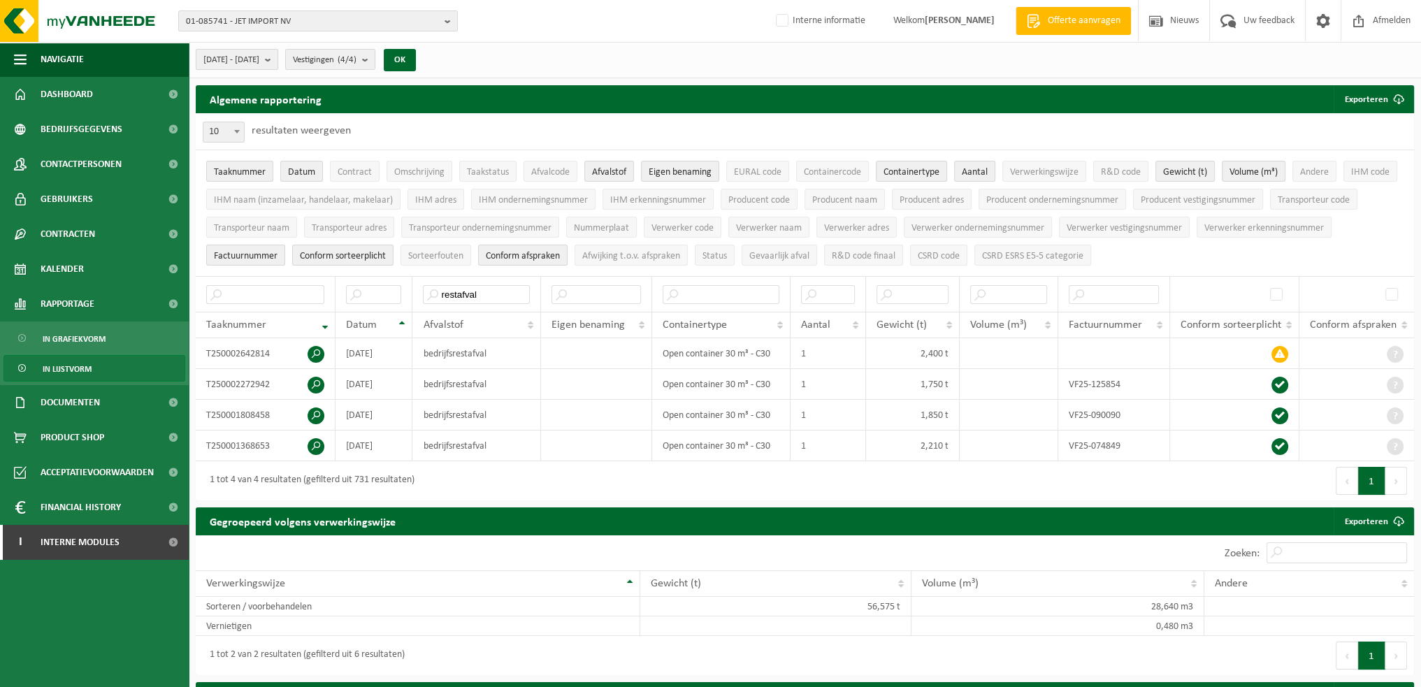
click at [259, 64] on span "[DATE] - [DATE]" at bounding box center [231, 60] width 56 height 21
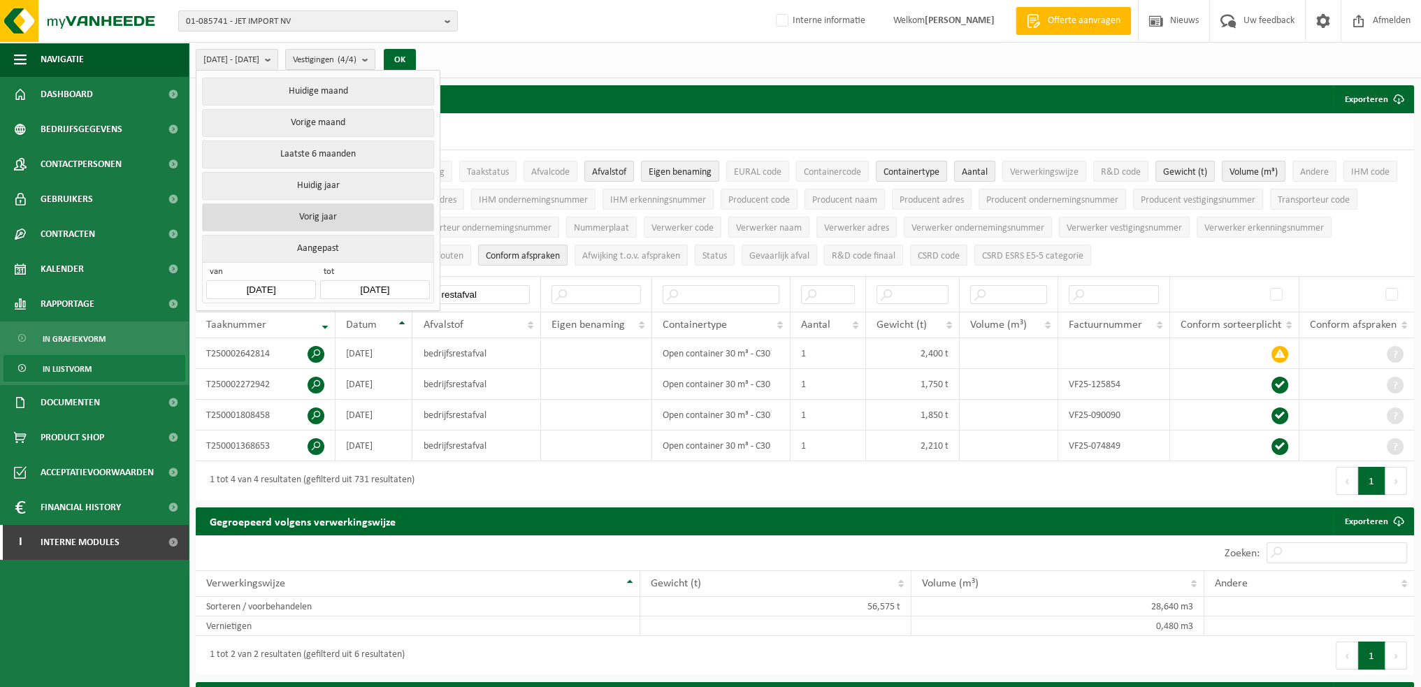
click at [340, 219] on button "Vorig jaar" at bounding box center [317, 217] width 231 height 28
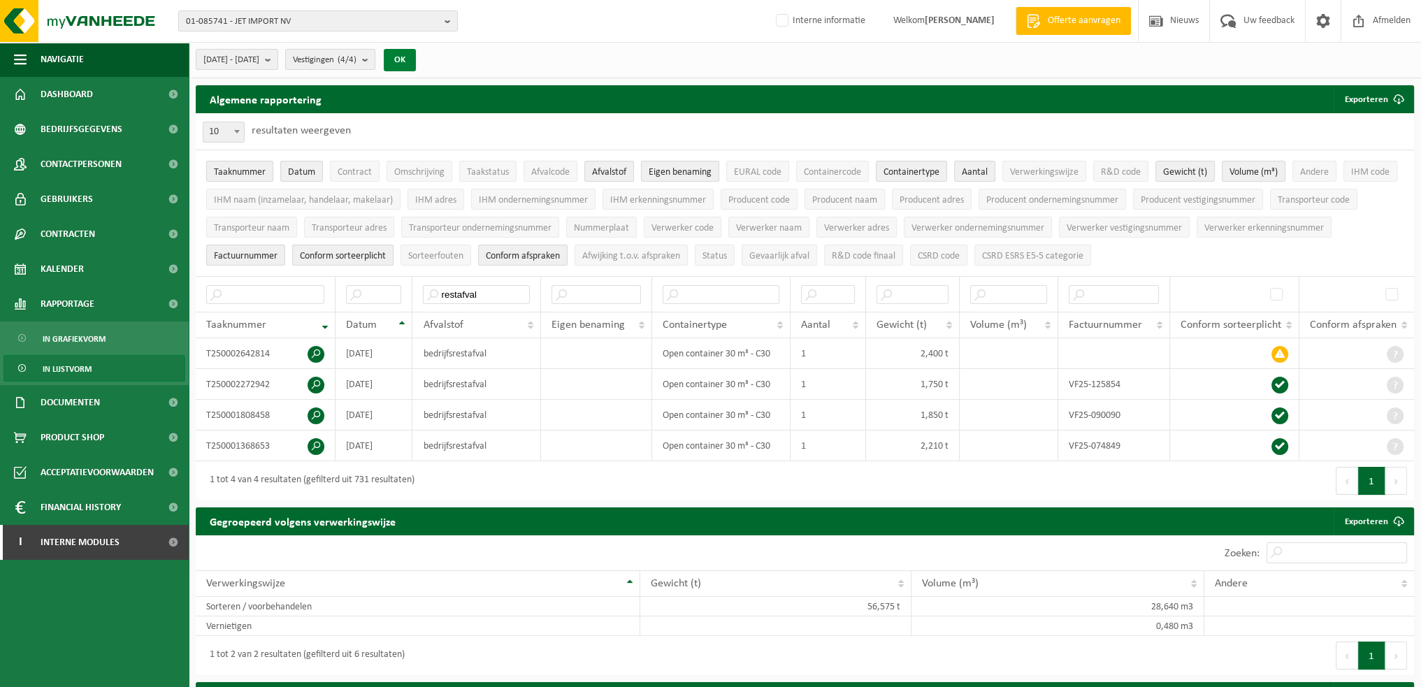
click at [416, 61] on button "OK" at bounding box center [400, 60] width 32 height 22
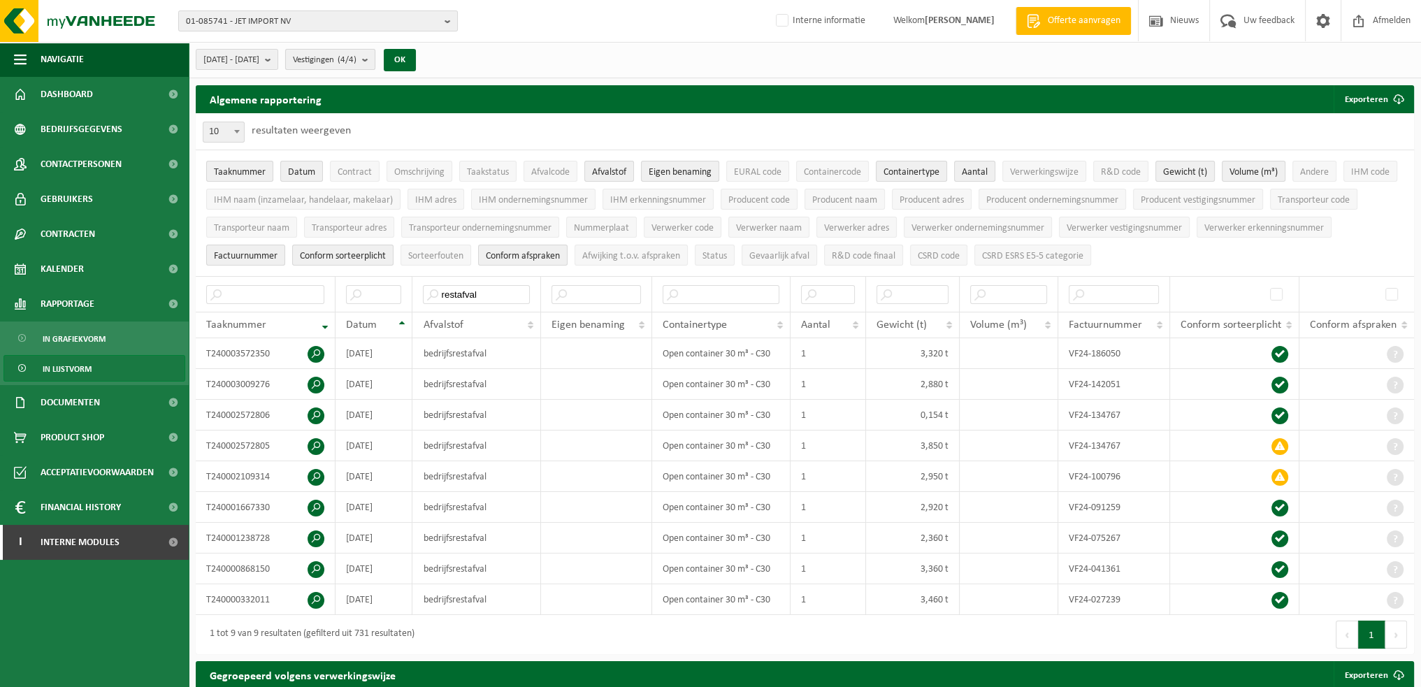
click at [350, 67] on span "Vestigingen (4/4)" at bounding box center [325, 60] width 64 height 21
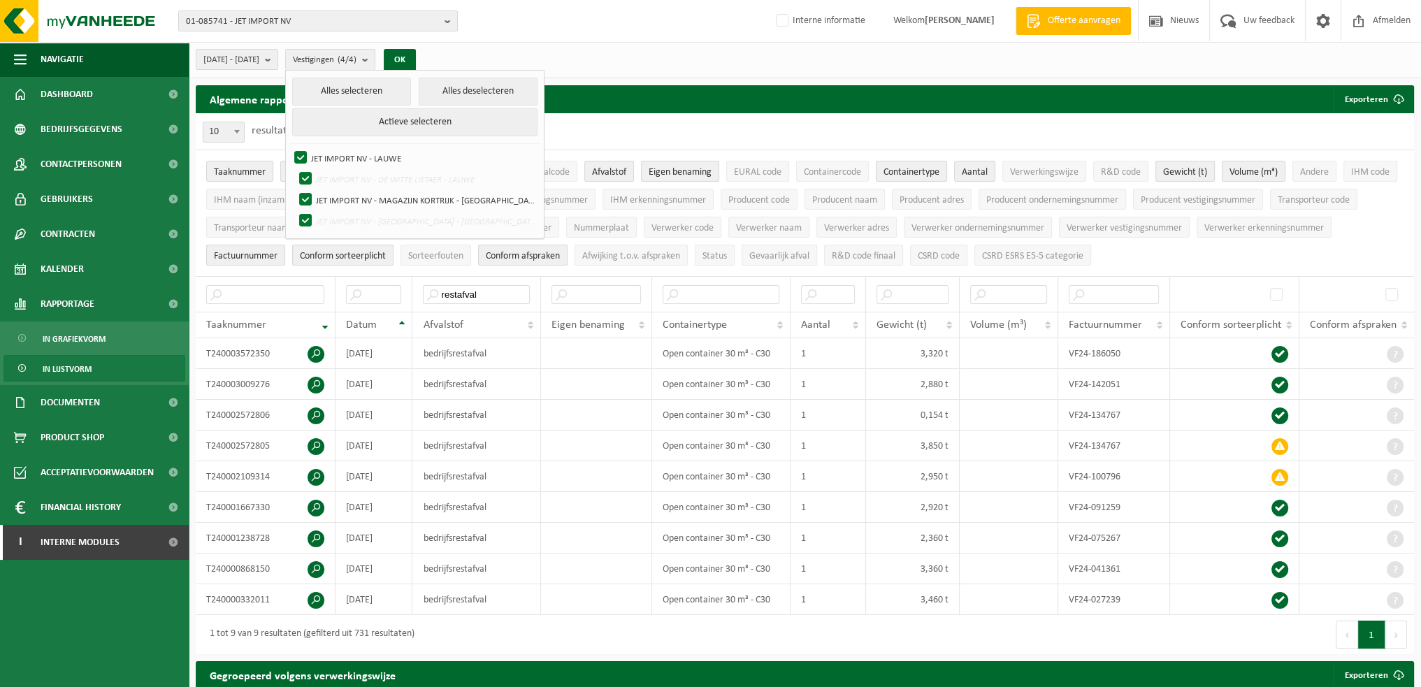
click at [290, 70] on div "2024-01-01 - 2024-12-31 Huidige maand Vorige maand Laatste 6 maanden Huidig jaa…" at bounding box center [310, 60] width 243 height 30
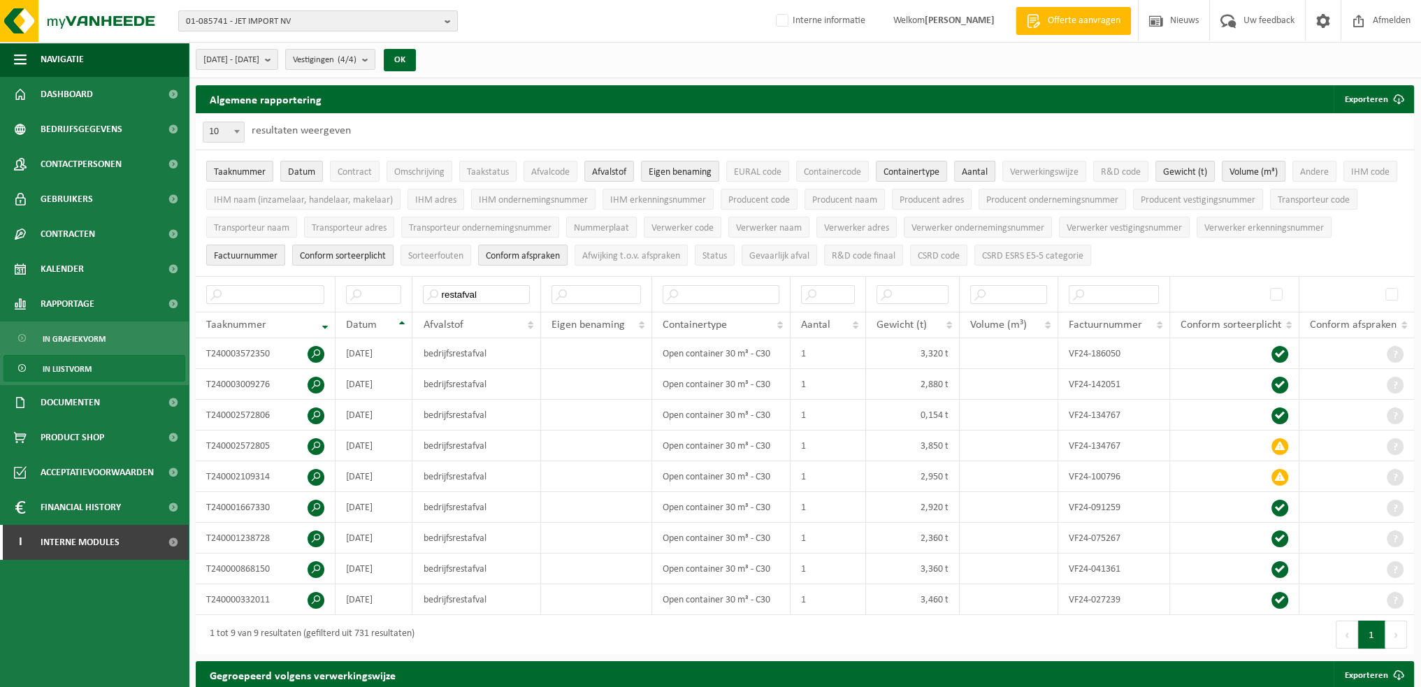
click at [281, 21] on span "01-085741 - JET IMPORT NV" at bounding box center [312, 21] width 253 height 21
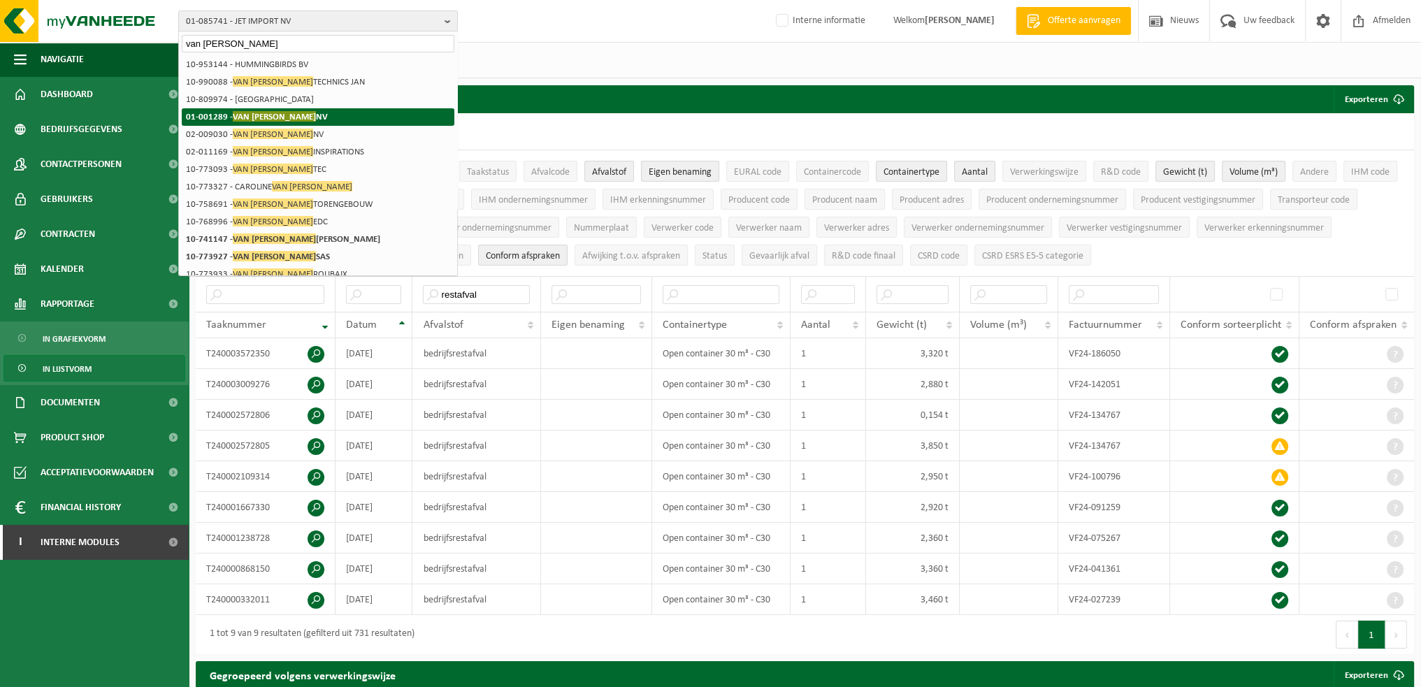
type input "van marcke"
click at [278, 114] on span "VAN MARCKE" at bounding box center [274, 116] width 83 height 10
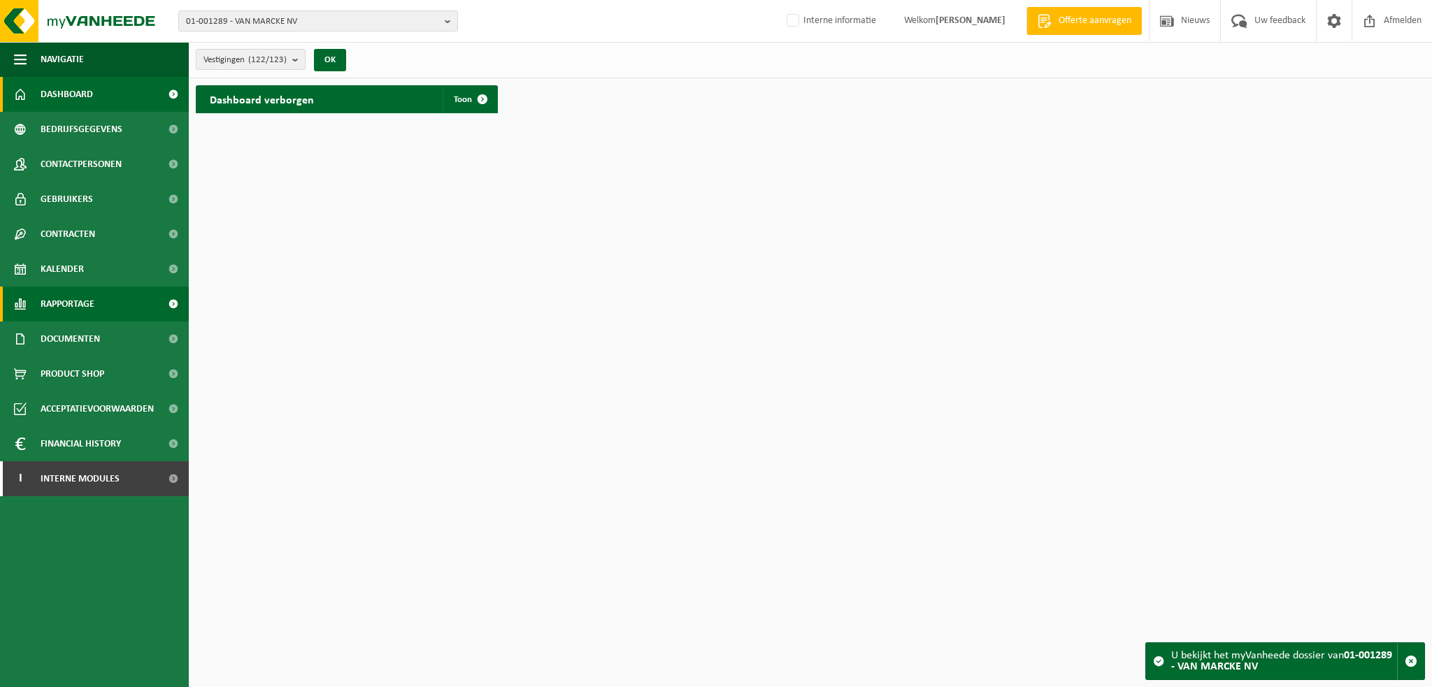
click at [92, 303] on span "Rapportage" at bounding box center [68, 304] width 54 height 35
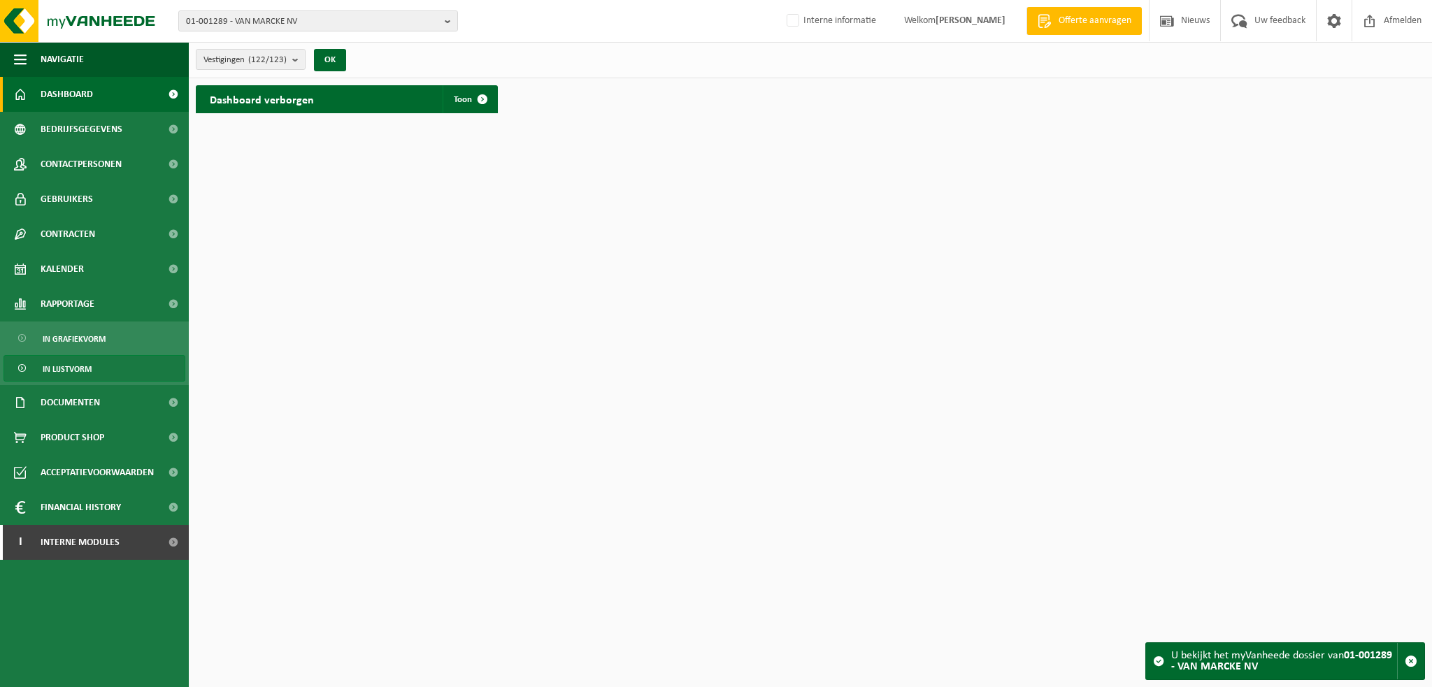
click at [78, 361] on span "In lijstvorm" at bounding box center [67, 369] width 49 height 27
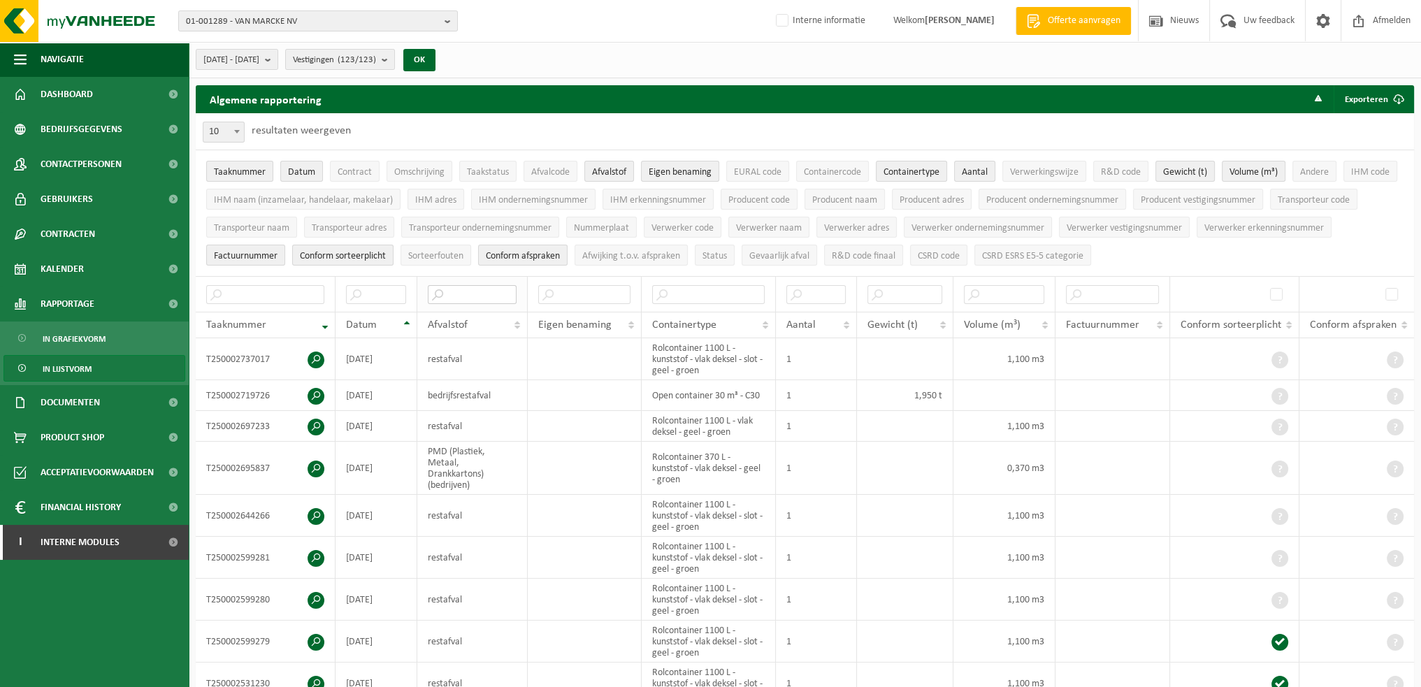
click at [465, 290] on input "text" at bounding box center [472, 294] width 89 height 19
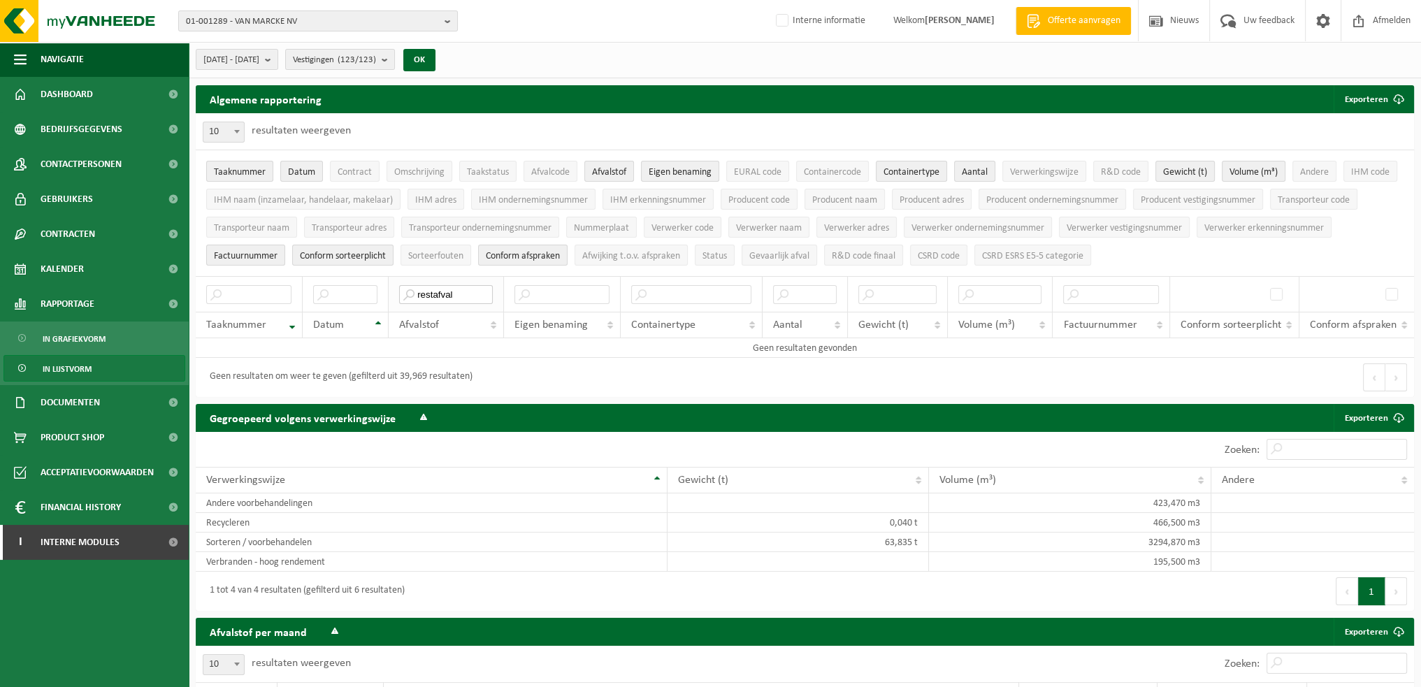
type input "restafval"
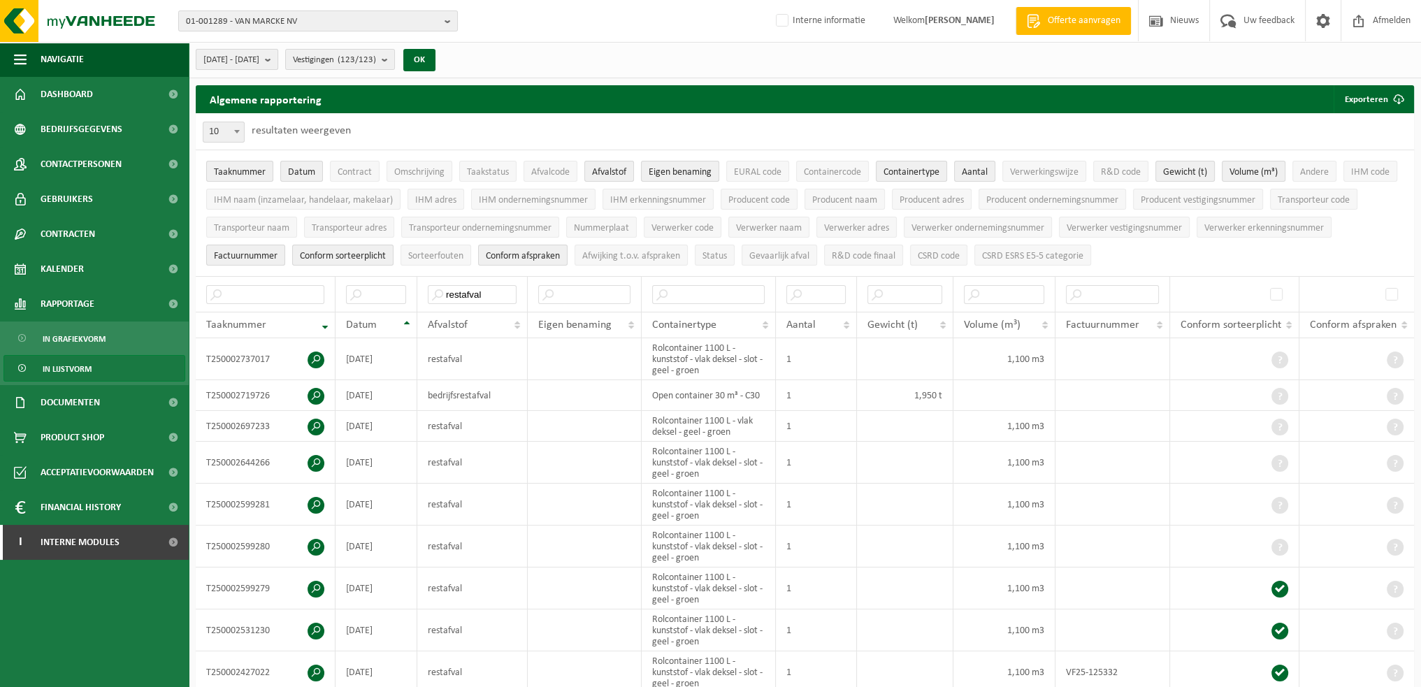
click at [259, 62] on span "[DATE] - [DATE]" at bounding box center [231, 60] width 56 height 21
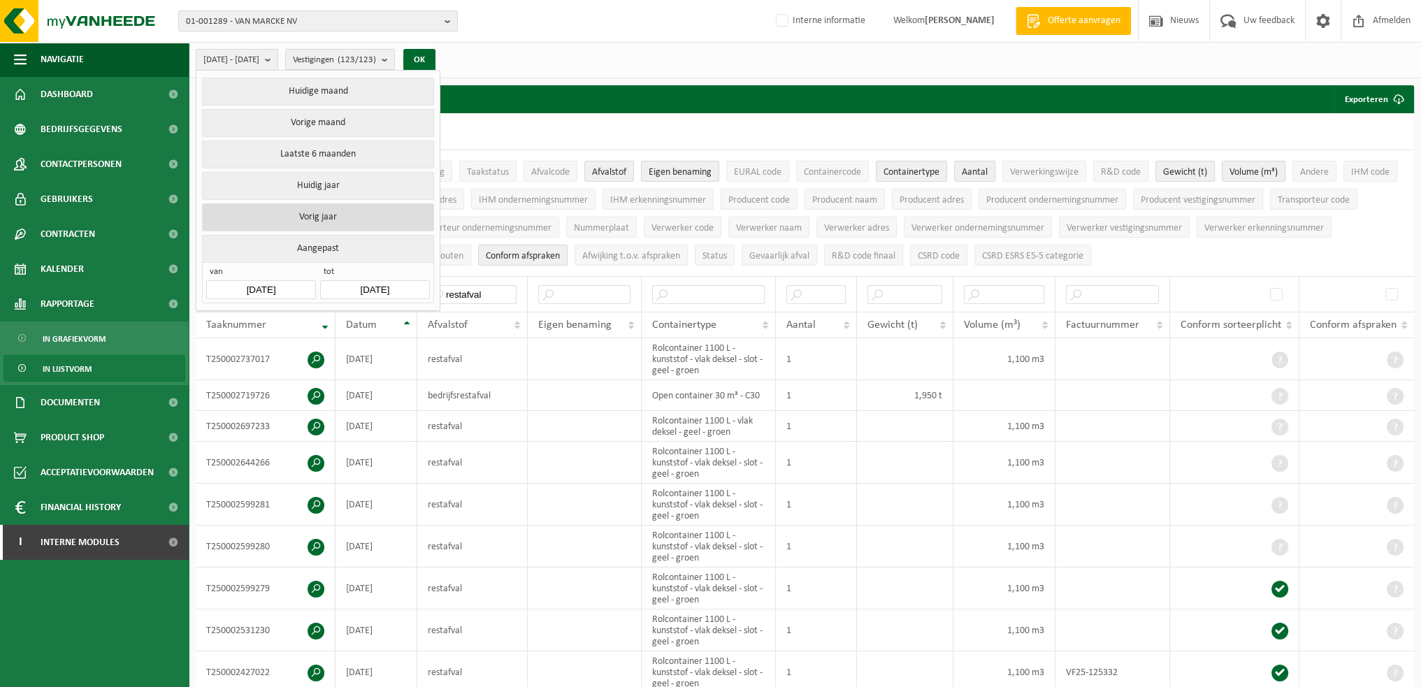
click at [333, 209] on button "Vorig jaar" at bounding box center [317, 217] width 231 height 28
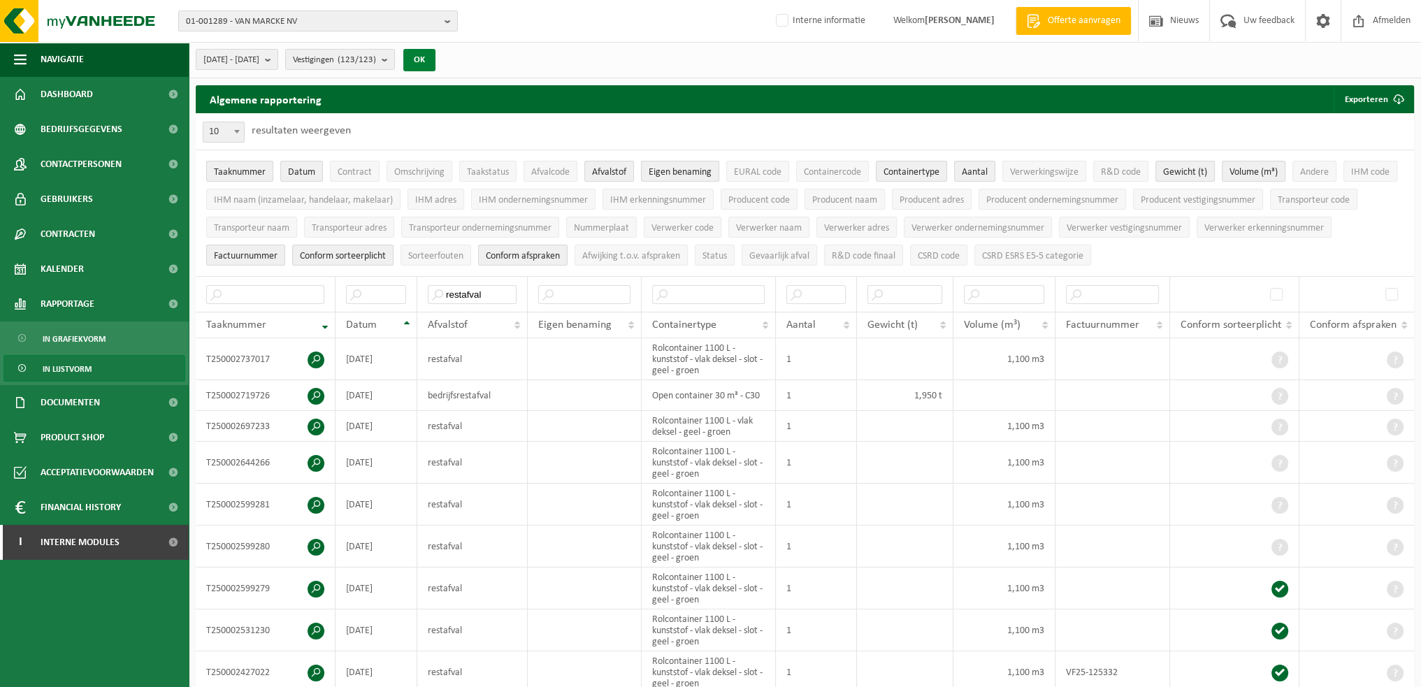
click at [436, 57] on button "OK" at bounding box center [419, 60] width 32 height 22
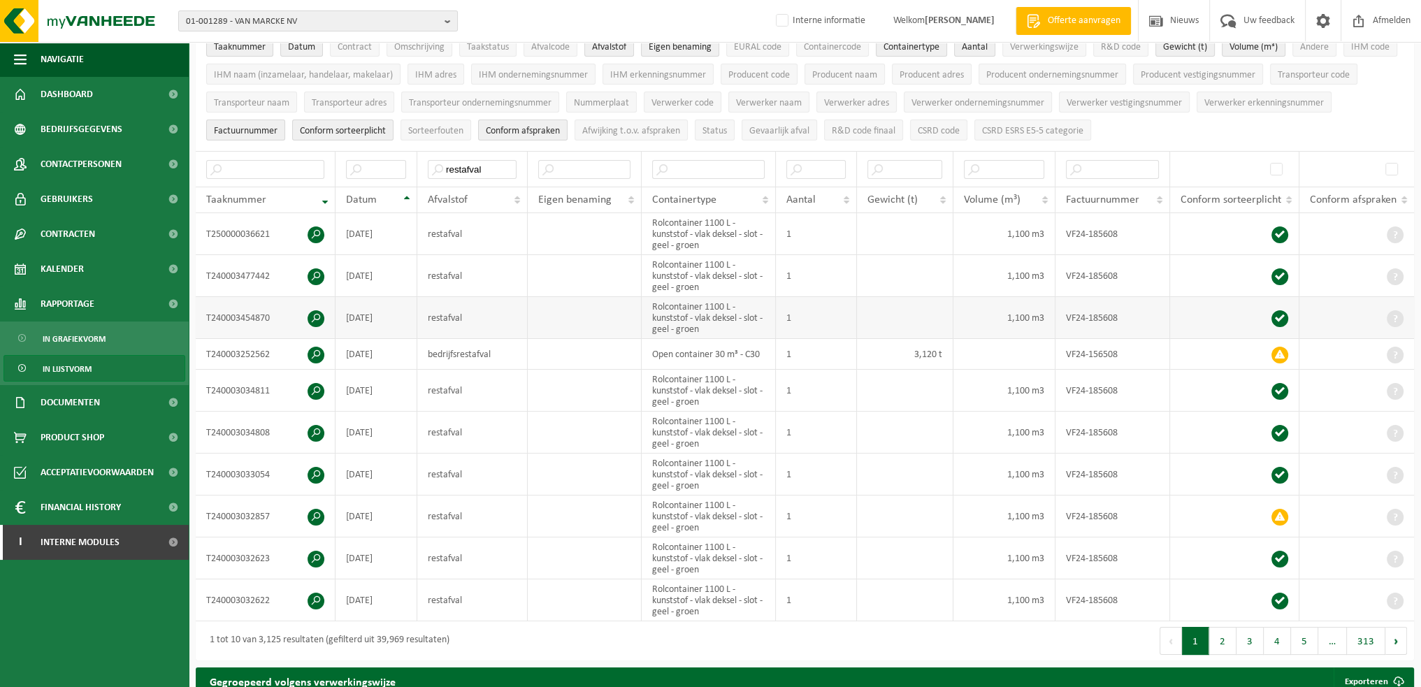
scroll to position [140, 0]
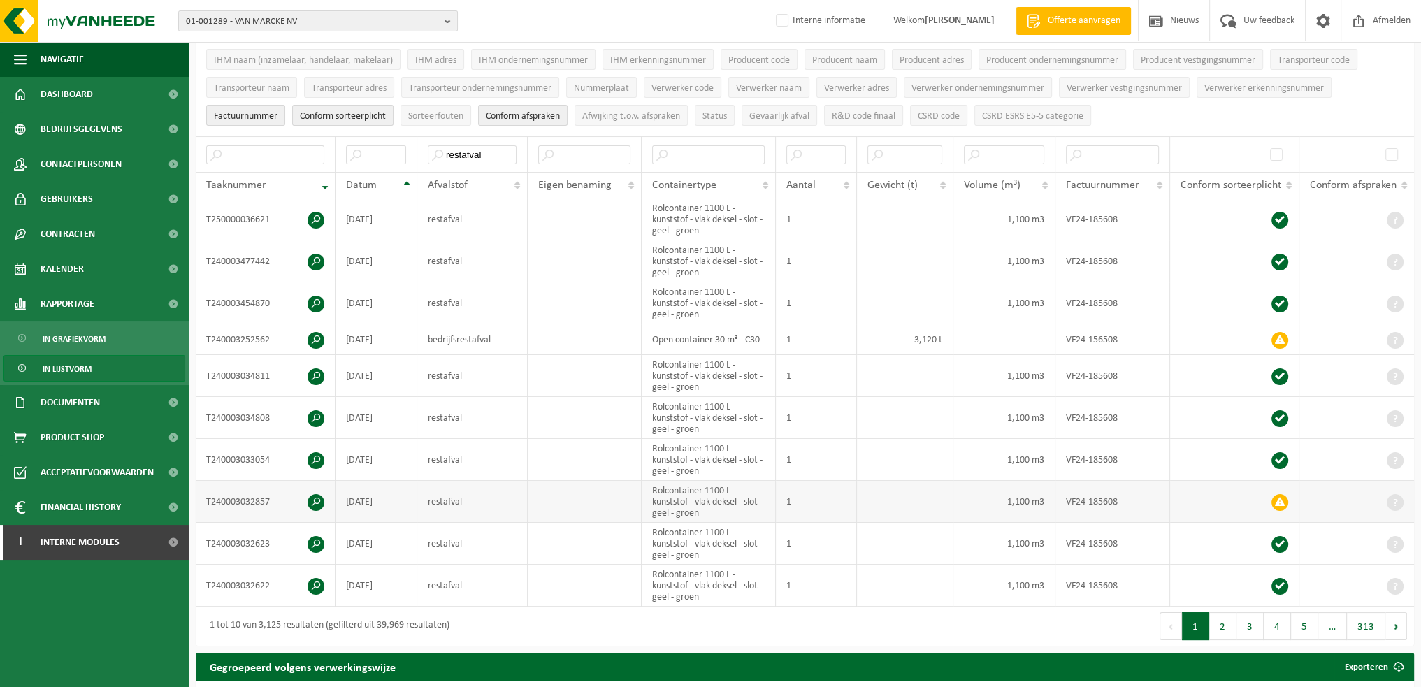
click at [1284, 500] on span at bounding box center [1280, 502] width 17 height 17
click at [252, 499] on td "T240003032857" at bounding box center [266, 502] width 140 height 42
click at [320, 500] on span at bounding box center [316, 502] width 17 height 17
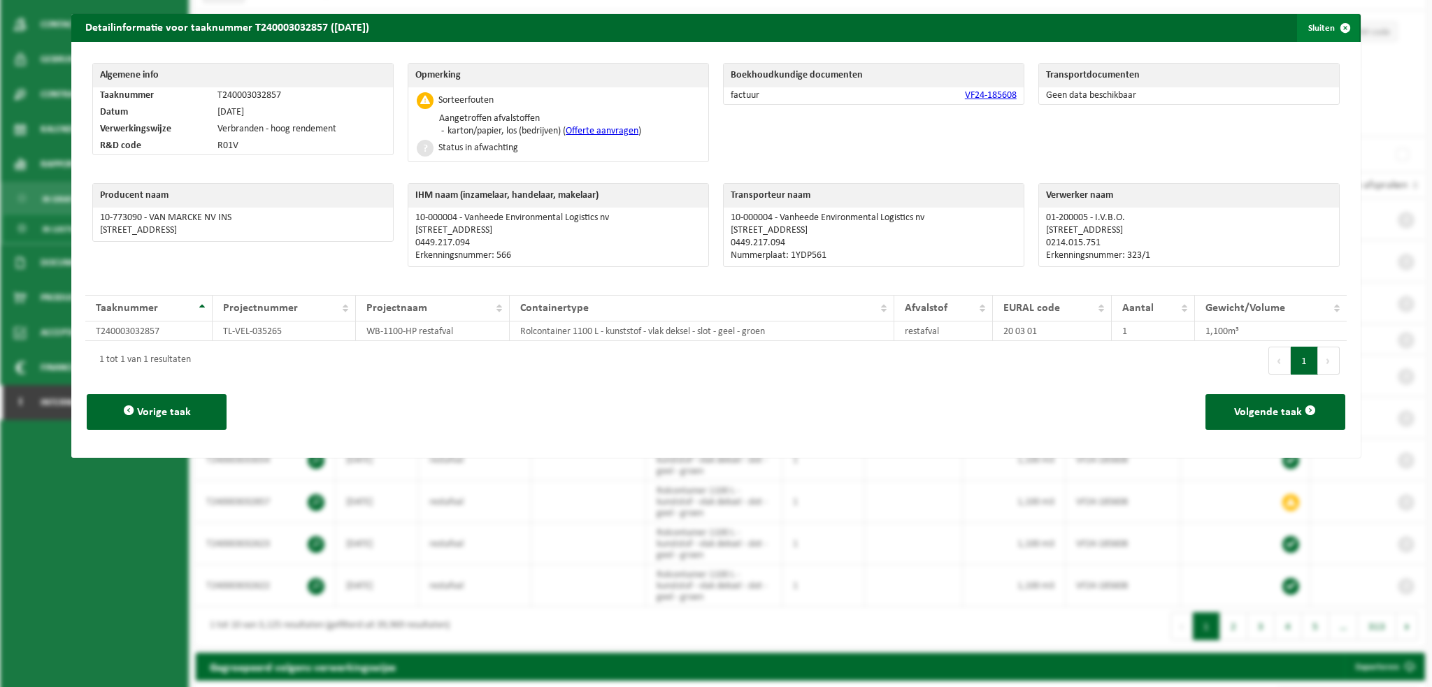
click at [1331, 24] on span "button" at bounding box center [1345, 28] width 28 height 28
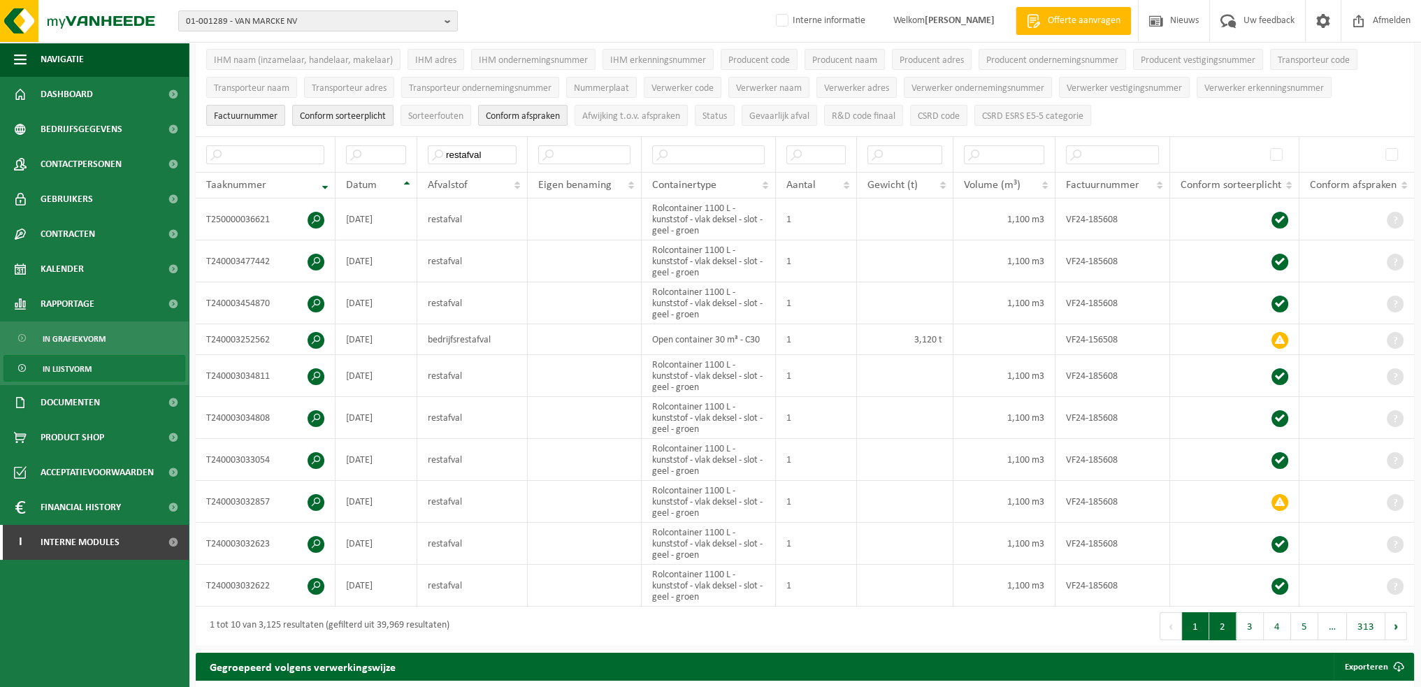
click at [1227, 626] on button "2" at bounding box center [1223, 626] width 27 height 28
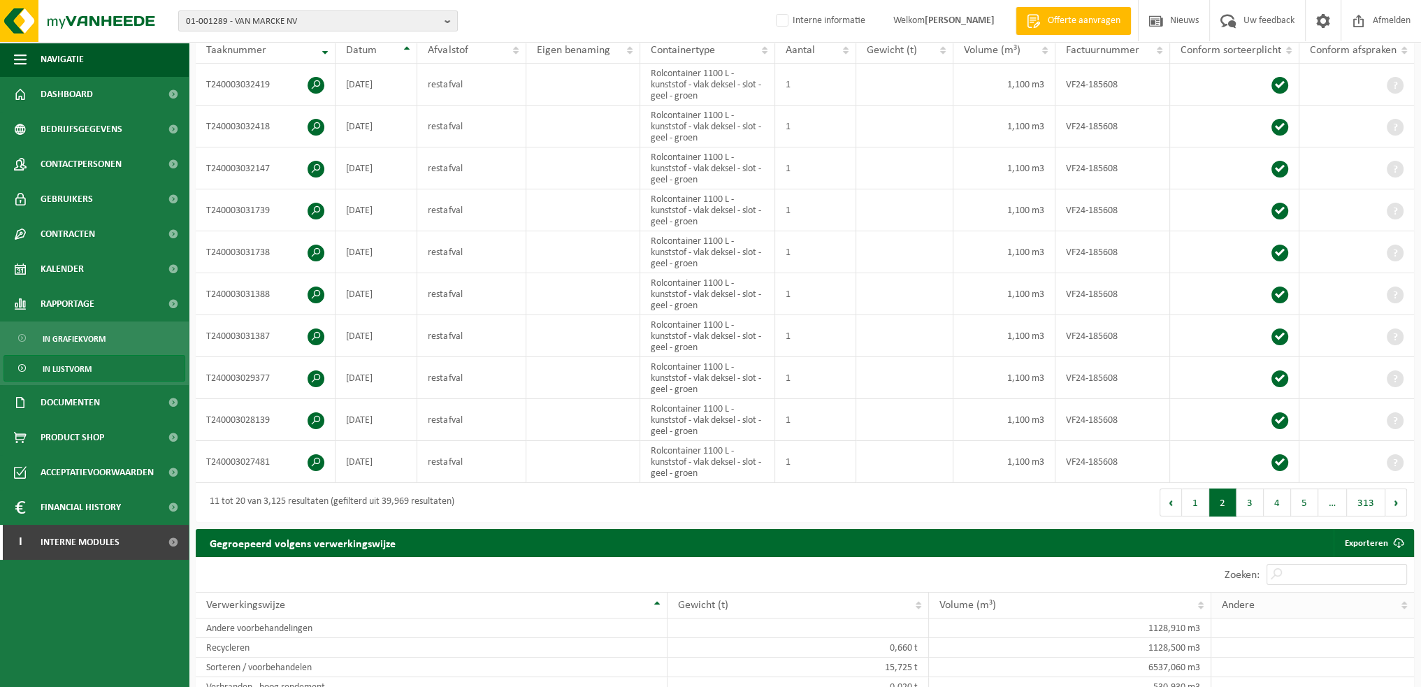
scroll to position [280, 0]
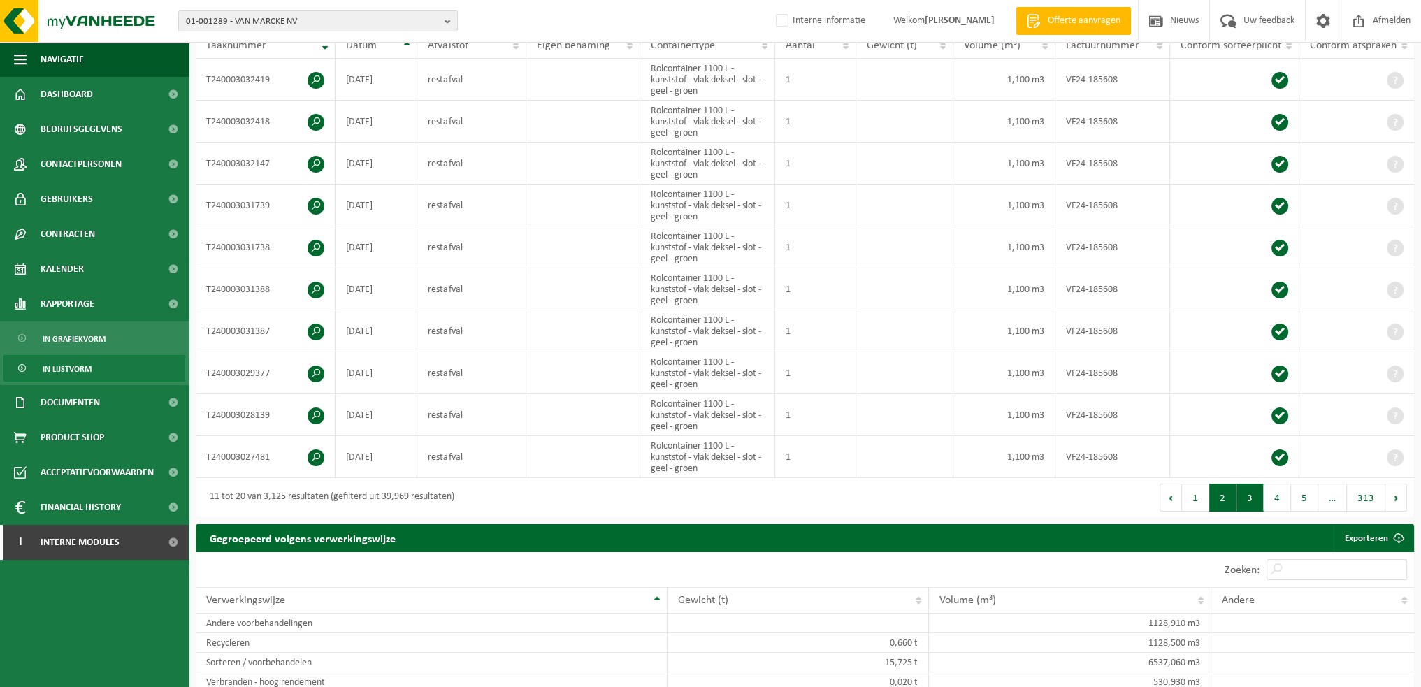
click at [1250, 497] on button "3" at bounding box center [1250, 498] width 27 height 28
click at [1276, 496] on button "4" at bounding box center [1277, 498] width 27 height 28
click at [1300, 496] on button "5" at bounding box center [1304, 498] width 27 height 28
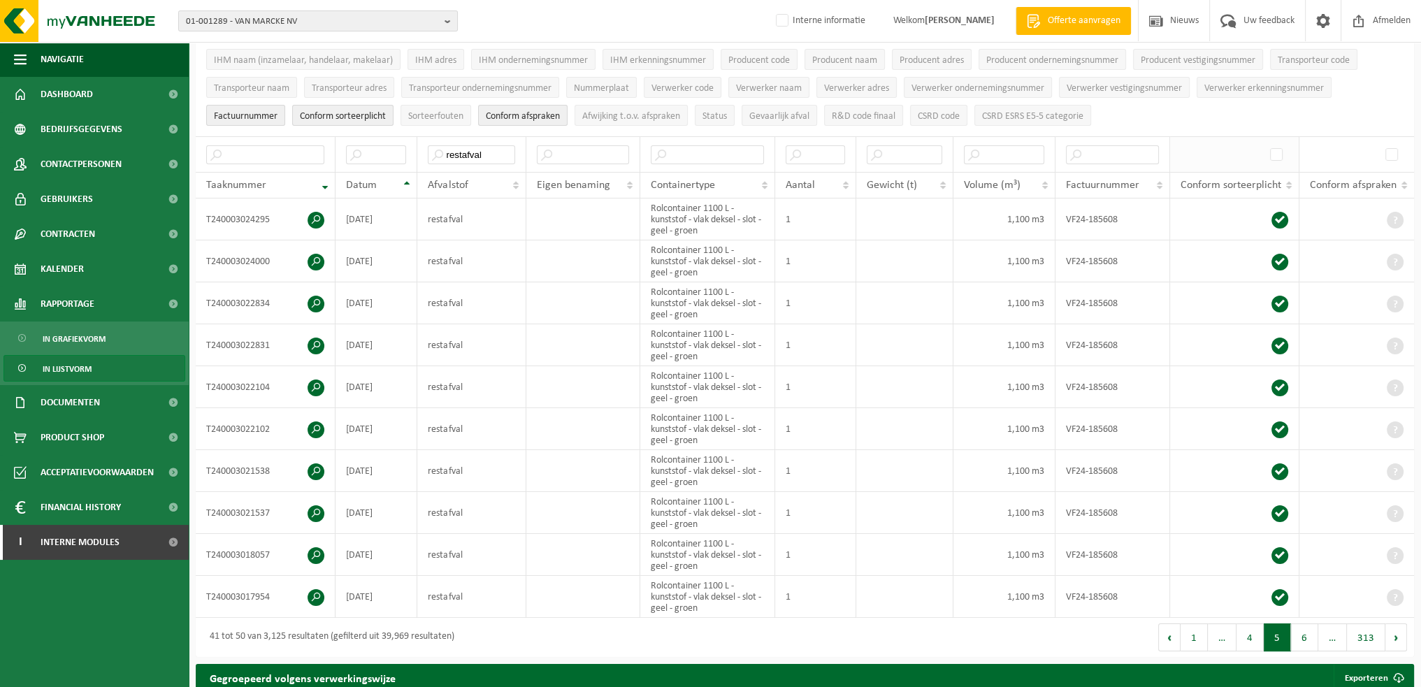
click at [1260, 157] on th at bounding box center [1234, 154] width 129 height 36
click at [1276, 154] on span at bounding box center [1278, 154] width 21 height 21
click at [1245, 151] on th at bounding box center [1234, 154] width 129 height 36
click at [1275, 151] on span at bounding box center [1278, 154] width 21 height 21
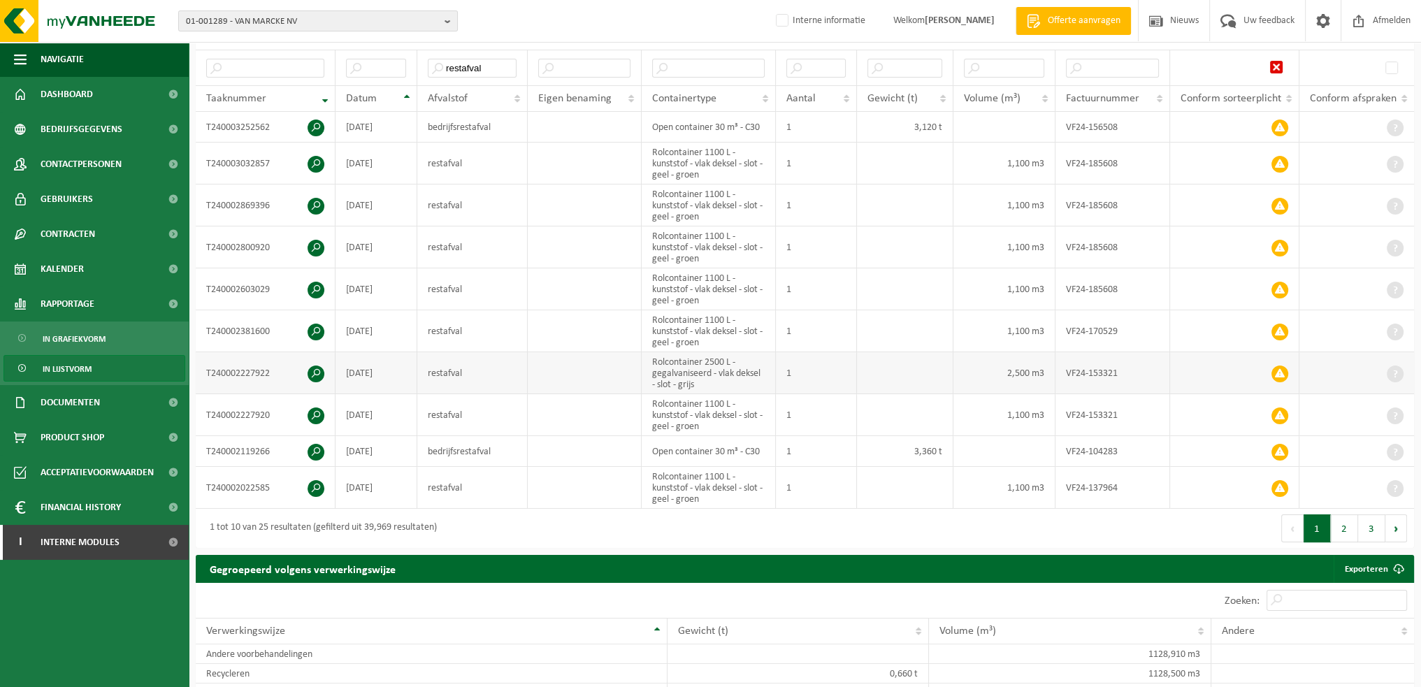
scroll to position [280, 0]
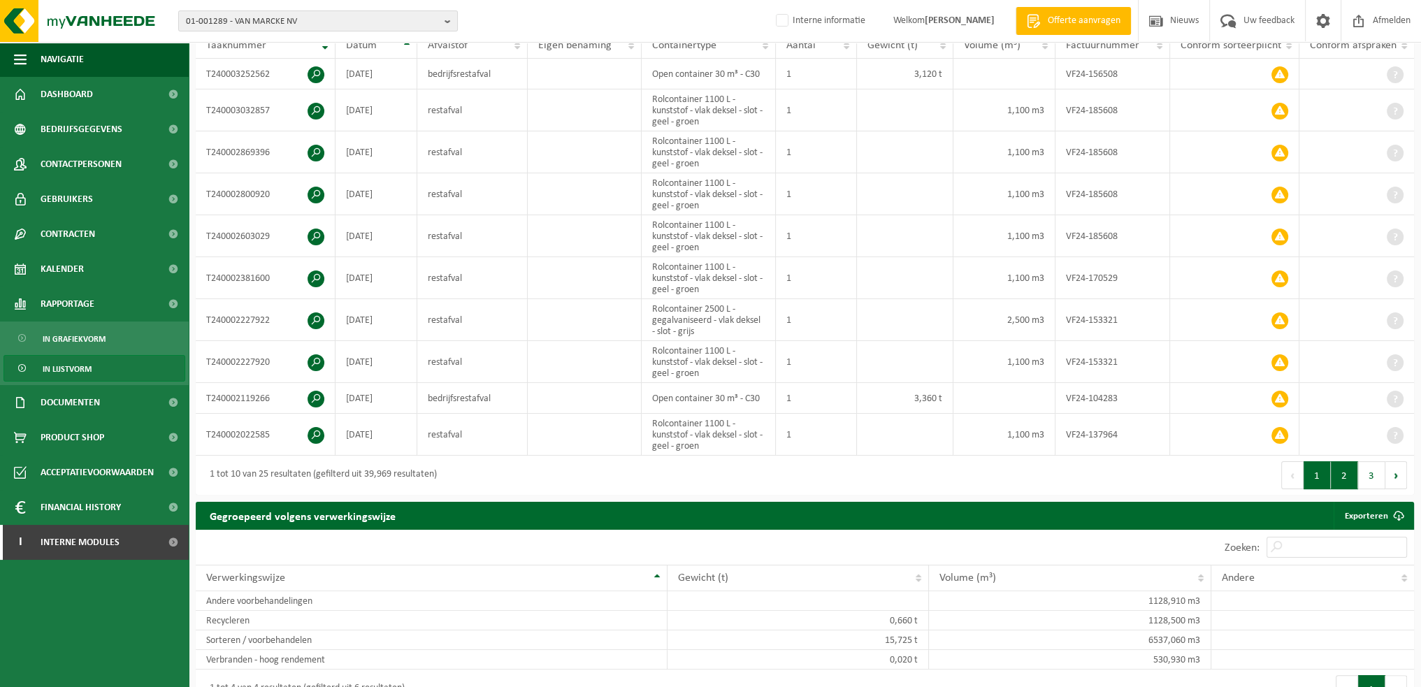
click at [1340, 471] on button "2" at bounding box center [1344, 475] width 27 height 28
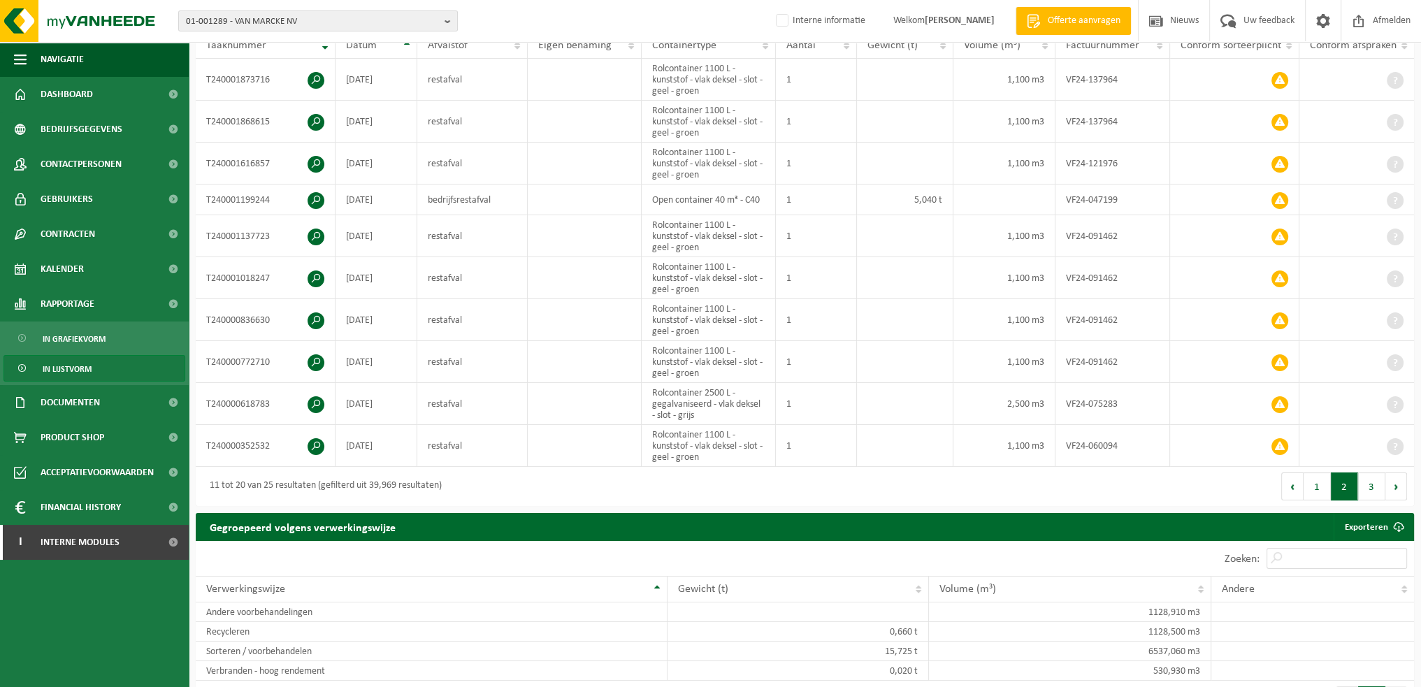
scroll to position [285, 0]
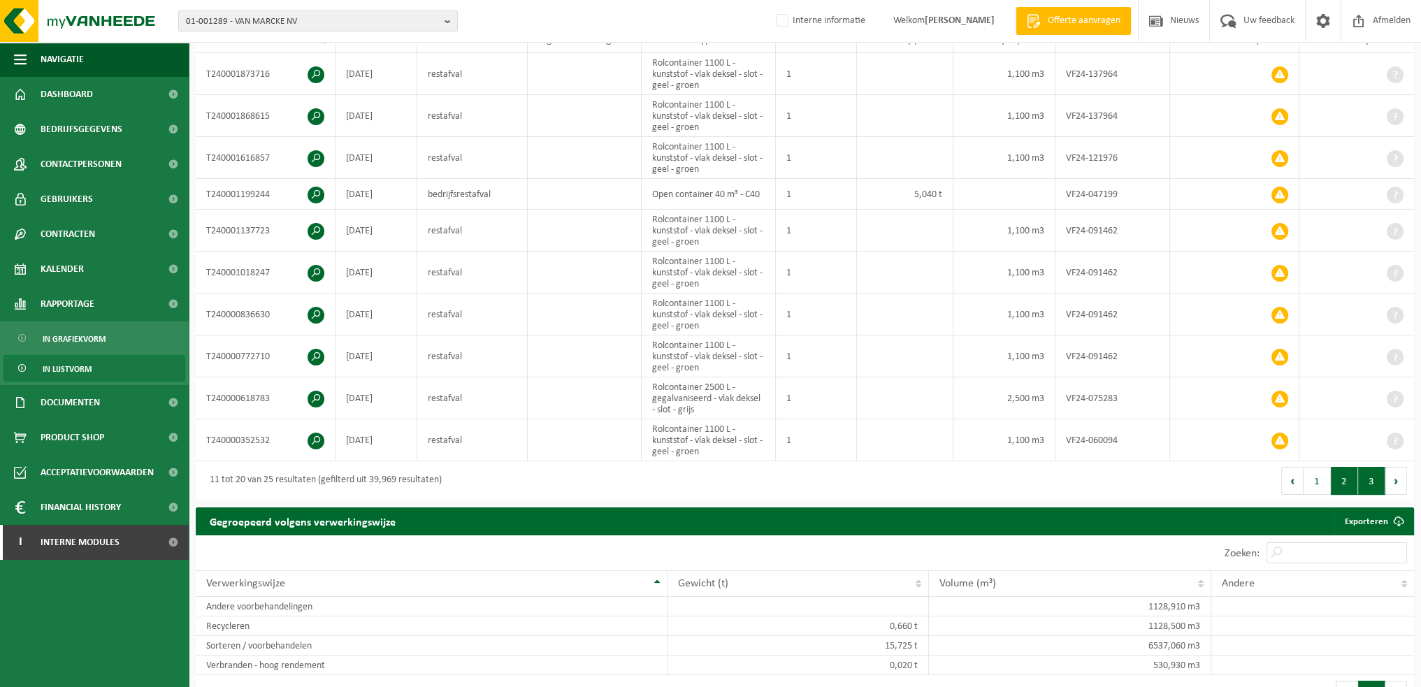
click at [1365, 471] on button "3" at bounding box center [1371, 481] width 27 height 28
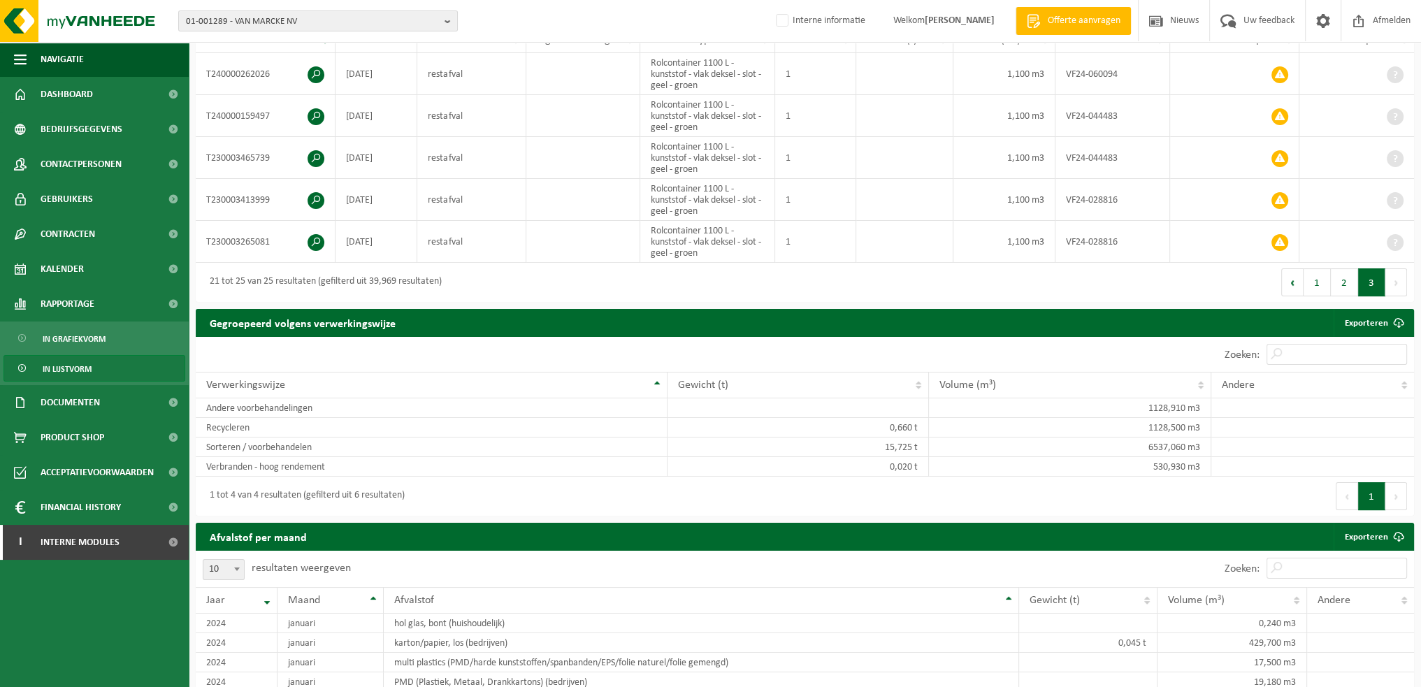
scroll to position [186, 0]
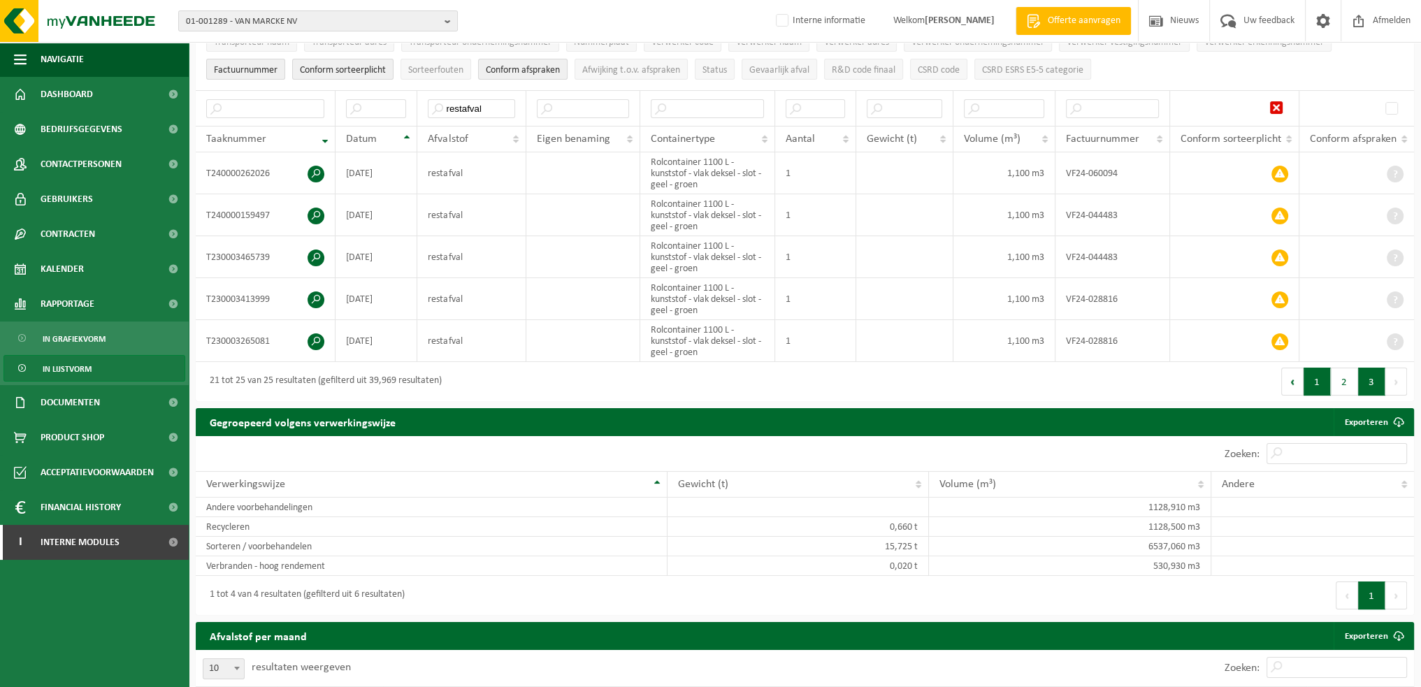
click at [1314, 382] on button "1" at bounding box center [1317, 382] width 27 height 28
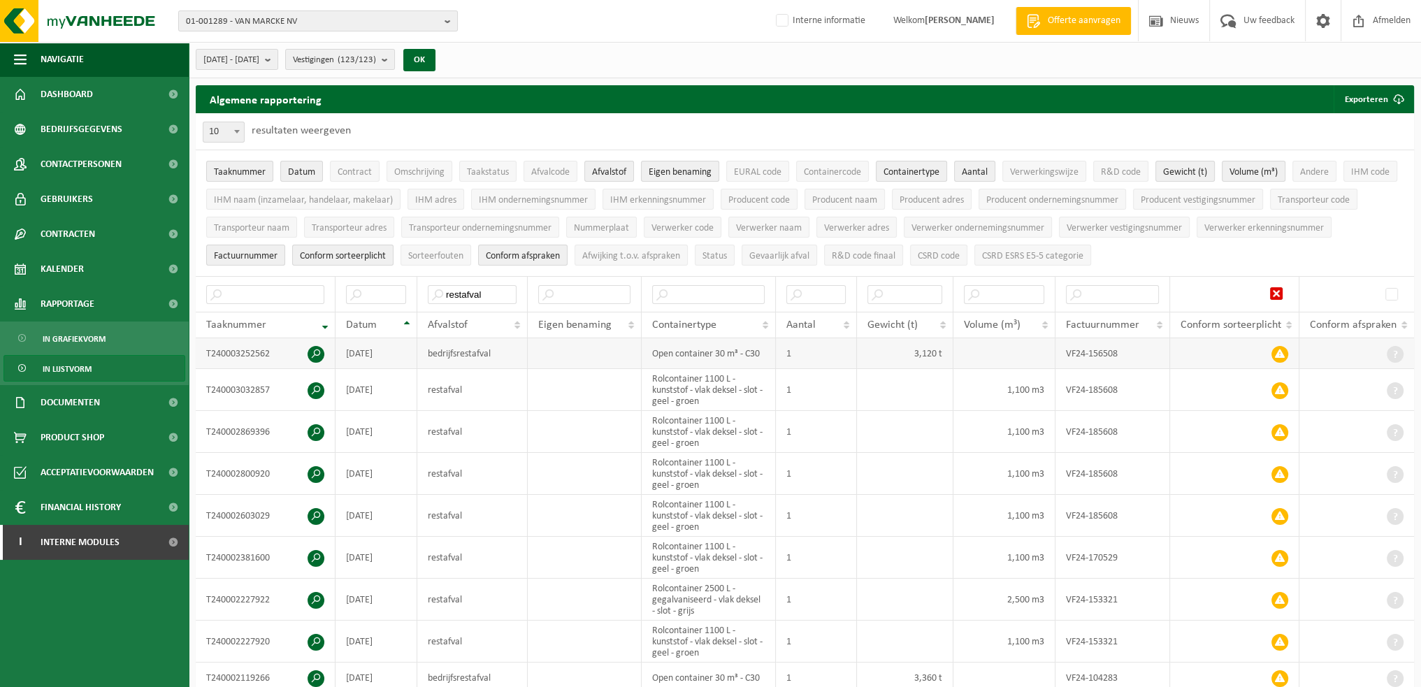
scroll to position [70, 0]
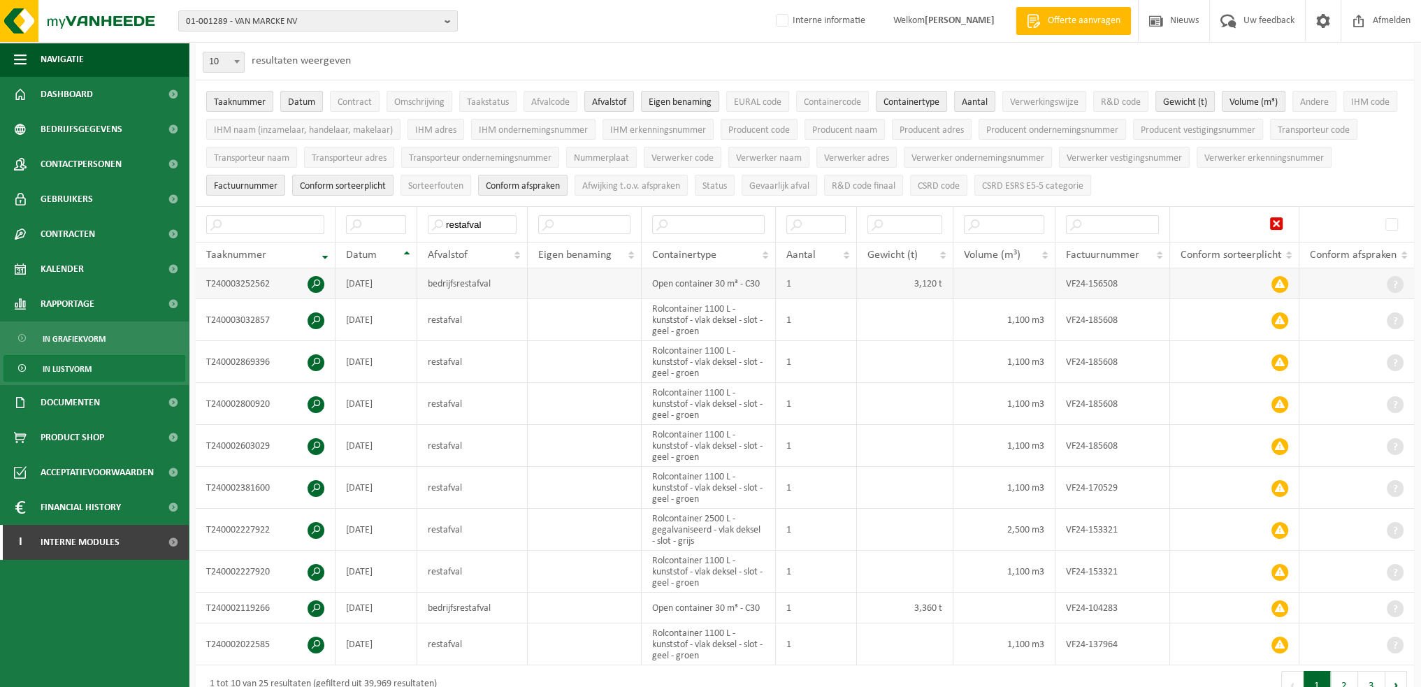
click at [1281, 280] on span at bounding box center [1280, 284] width 17 height 17
click at [227, 317] on td "T240003032857" at bounding box center [266, 320] width 140 height 42
click at [319, 318] on span at bounding box center [316, 321] width 17 height 17
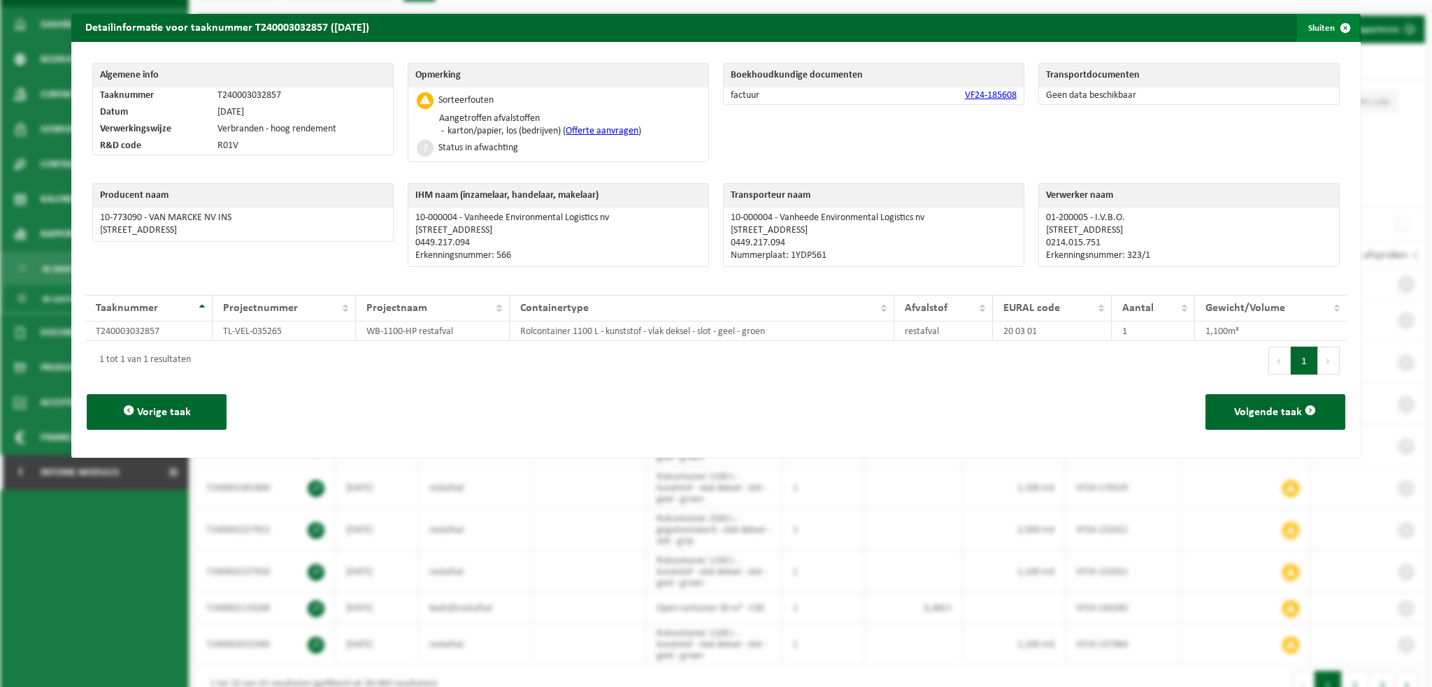
click at [1334, 24] on span "button" at bounding box center [1345, 28] width 28 height 28
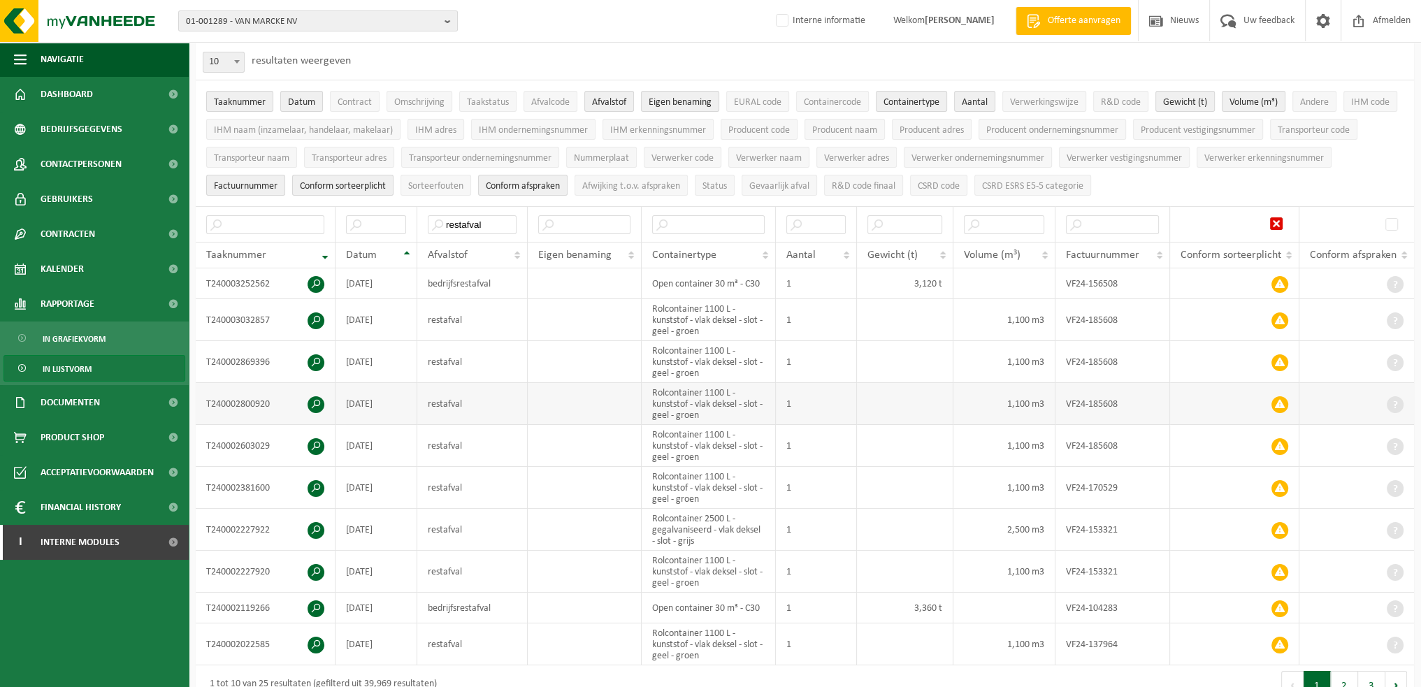
click at [322, 402] on span at bounding box center [316, 404] width 17 height 17
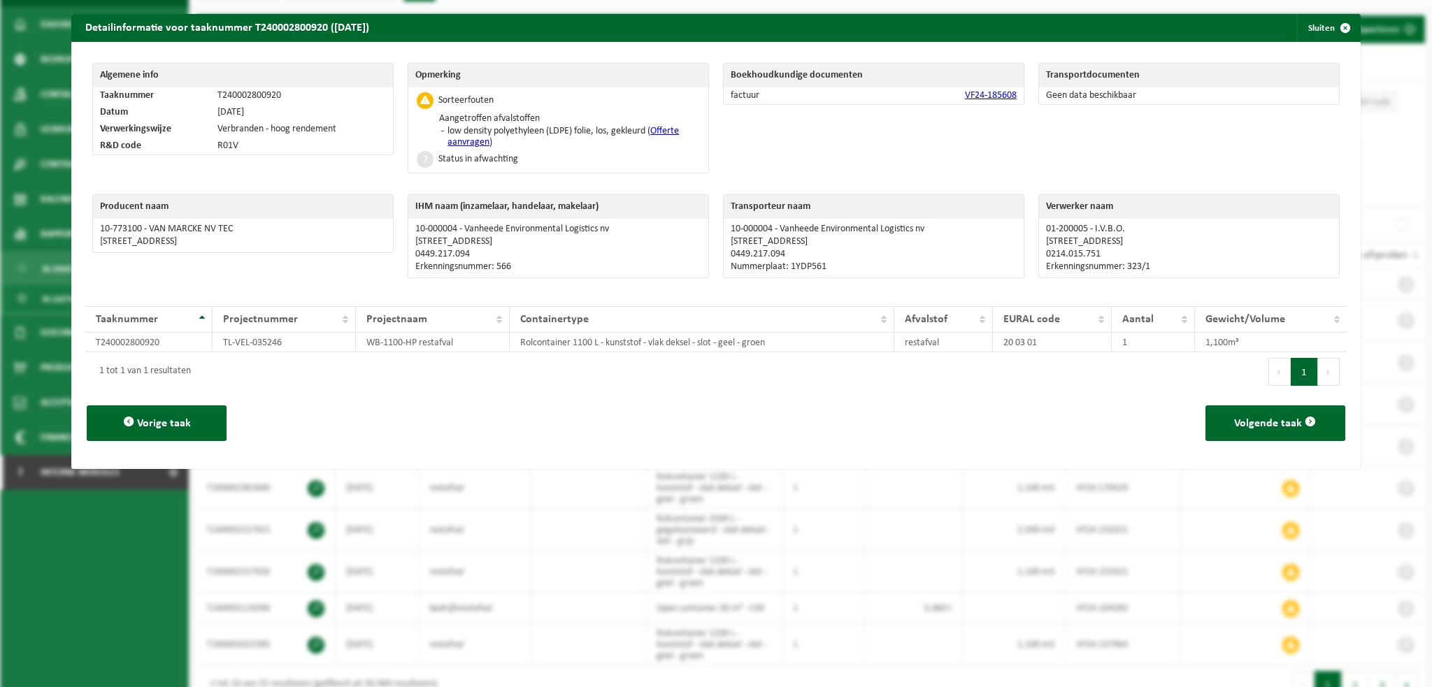
drag, startPoint x: 1335, startPoint y: 24, endPoint x: 1214, endPoint y: 91, distance: 138.9
click at [1335, 24] on span "button" at bounding box center [1345, 28] width 28 height 28
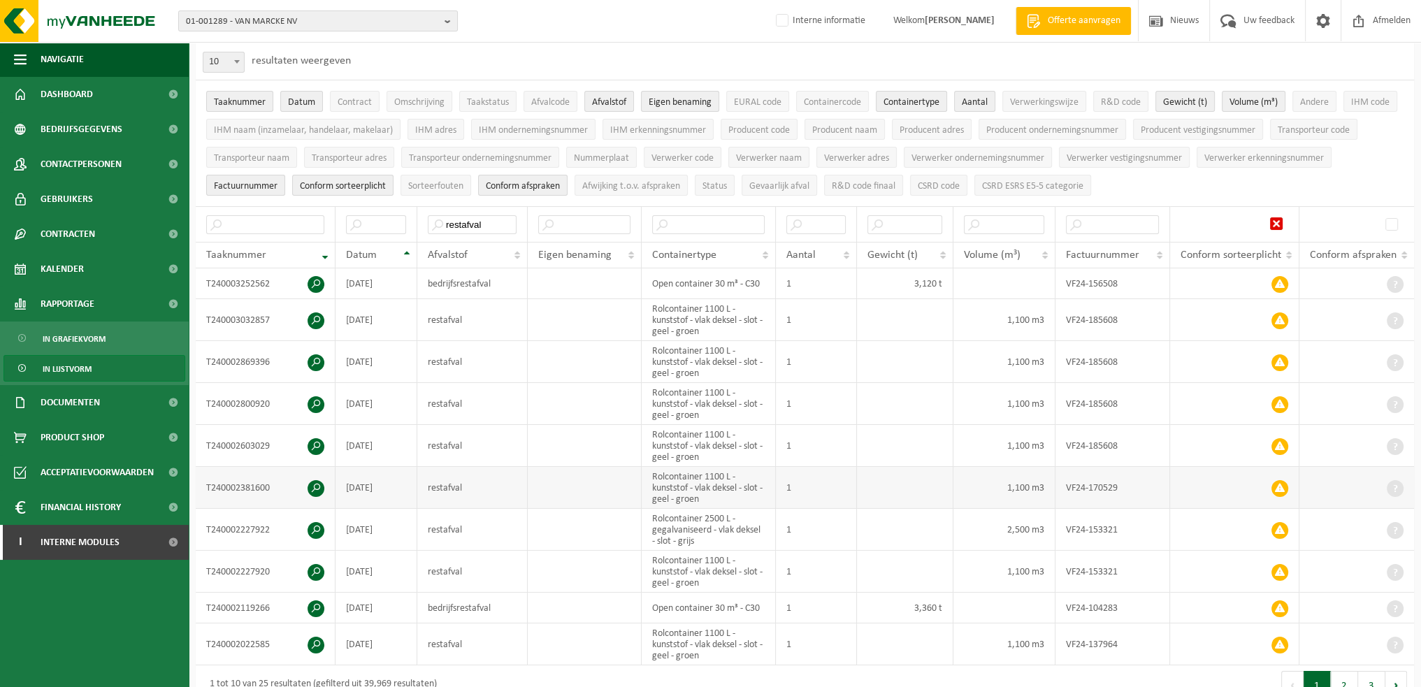
click at [313, 485] on span at bounding box center [316, 488] width 17 height 17
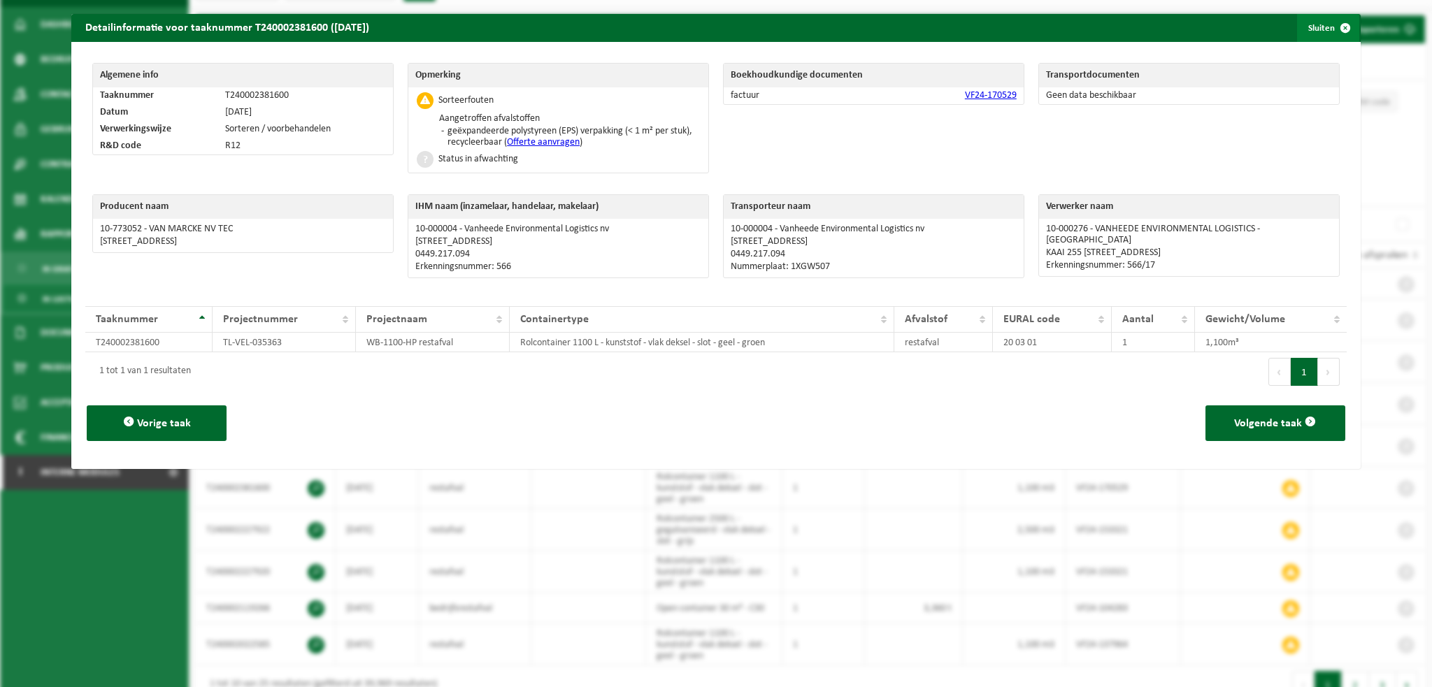
click at [1336, 29] on span "button" at bounding box center [1345, 28] width 28 height 28
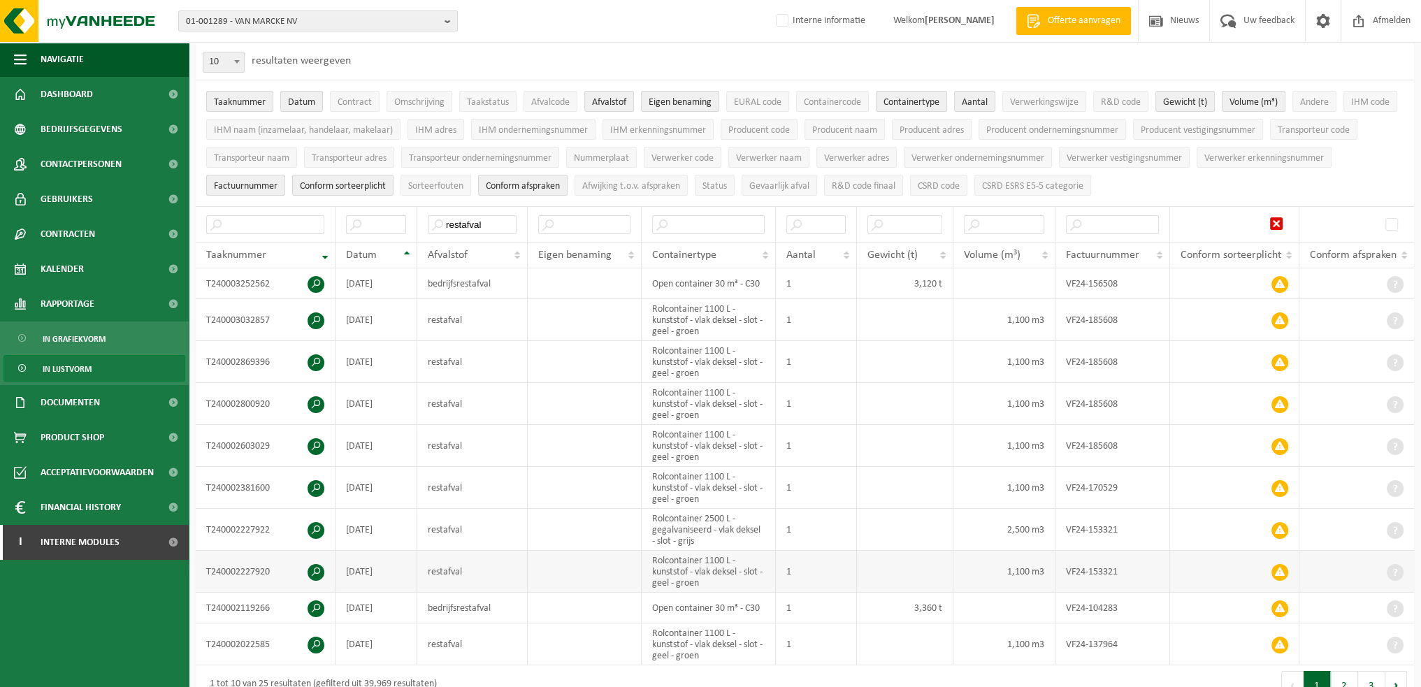
click at [313, 568] on span at bounding box center [316, 572] width 17 height 17
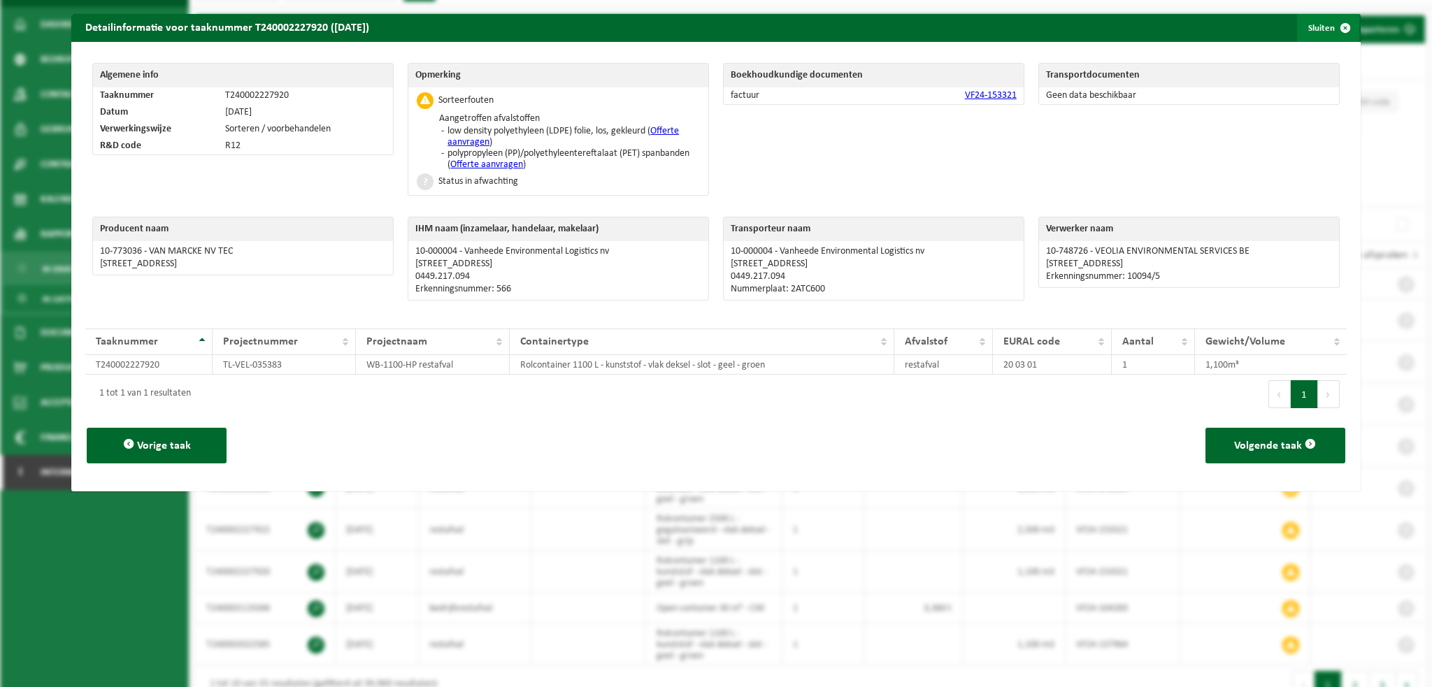
click at [1336, 27] on span "button" at bounding box center [1345, 28] width 28 height 28
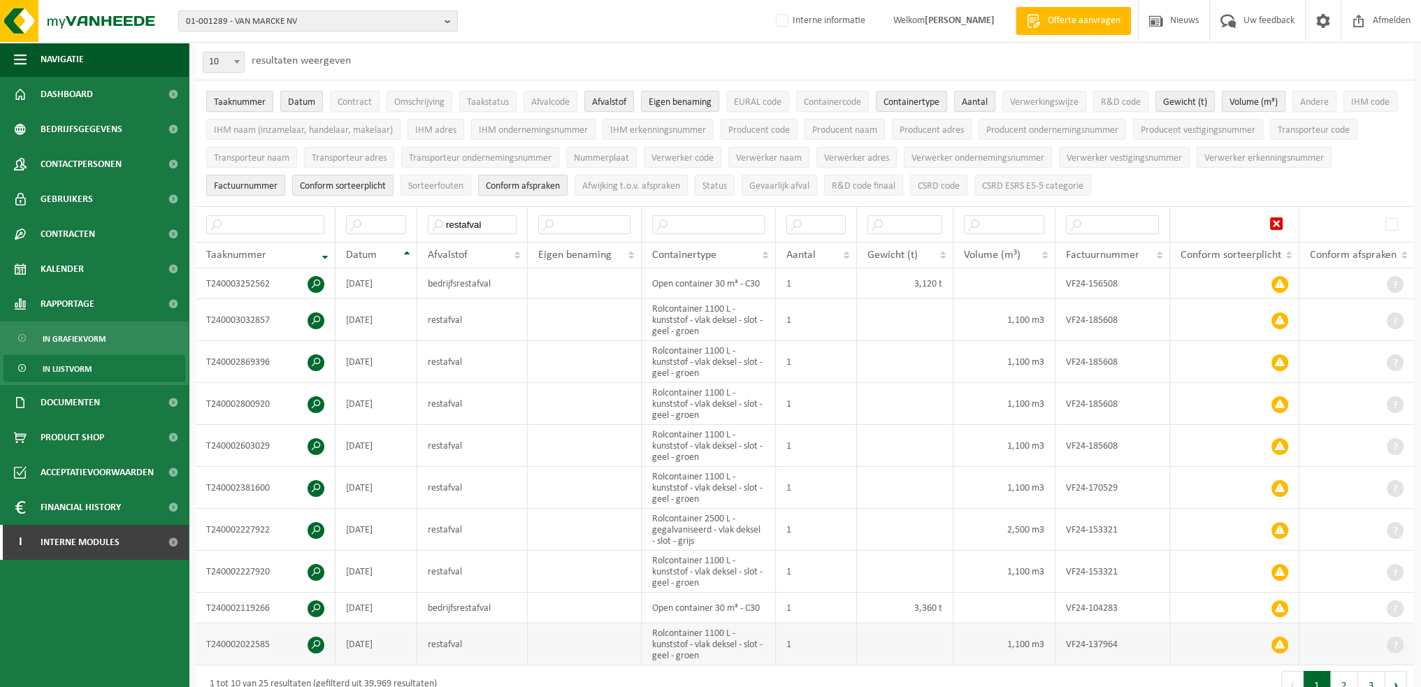
click at [314, 643] on span at bounding box center [316, 645] width 17 height 17
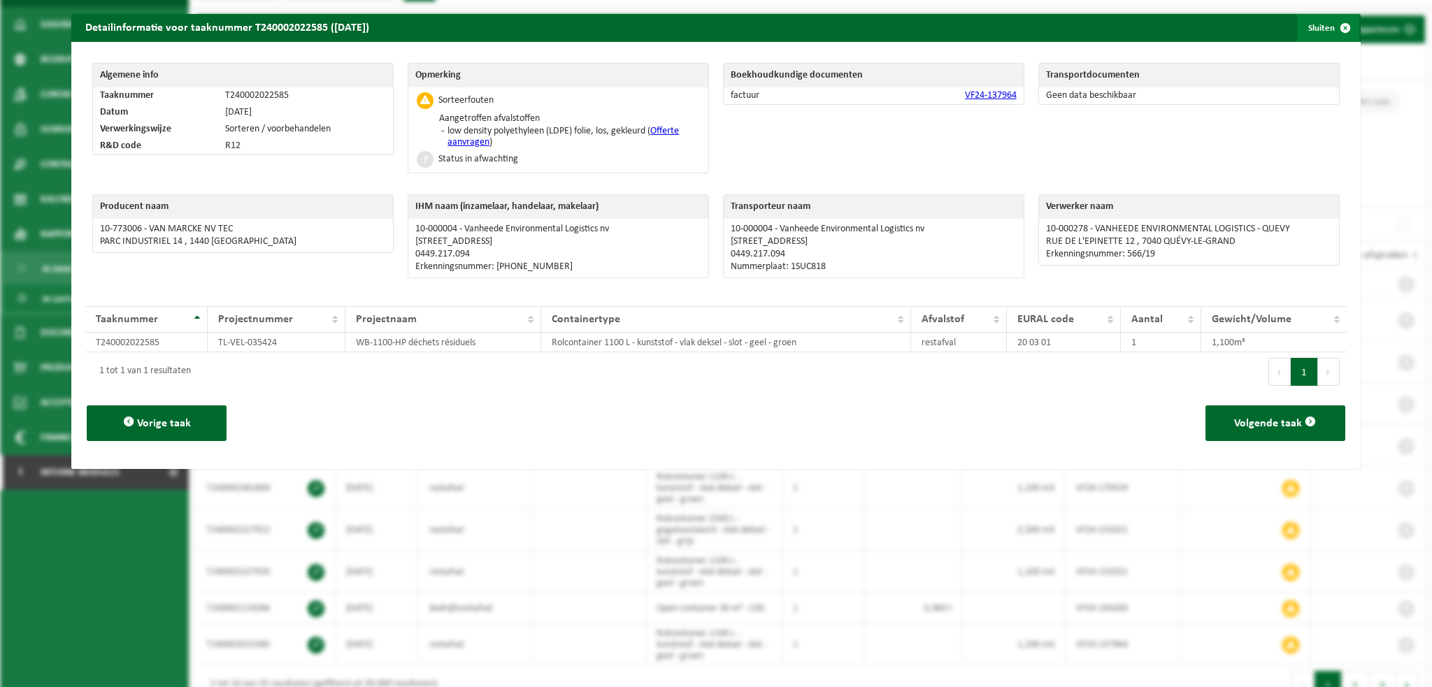
click at [1337, 27] on span "button" at bounding box center [1345, 28] width 28 height 28
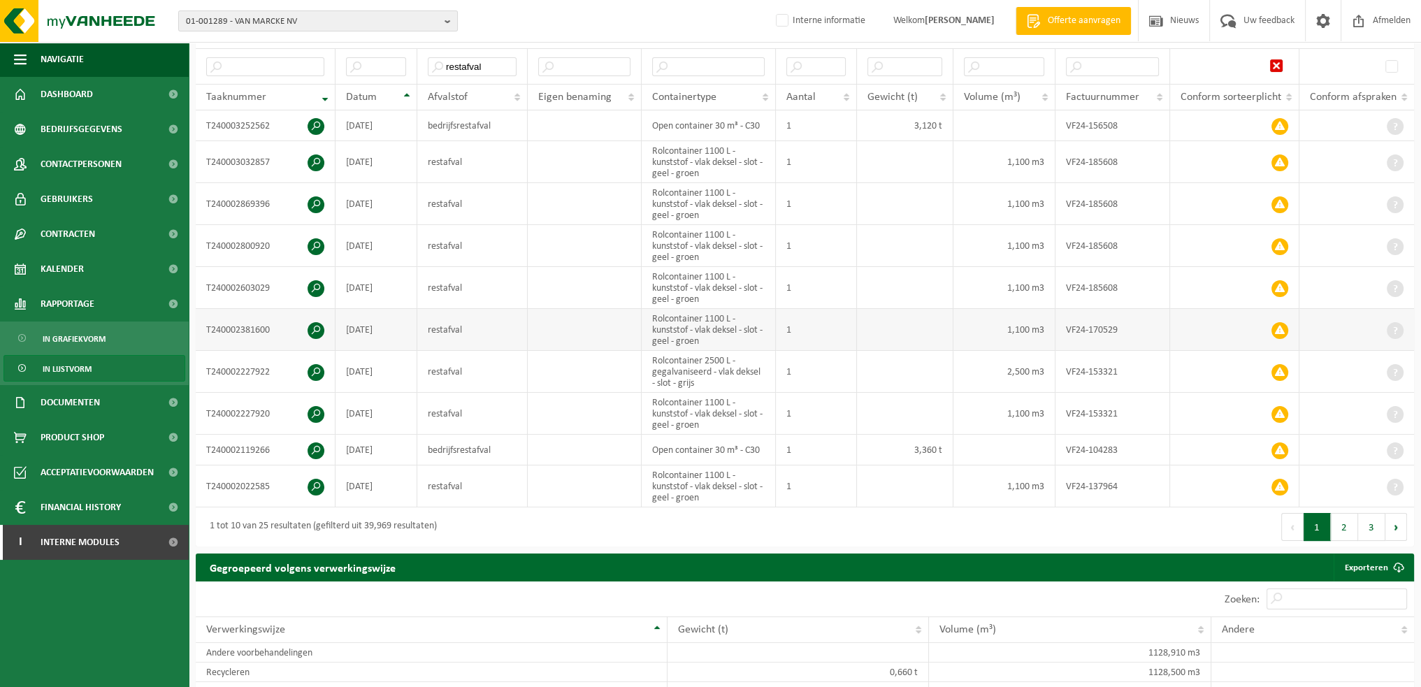
scroll to position [280, 0]
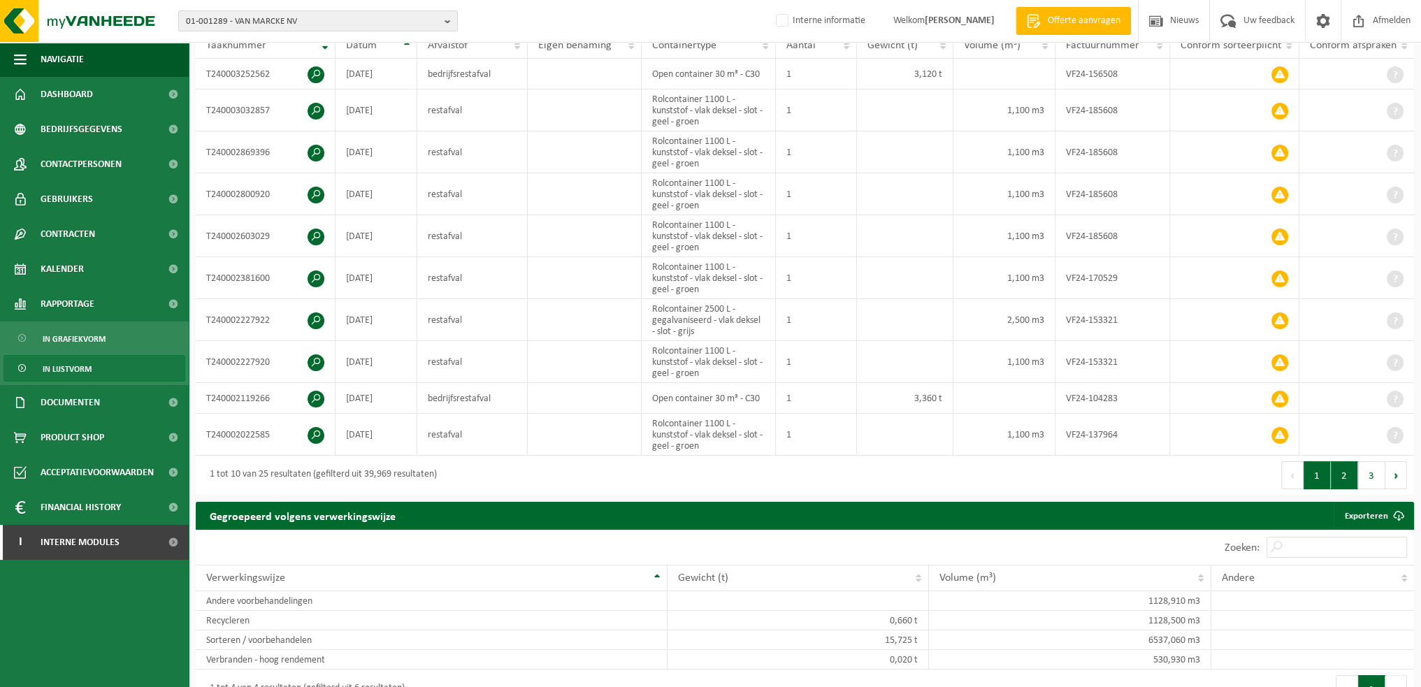
click at [1348, 469] on button "2" at bounding box center [1344, 475] width 27 height 28
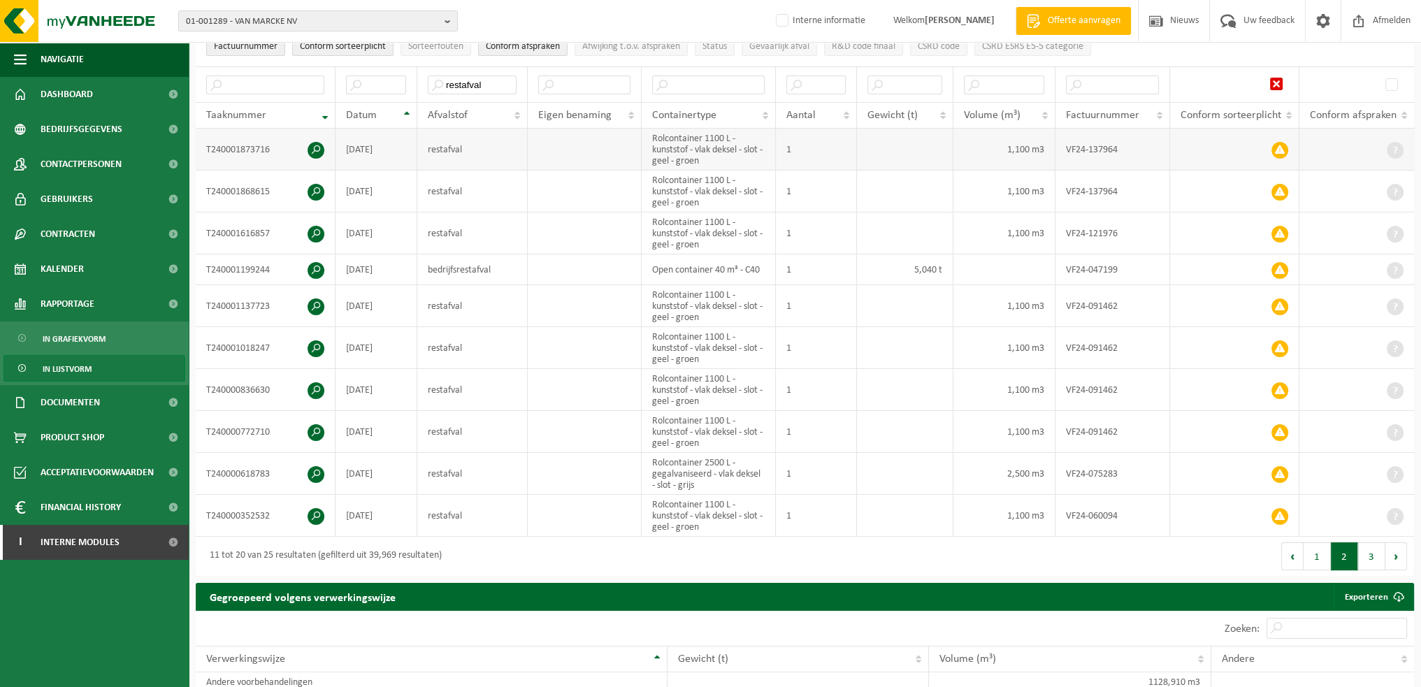
scroll to position [145, 0]
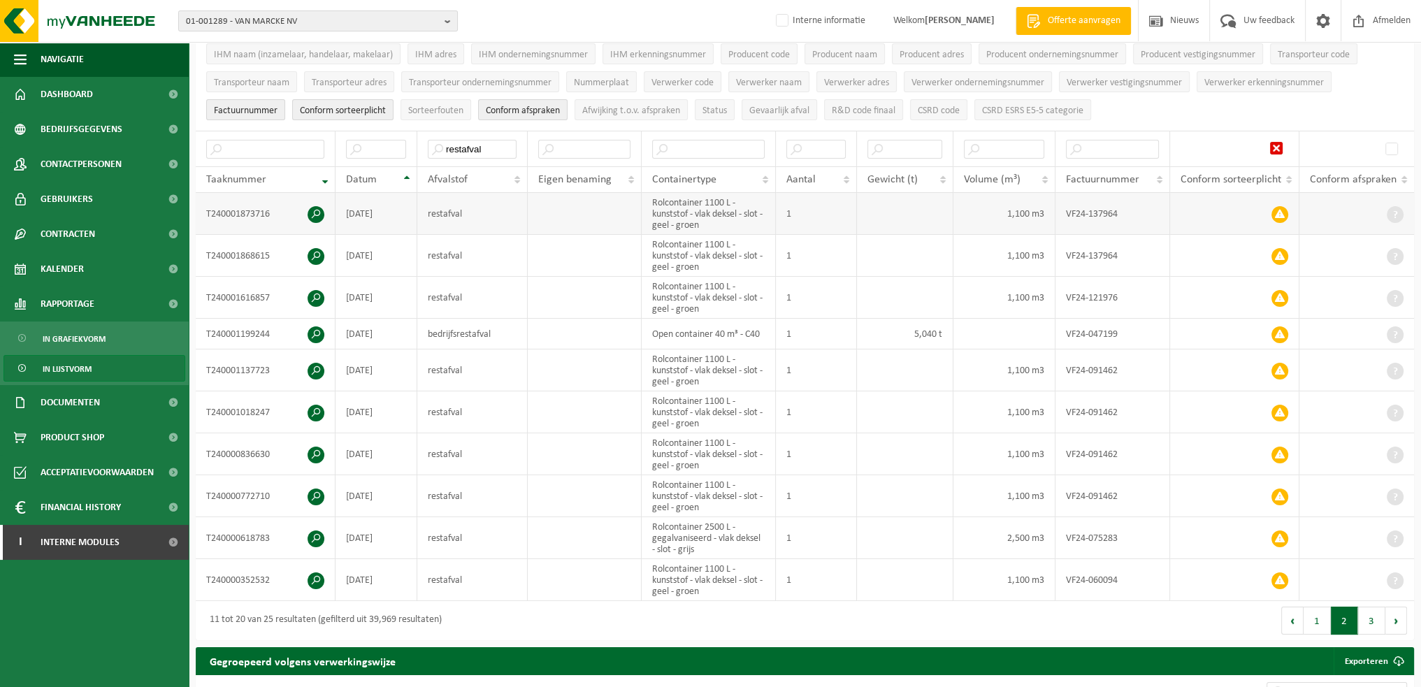
click at [319, 210] on span at bounding box center [316, 214] width 17 height 17
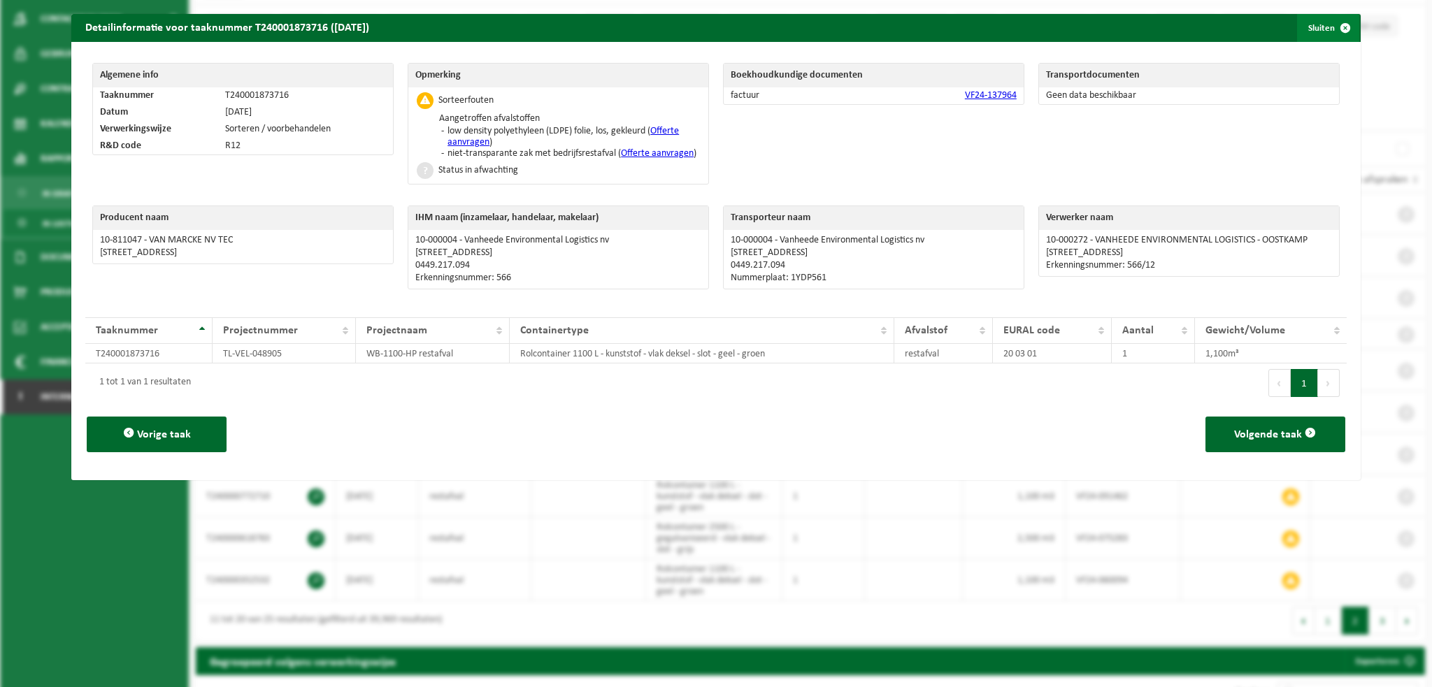
click at [1339, 23] on span "button" at bounding box center [1345, 28] width 28 height 28
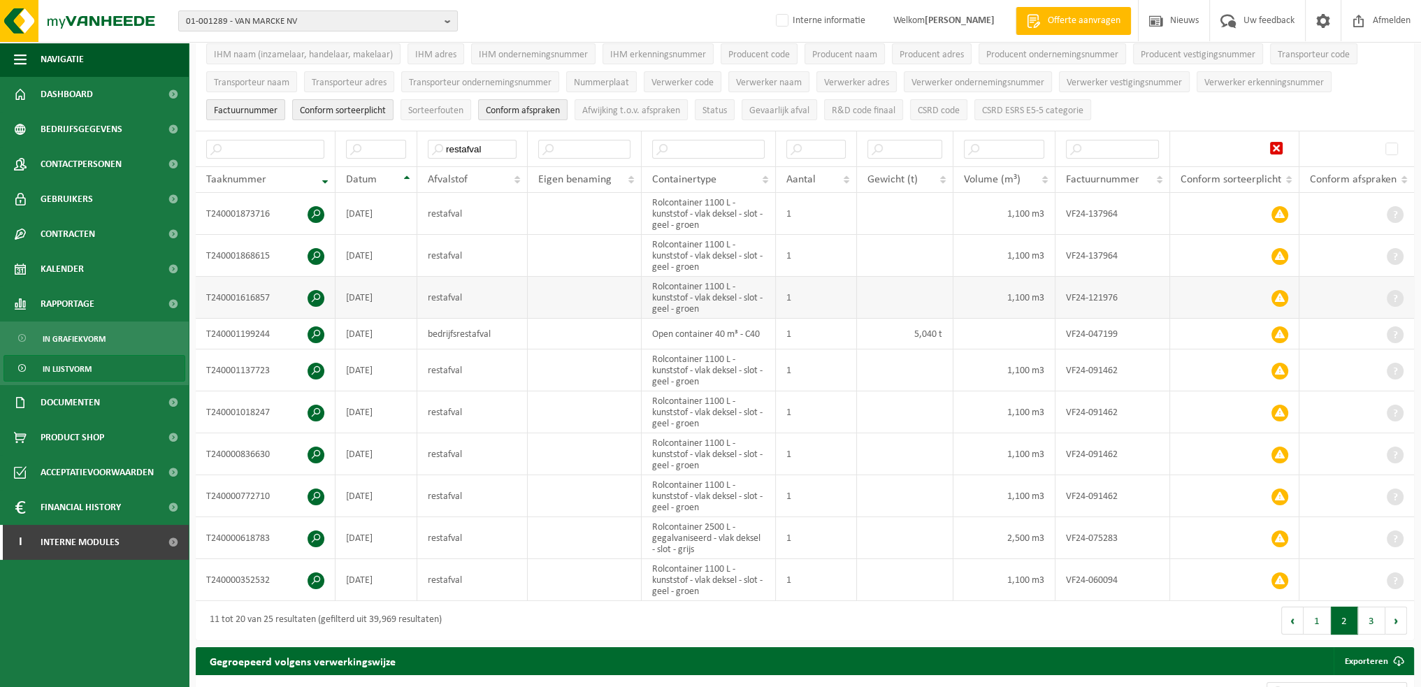
click at [315, 294] on span at bounding box center [316, 298] width 17 height 17
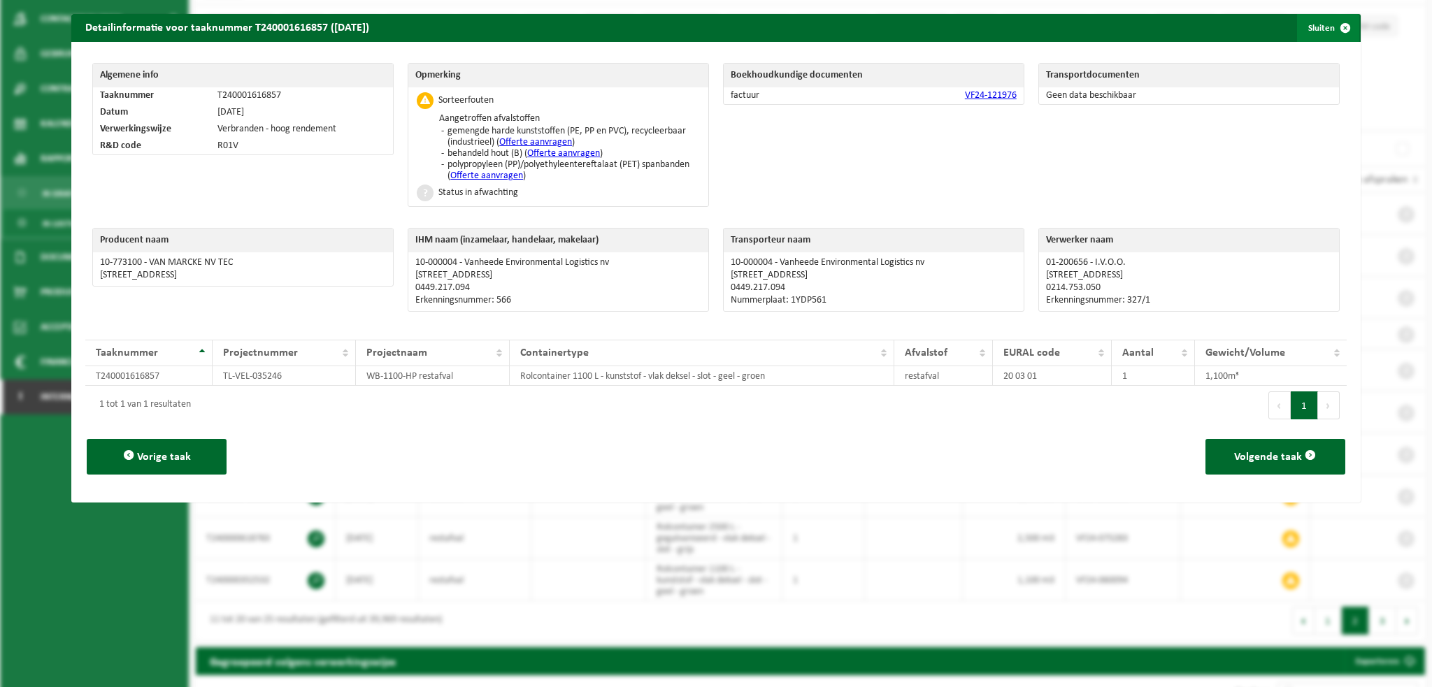
click at [1340, 30] on span "button" at bounding box center [1345, 28] width 28 height 28
